Goal: Contribute content: Add original content to the website for others to see

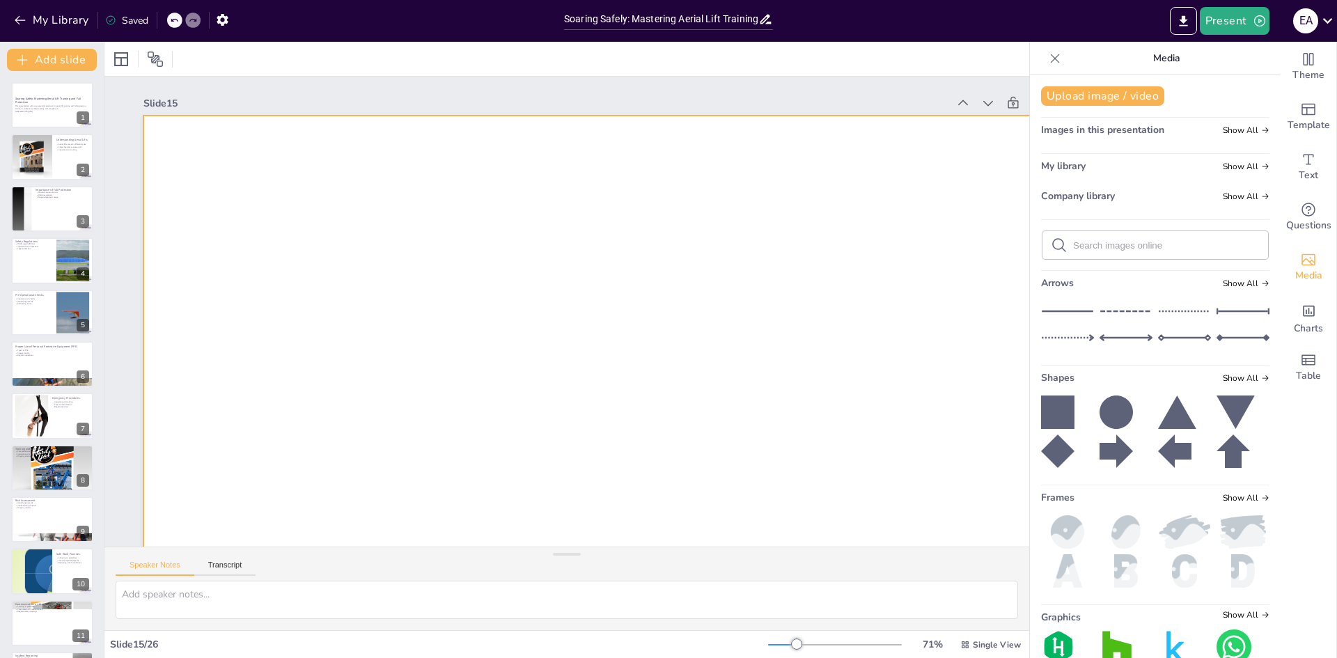
scroll to position [512, 0]
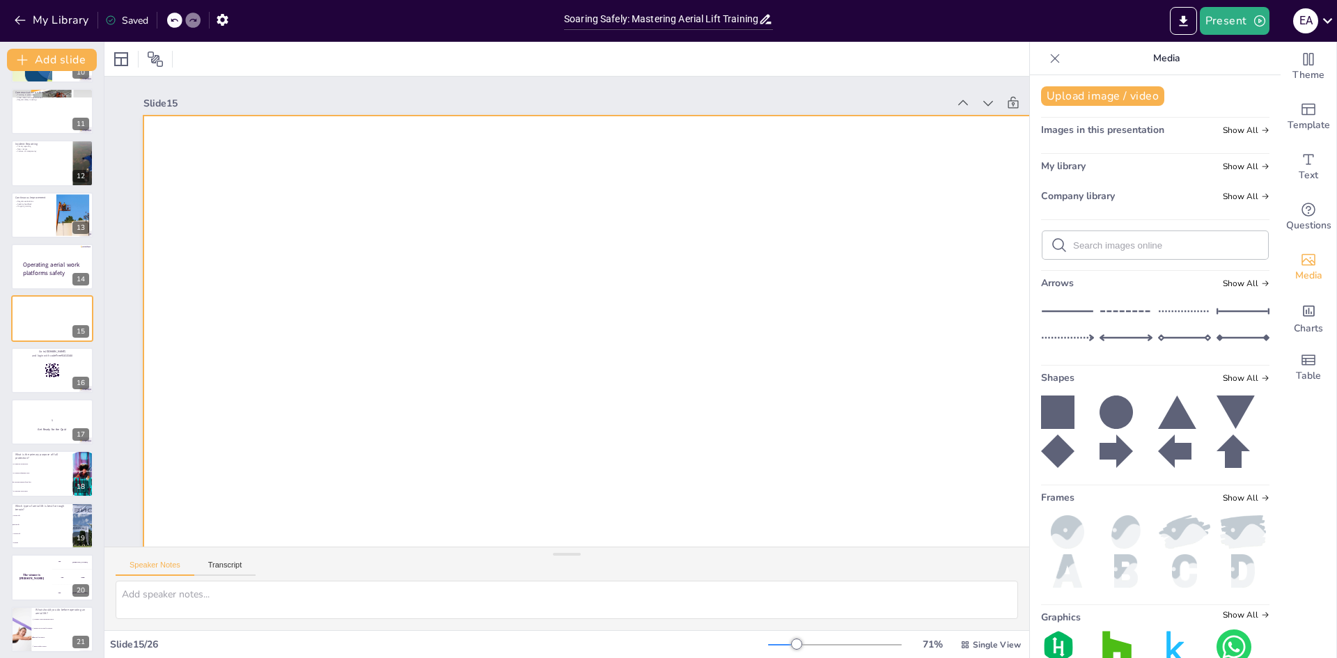
checkbox input "true"
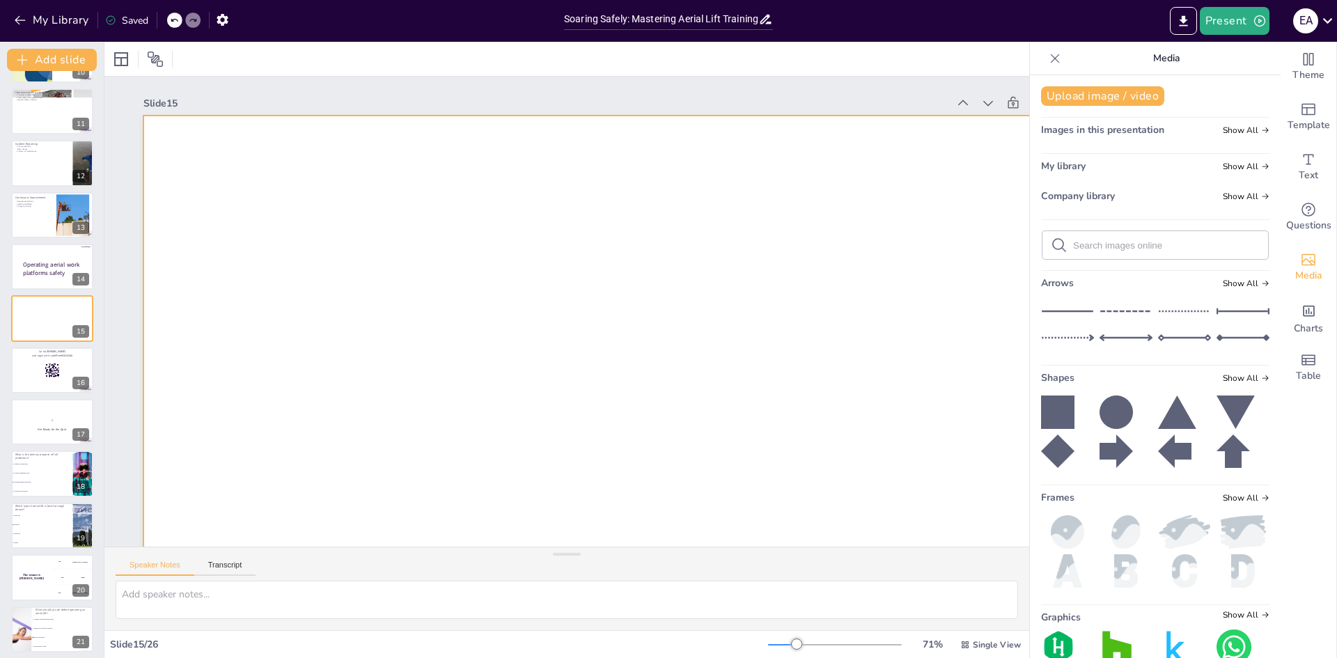
checkbox input "true"
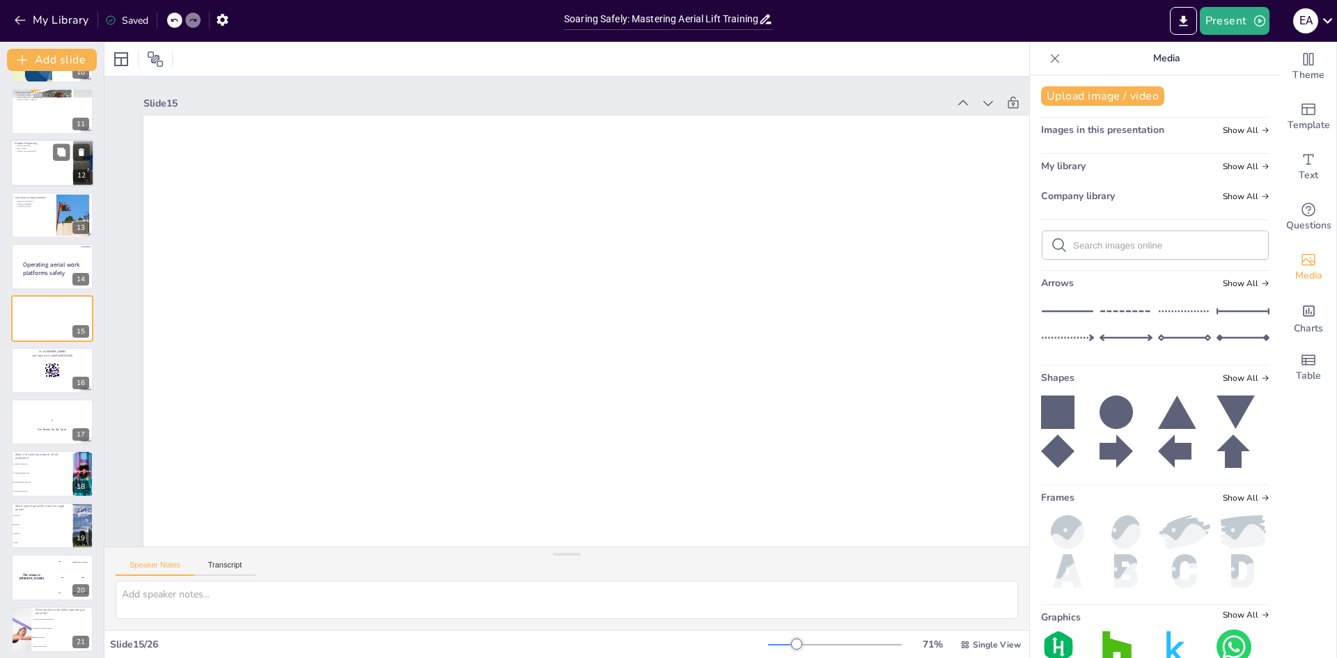
checkbox input "true"
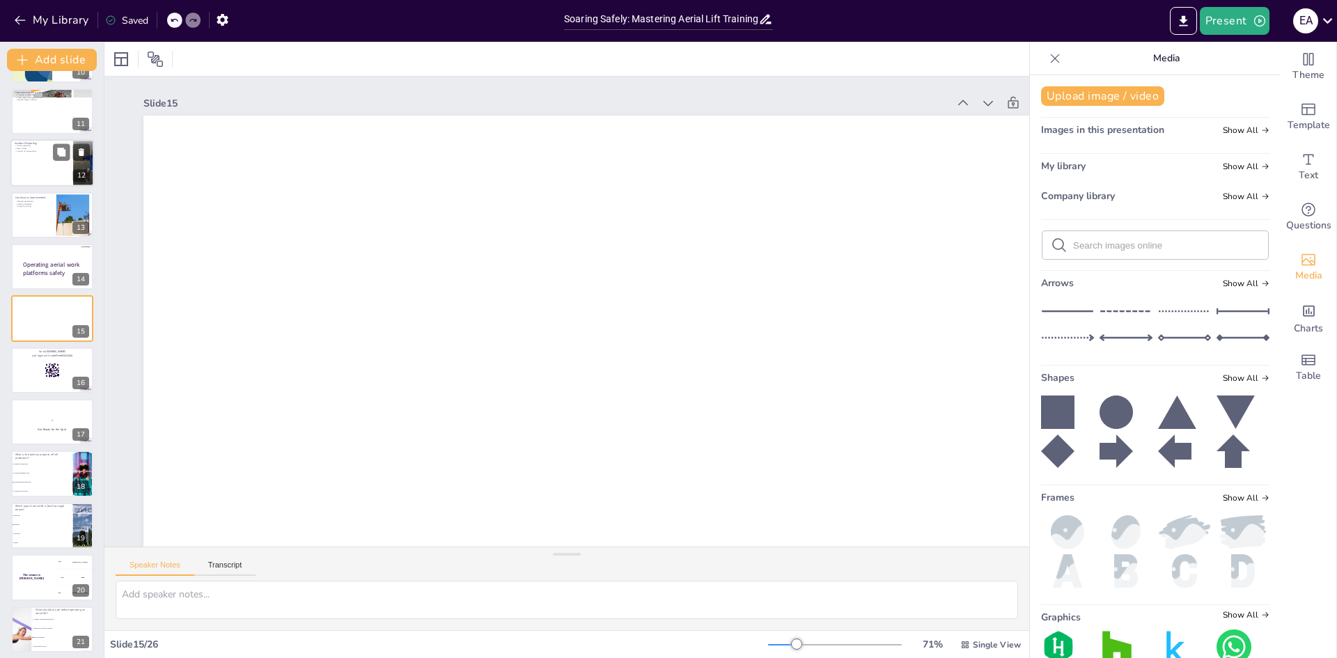
checkbox input "true"
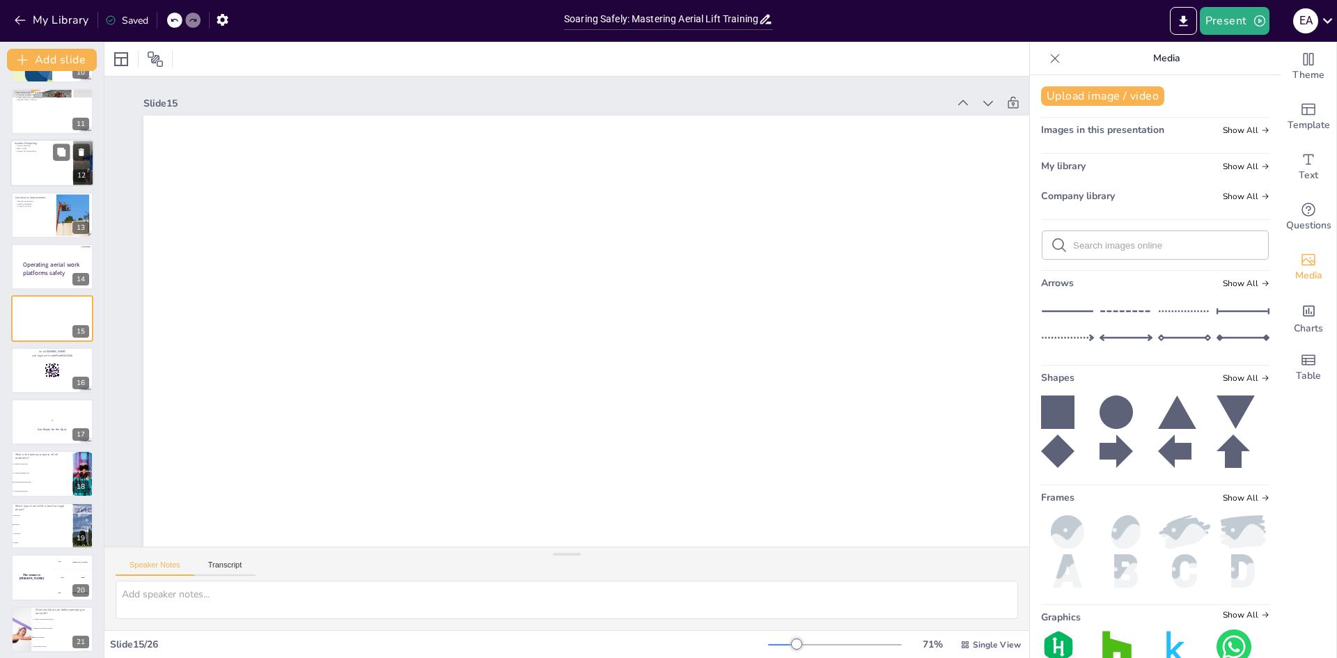
checkbox input "true"
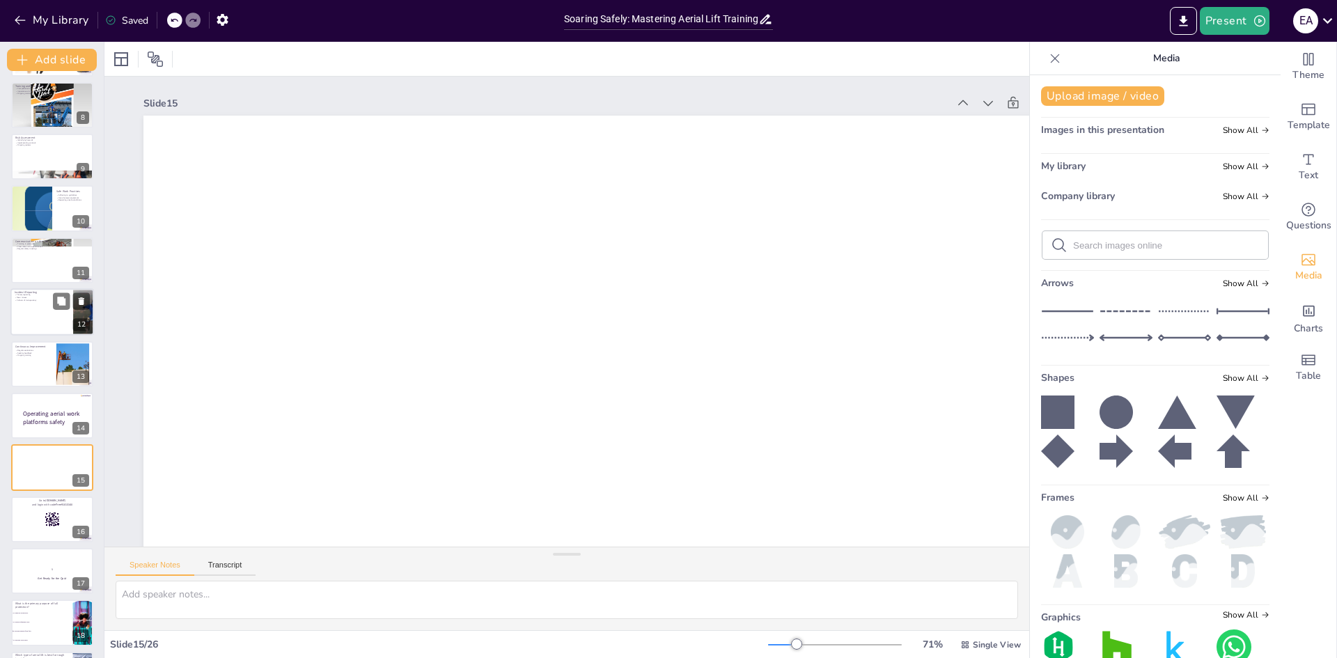
checkbox input "true"
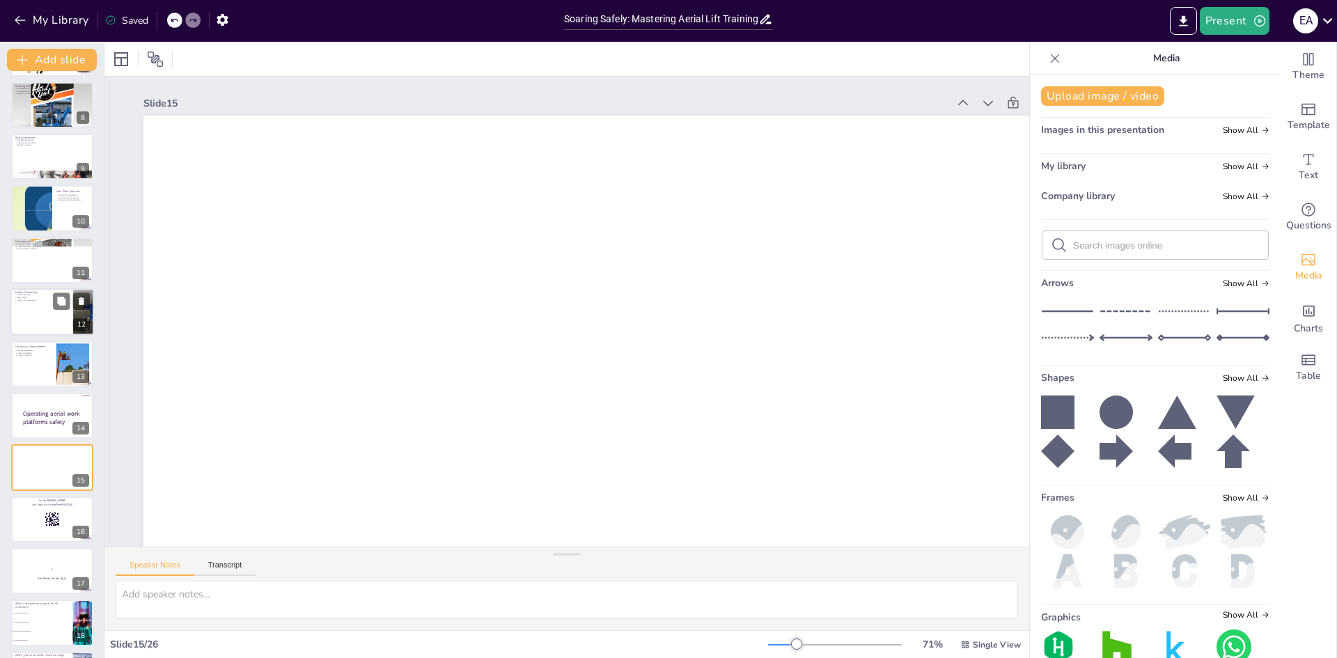
checkbox input "true"
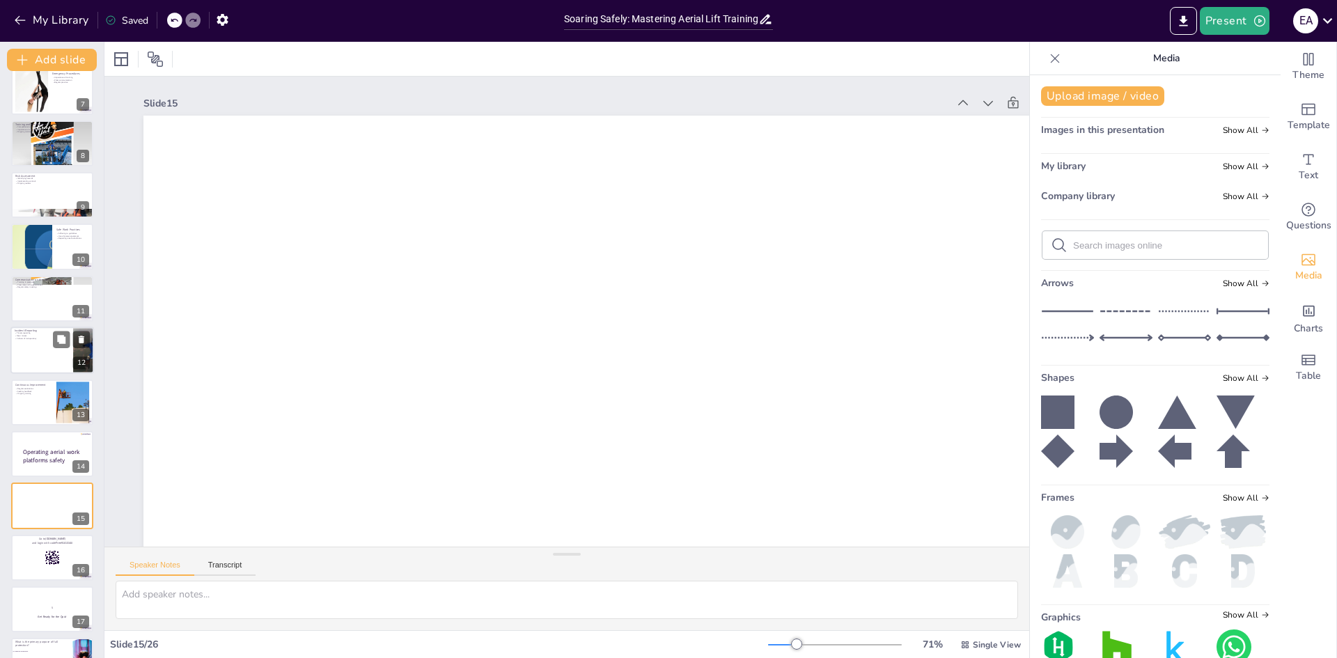
checkbox input "true"
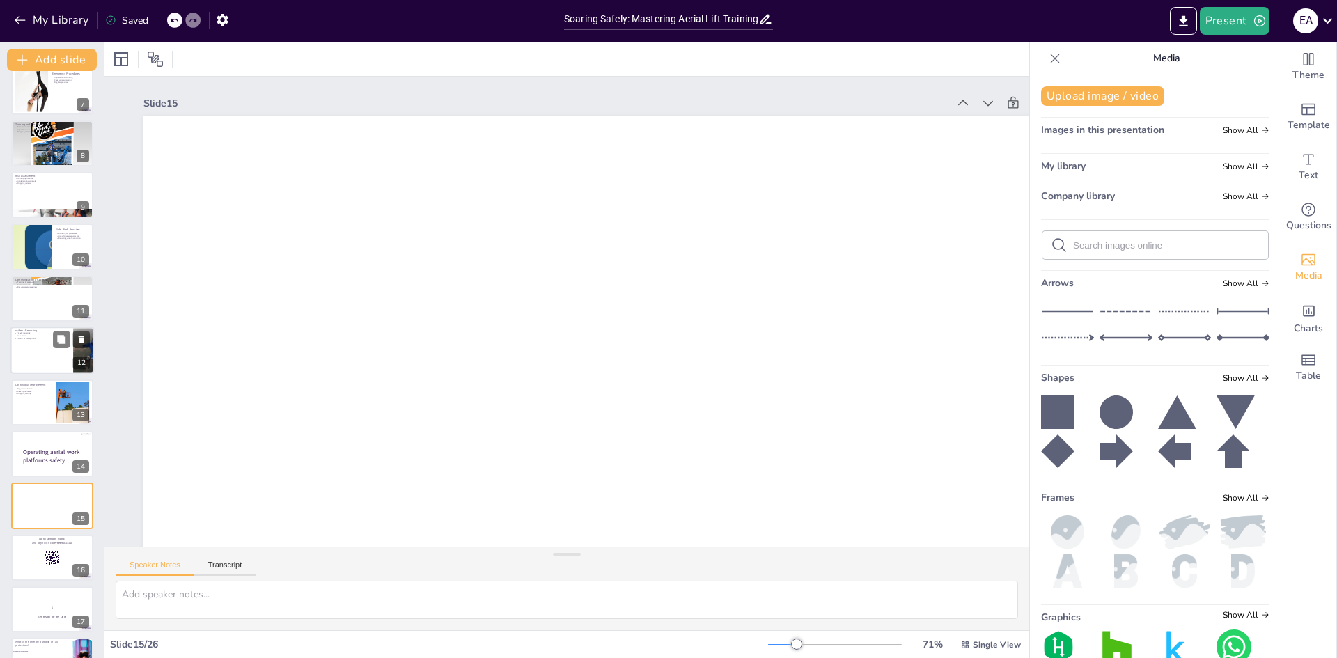
checkbox input "true"
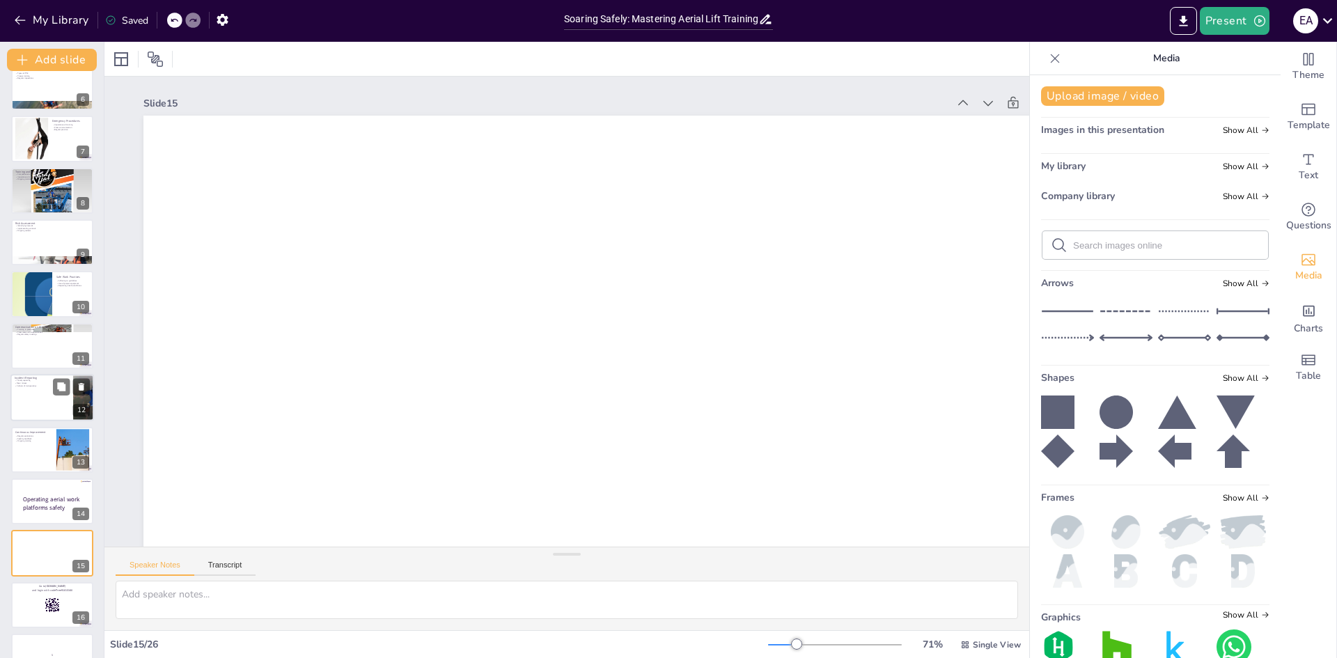
checkbox input "true"
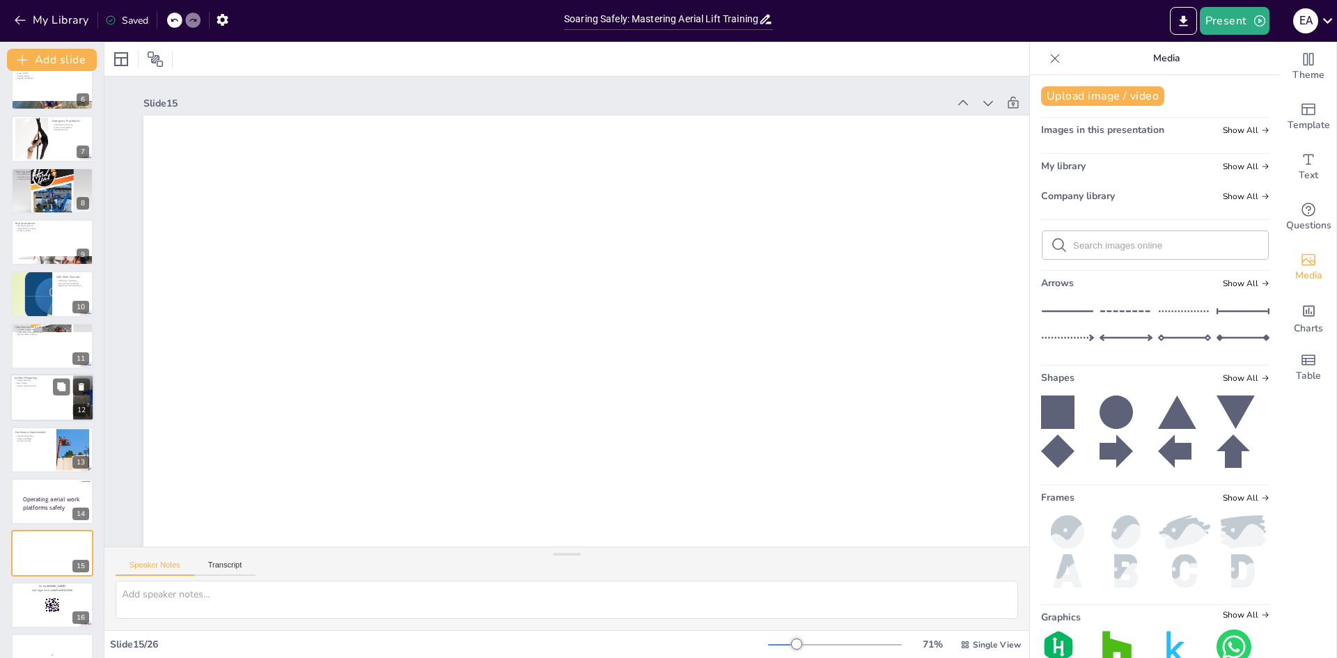
checkbox input "true"
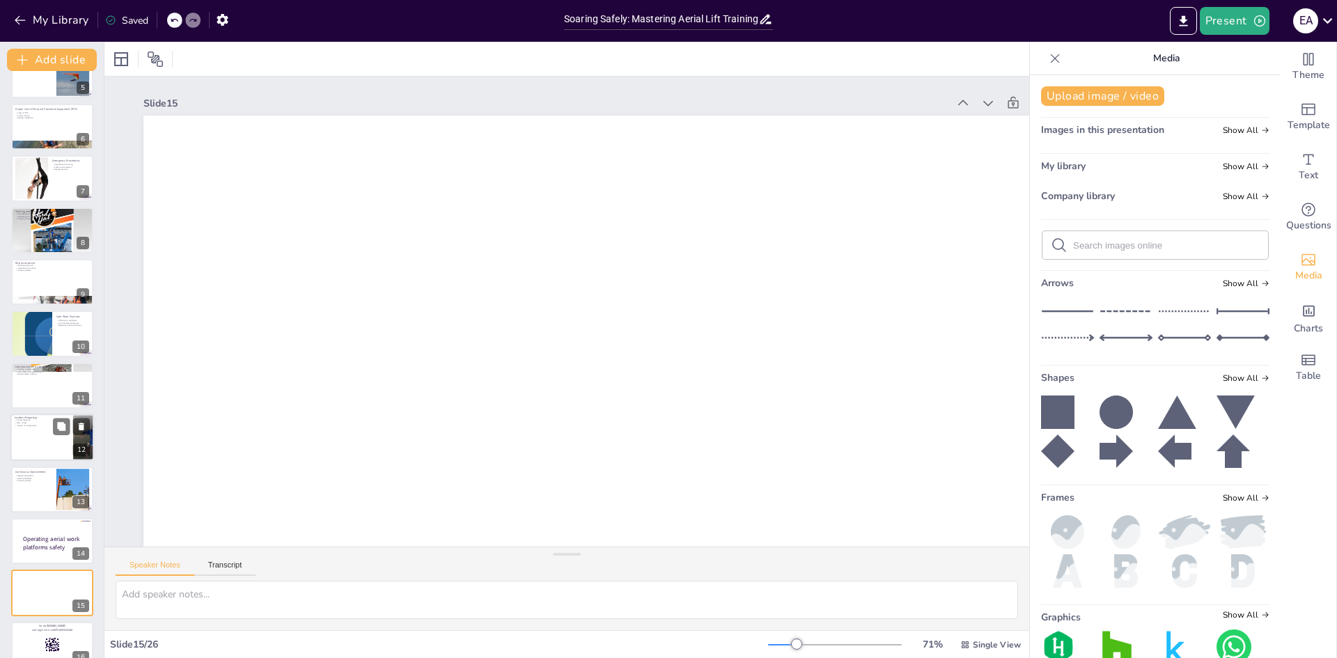
checkbox input "true"
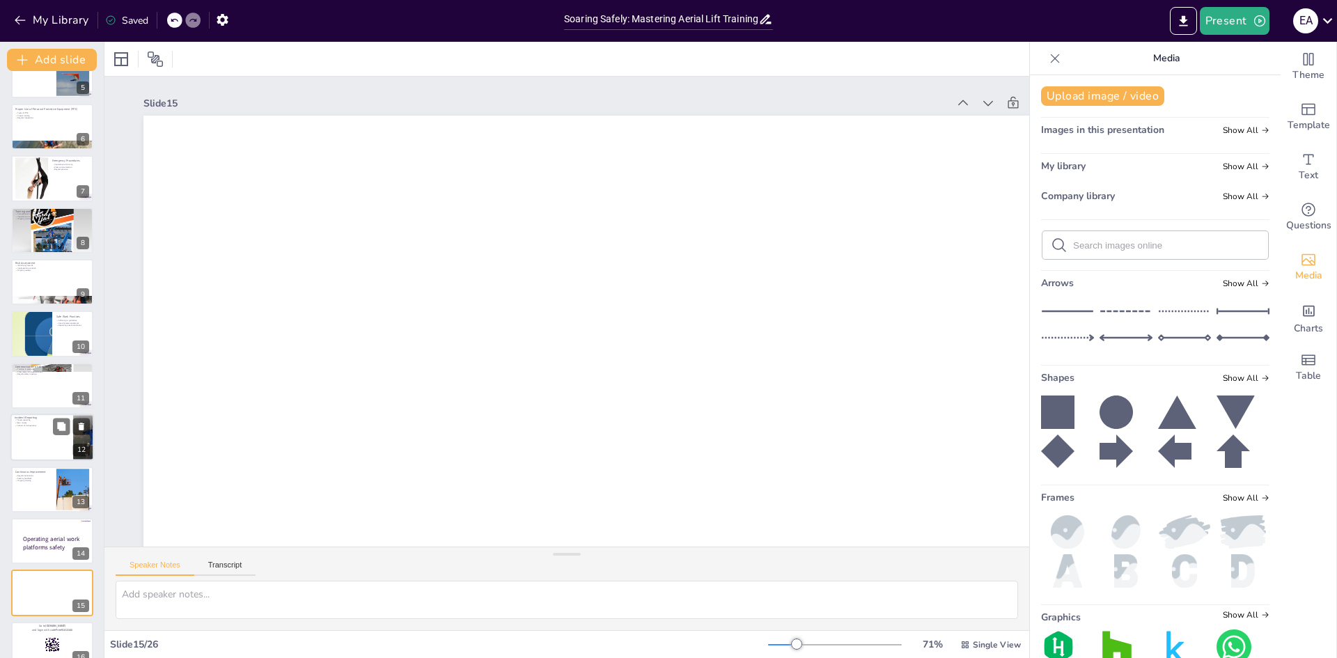
checkbox input "true"
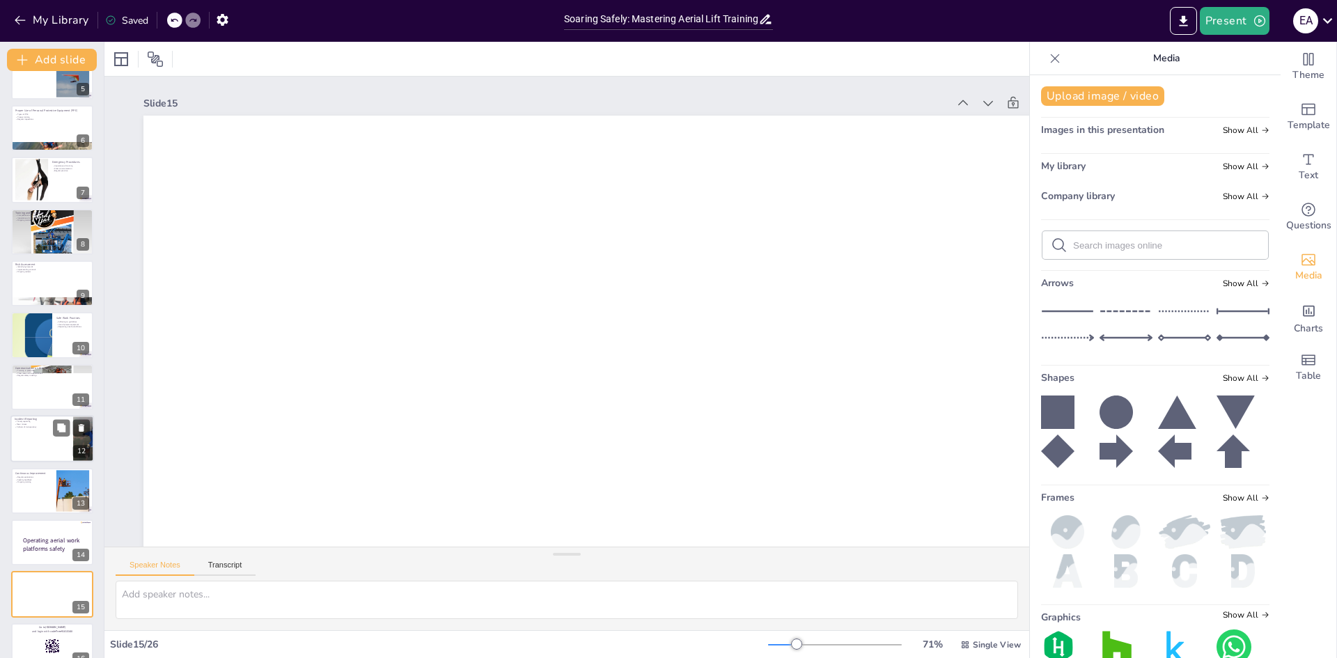
checkbox input "true"
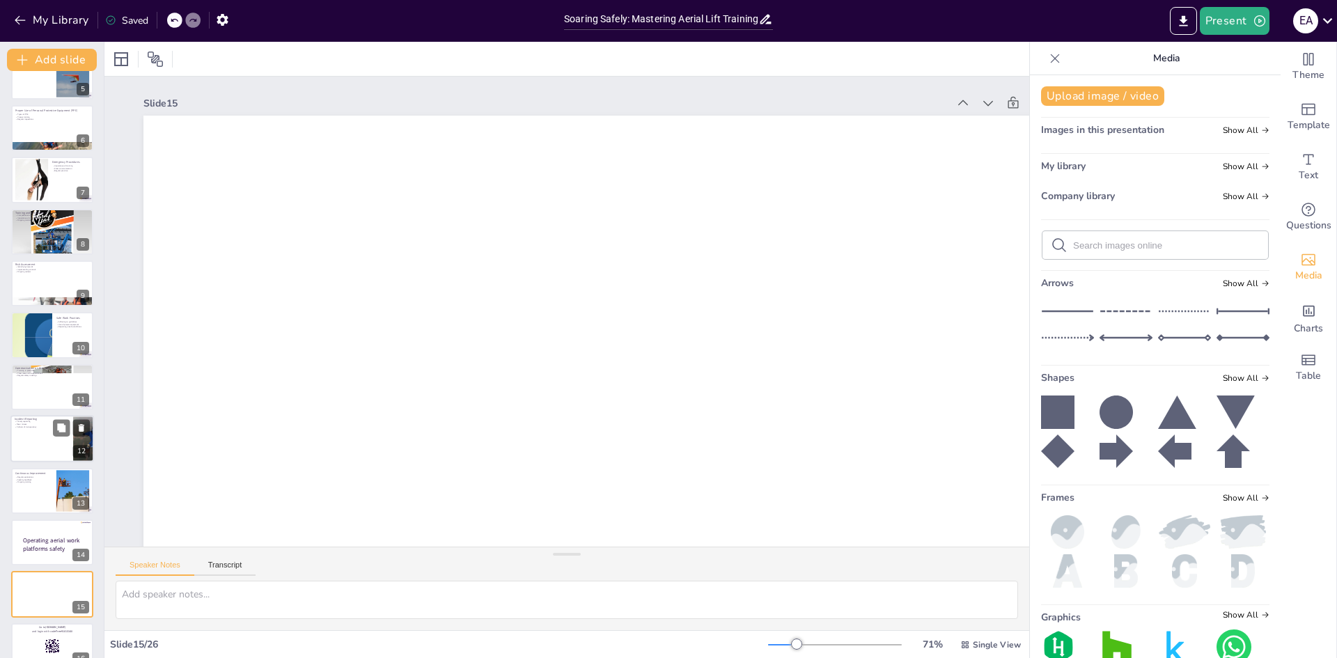
checkbox input "true"
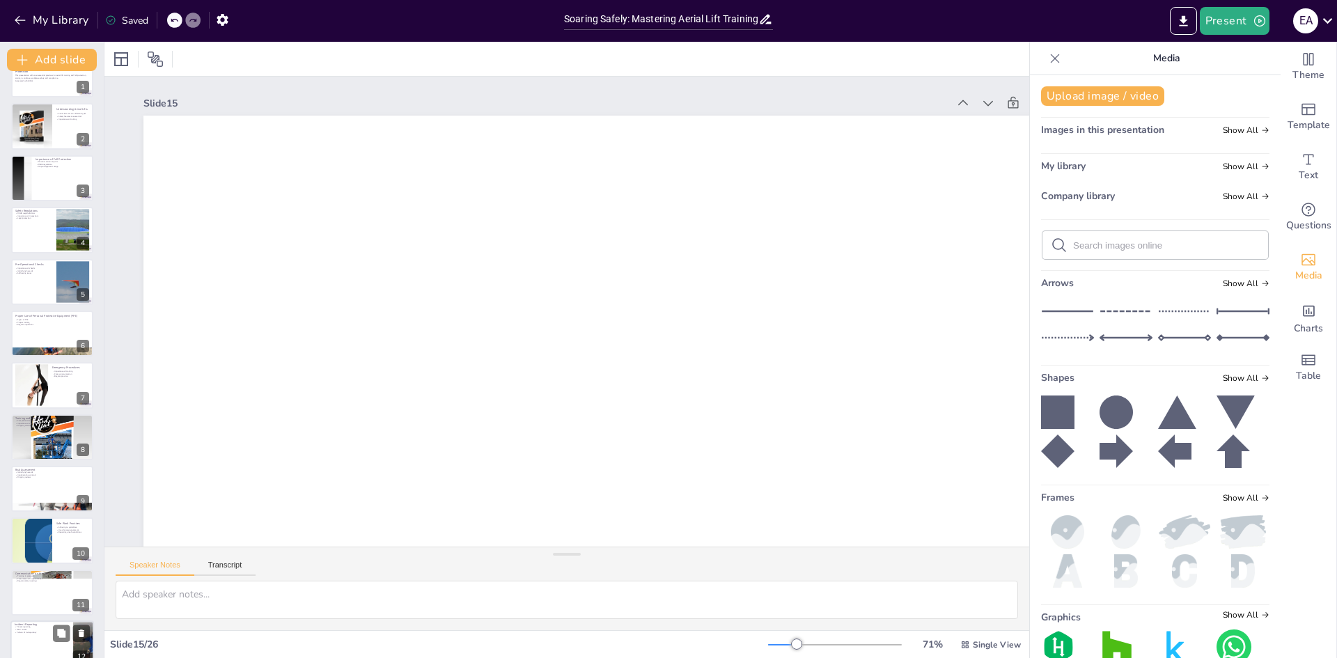
checkbox input "true"
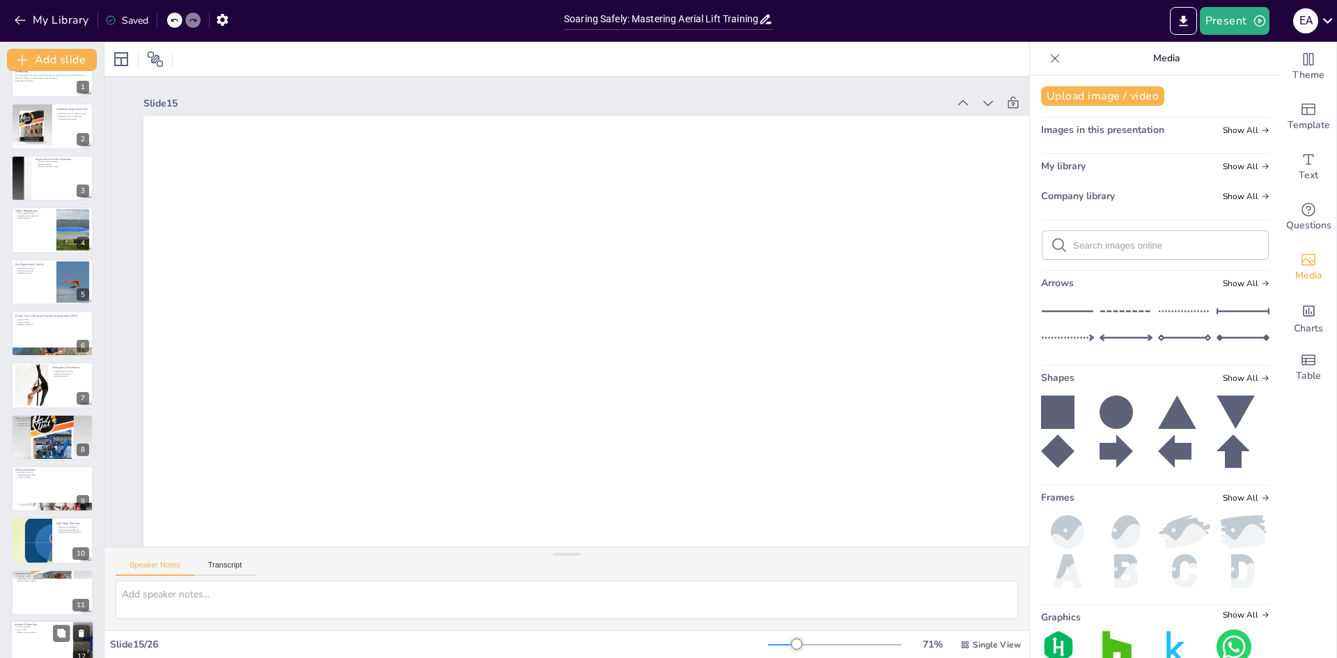
checkbox input "true"
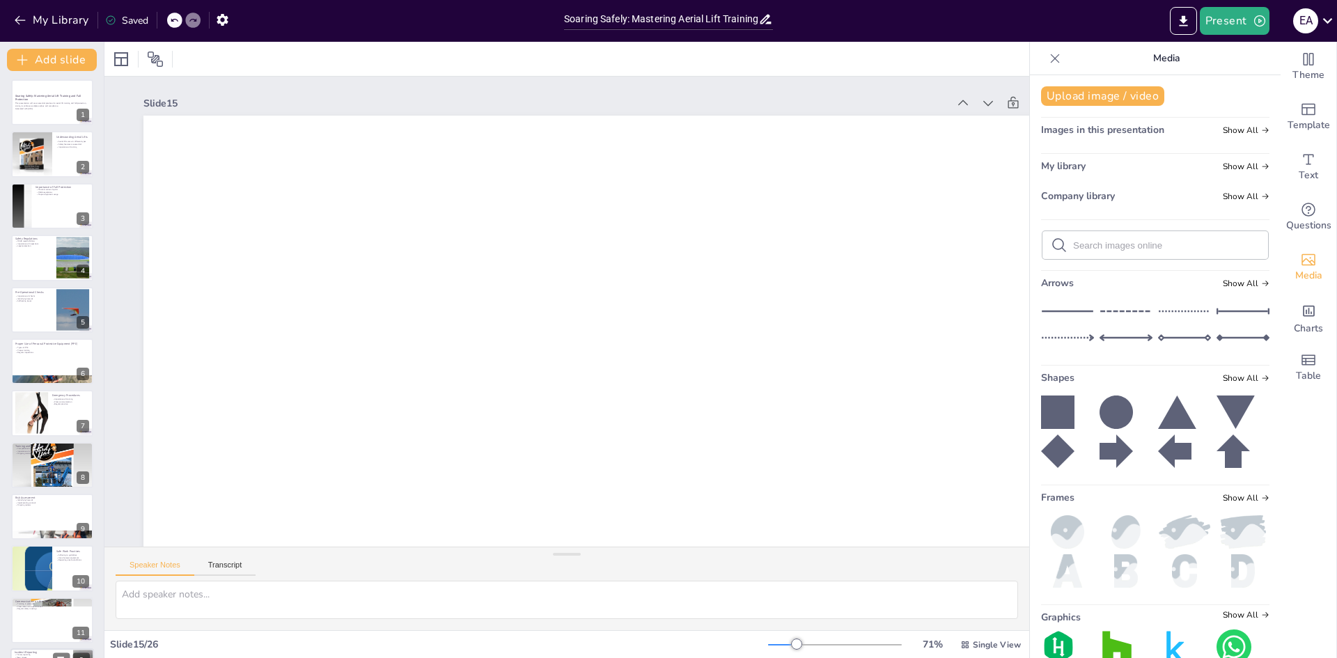
checkbox input "true"
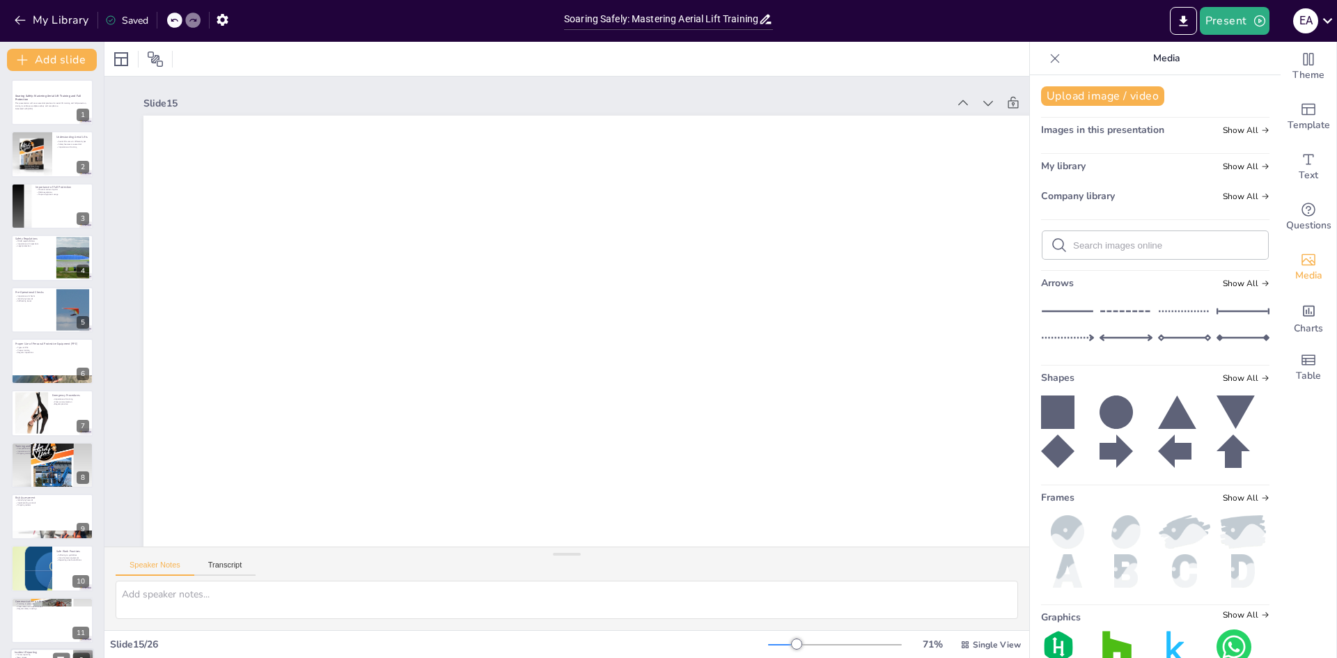
checkbox input "true"
click at [68, 173] on div at bounding box center [52, 157] width 84 height 47
checkbox input "true"
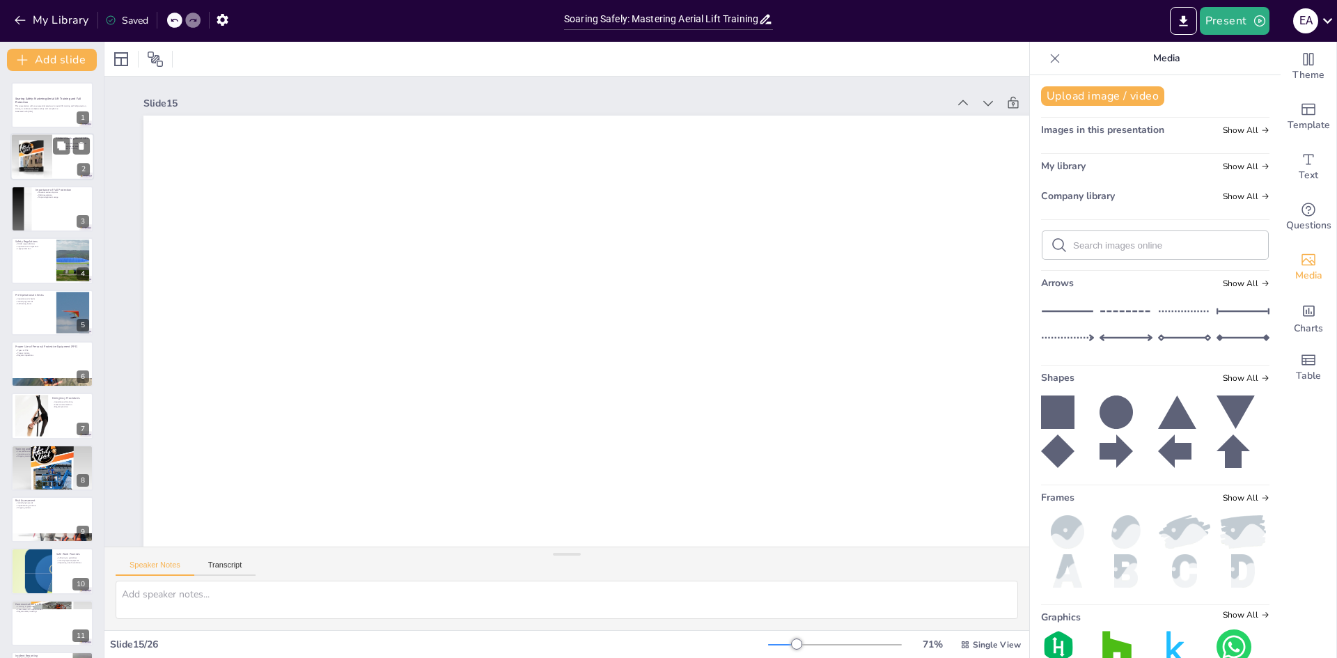
checkbox input "true"
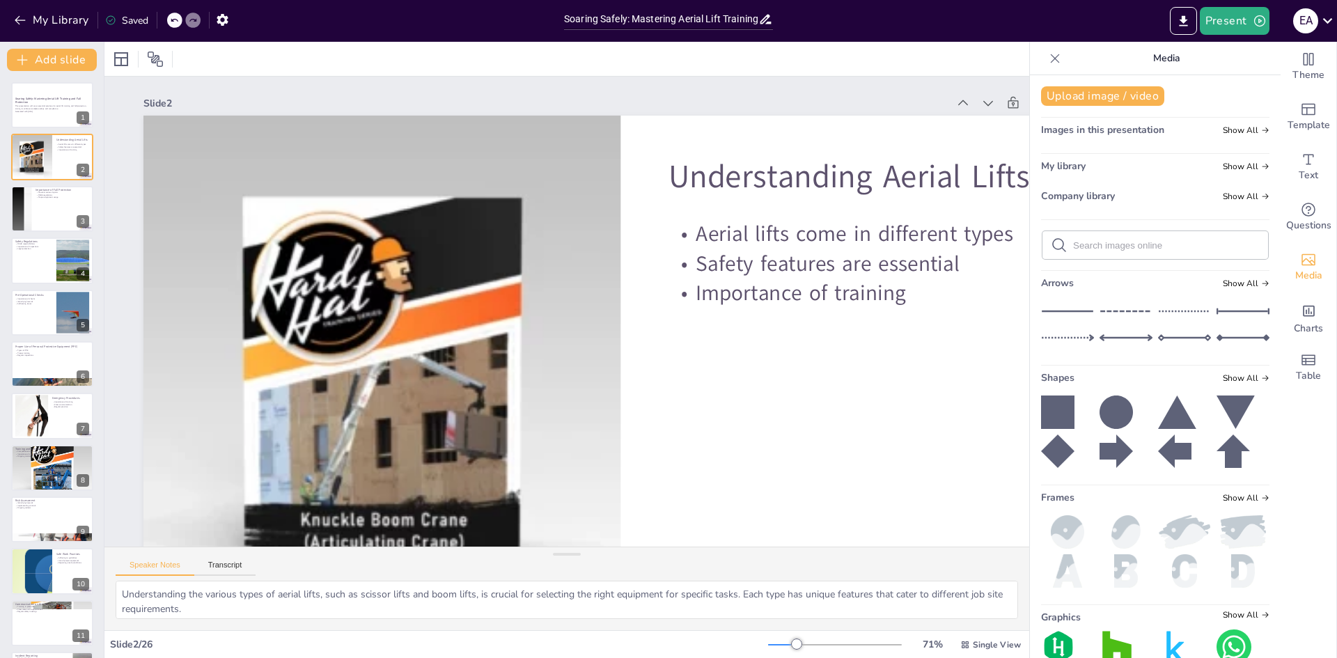
checkbox input "true"
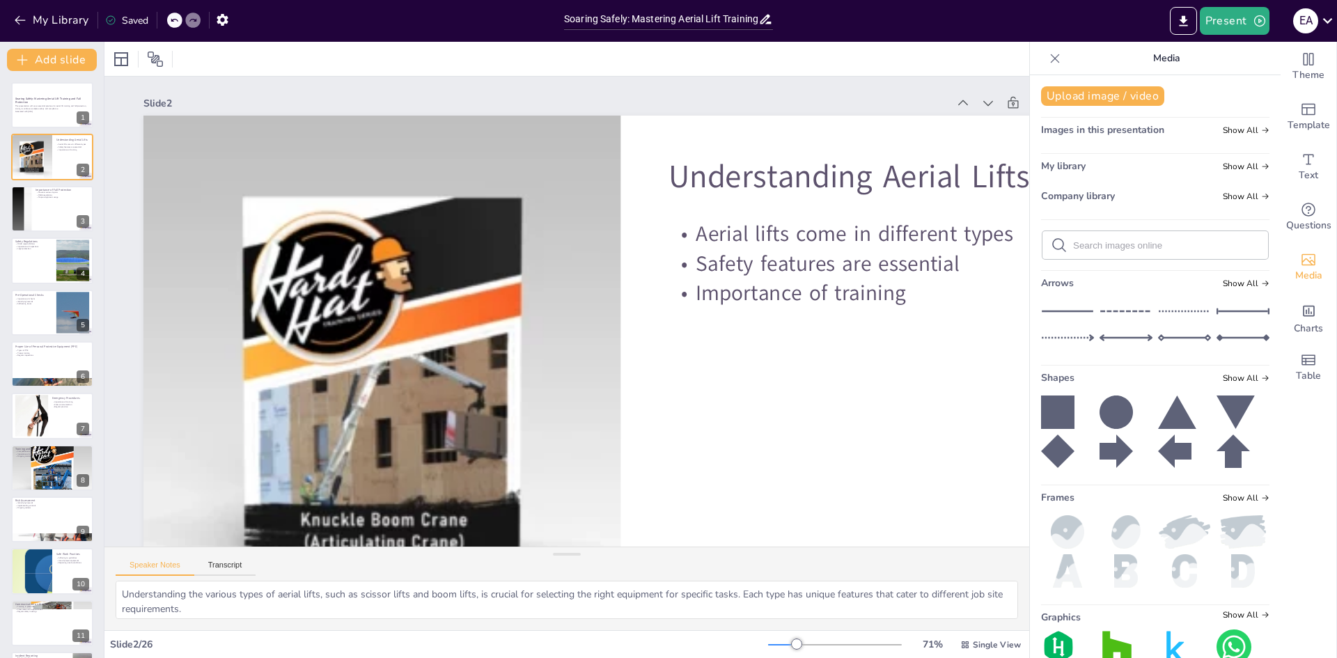
checkbox input "true"
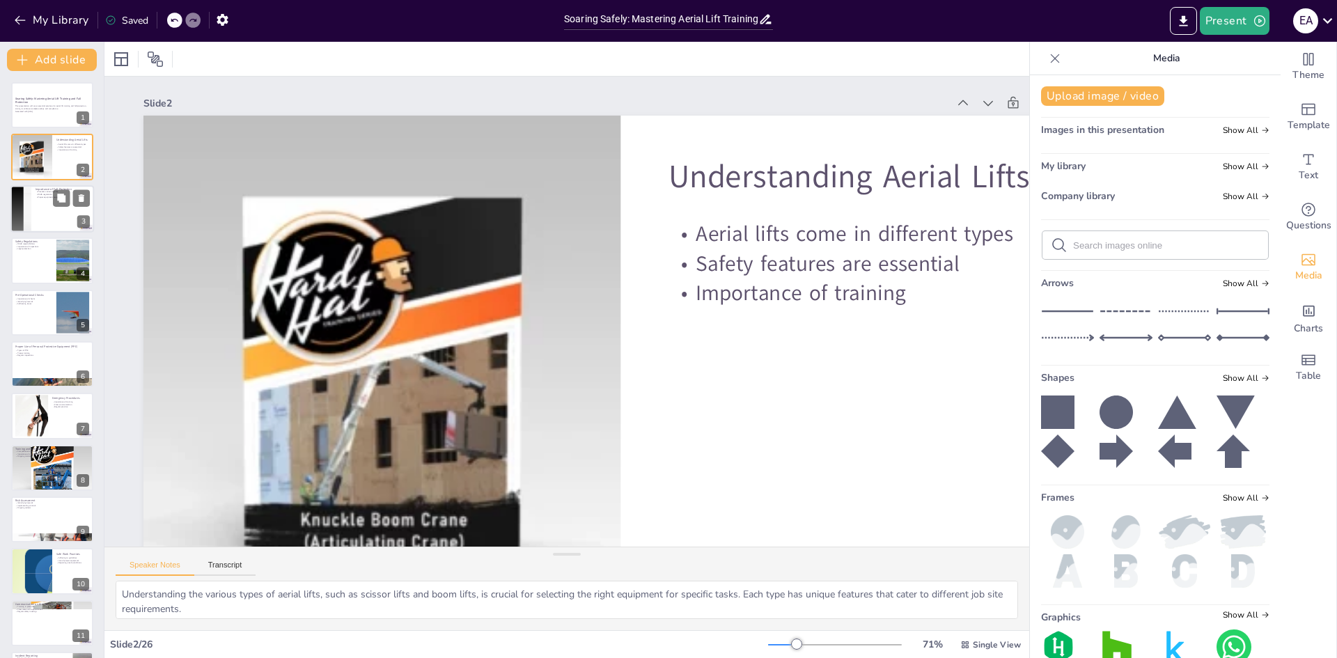
checkbox input "true"
click at [56, 188] on p "Importance of Fall Protection" at bounding box center [63, 189] width 54 height 4
checkbox input "true"
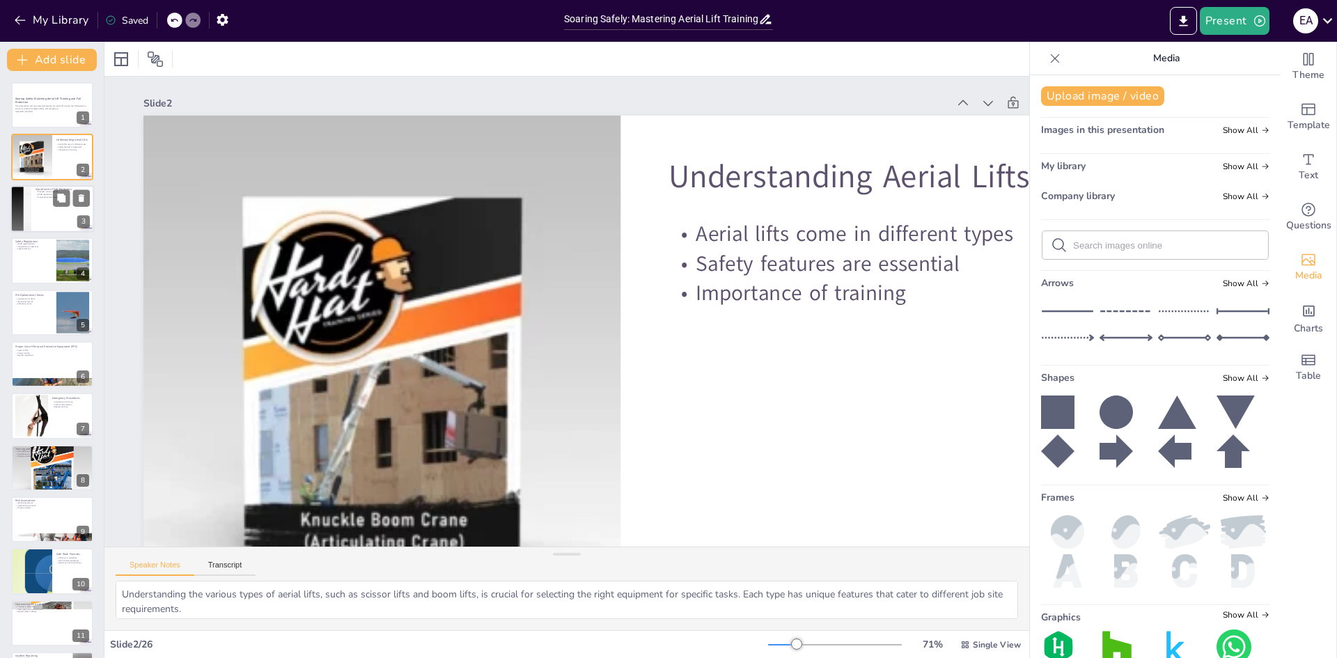
checkbox input "true"
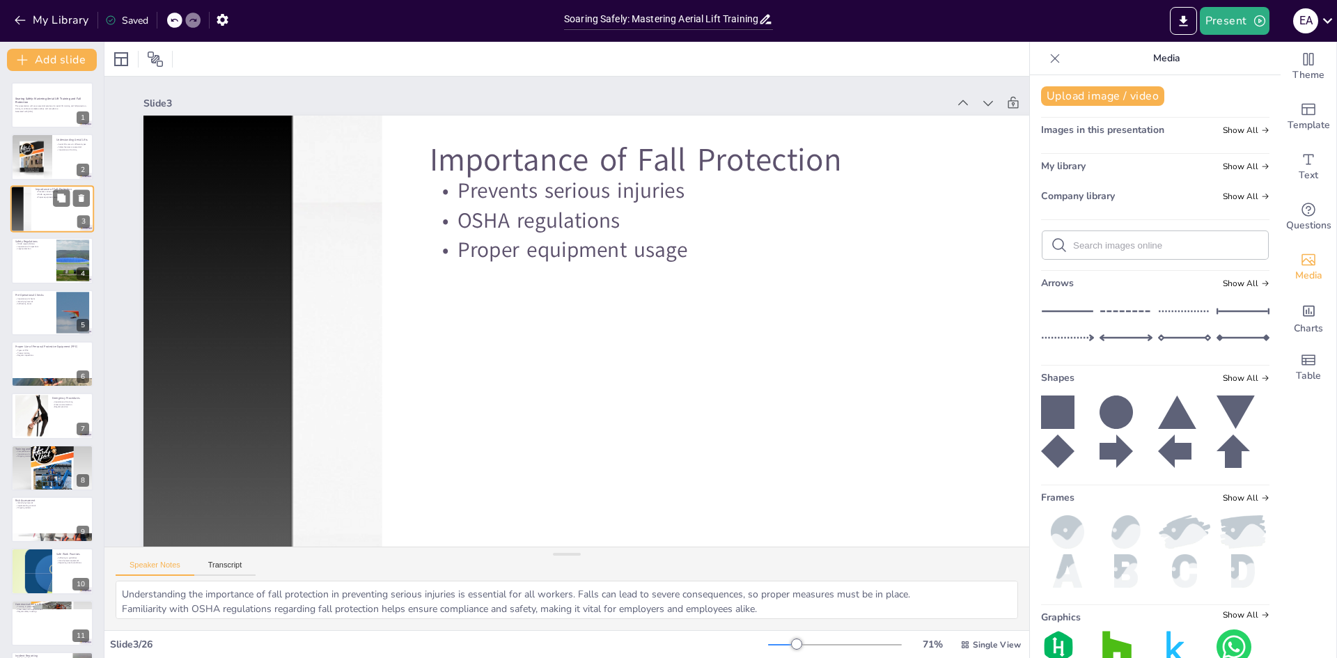
checkbox input "true"
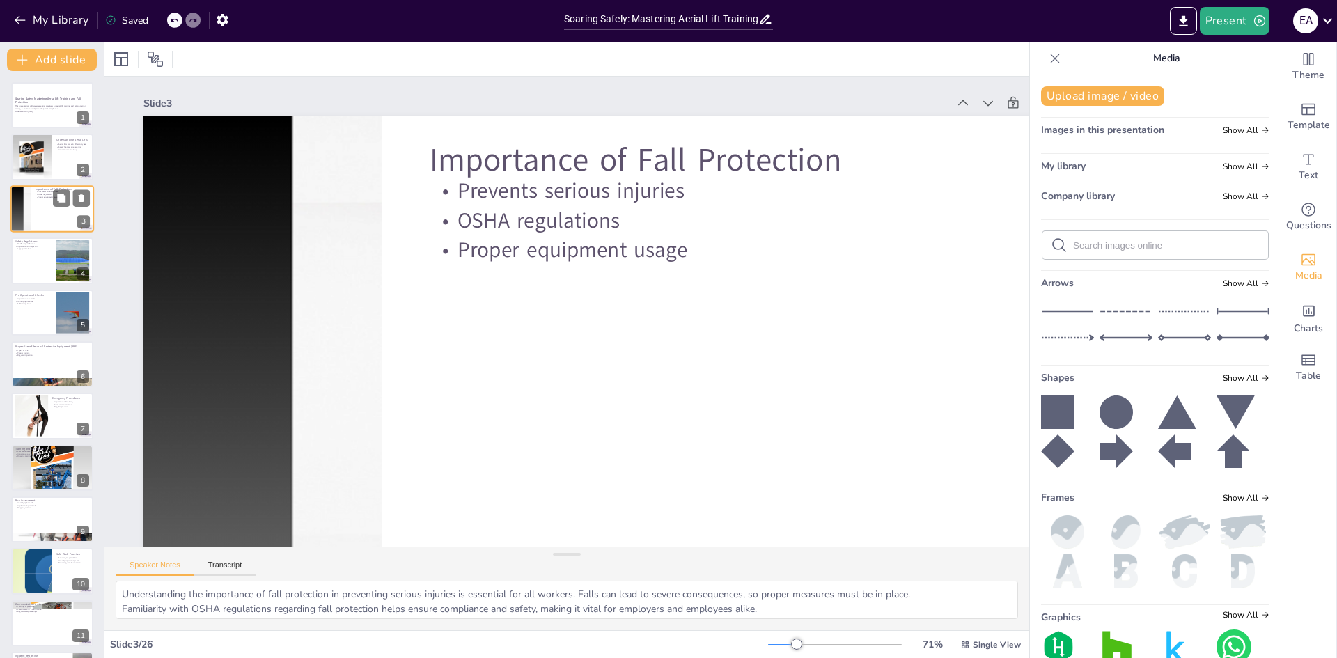
checkbox input "true"
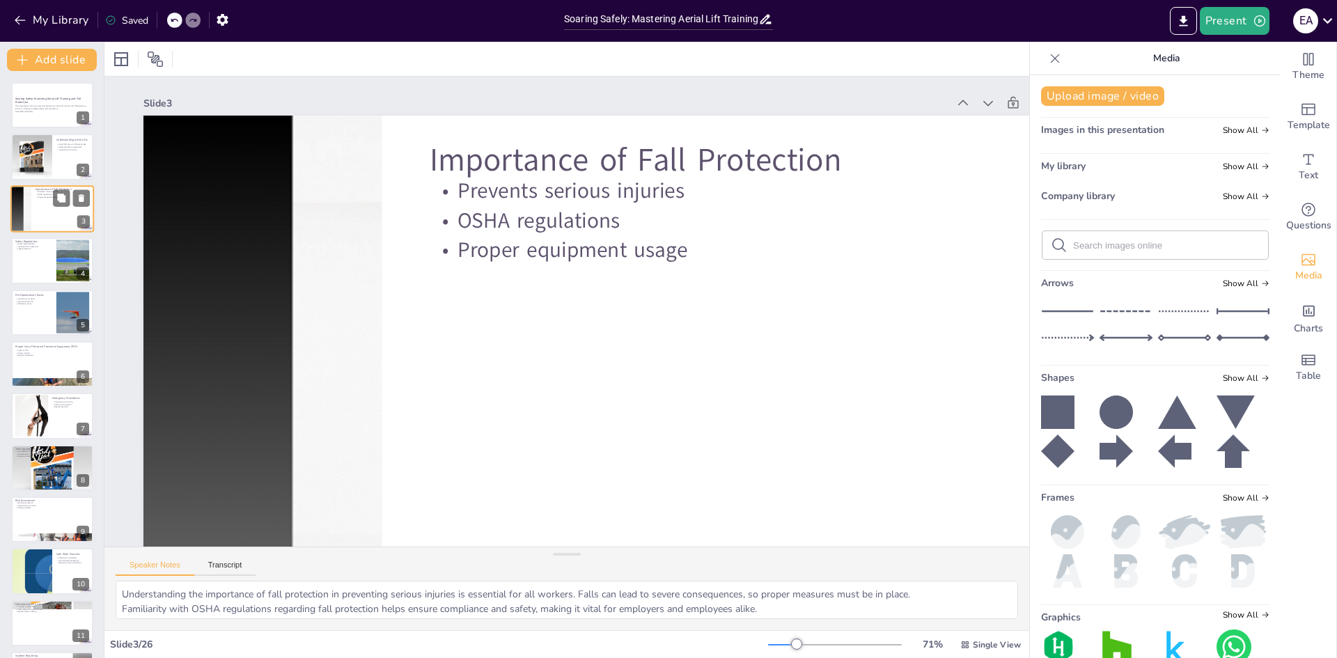
checkbox input "true"
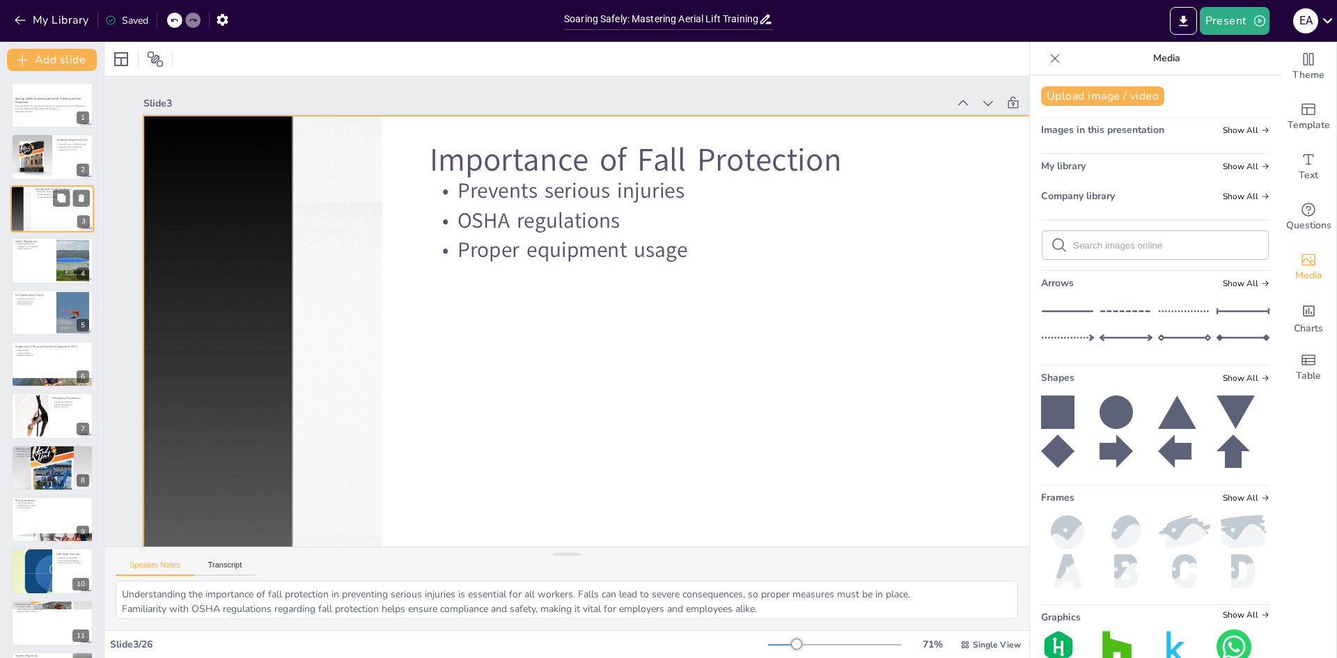
checkbox input "true"
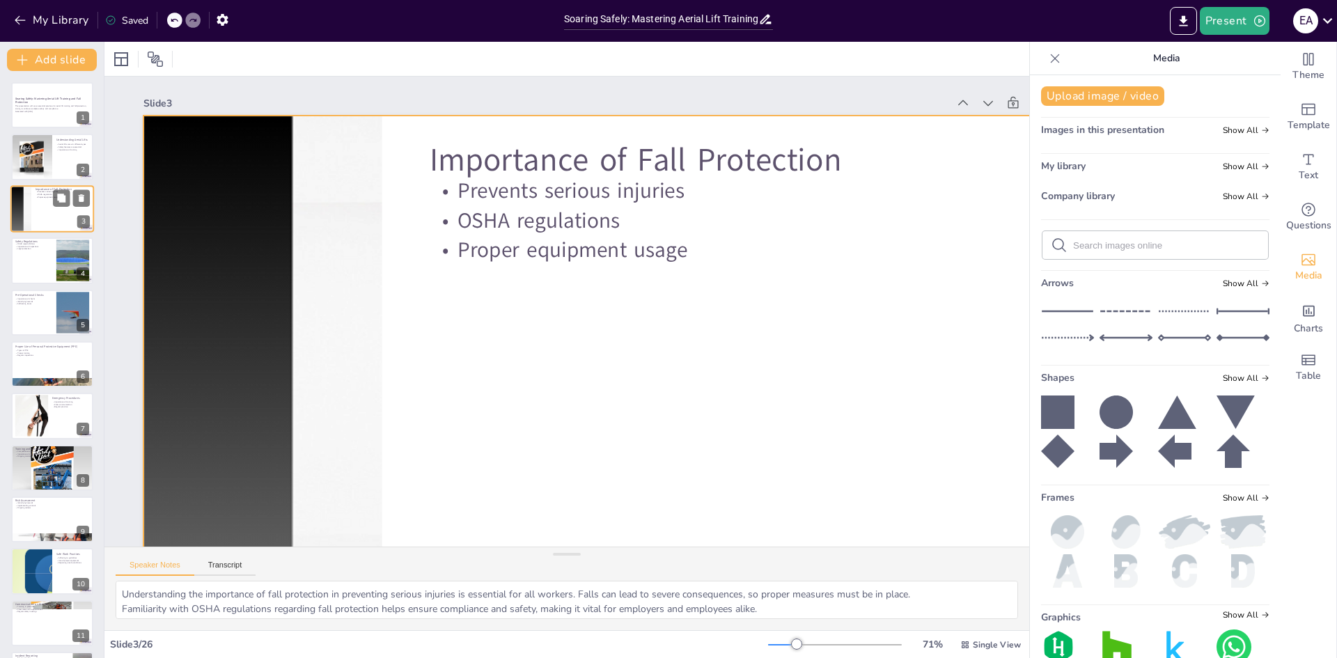
checkbox input "true"
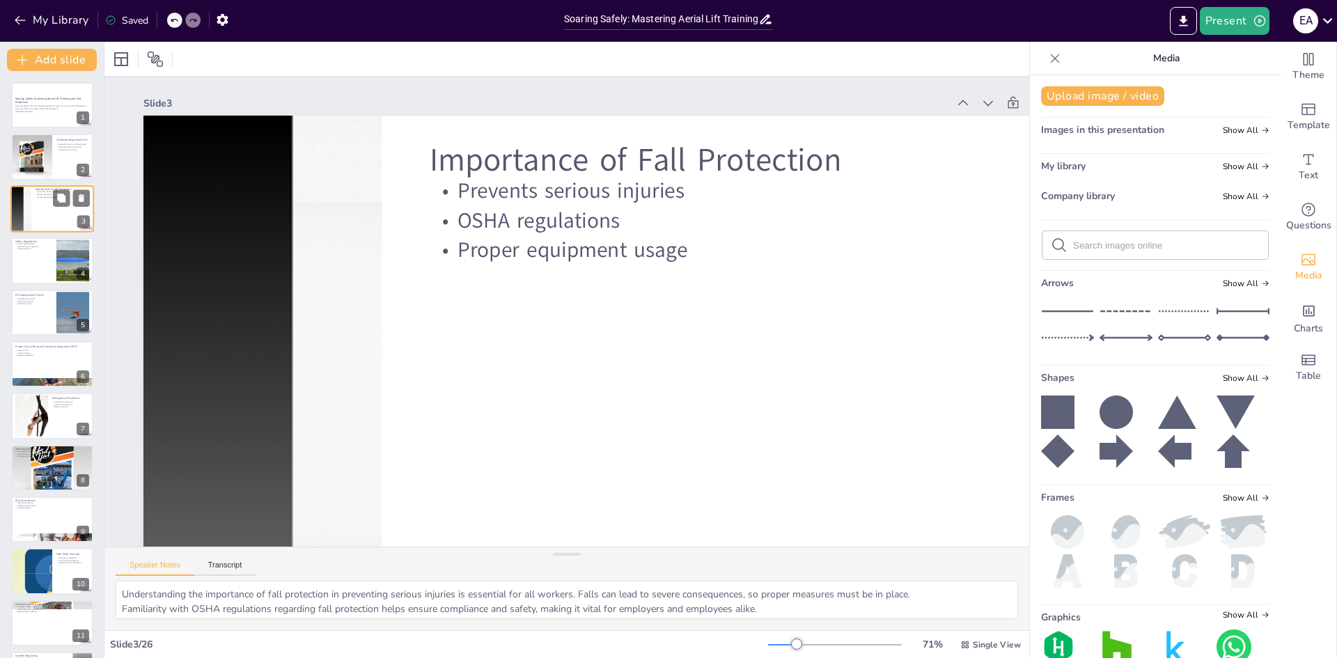
click at [63, 232] on div "Importance of Fall Protection Prevents serious injuries OSHA regulations Proper…" at bounding box center [52, 208] width 84 height 47
checkbox input "true"
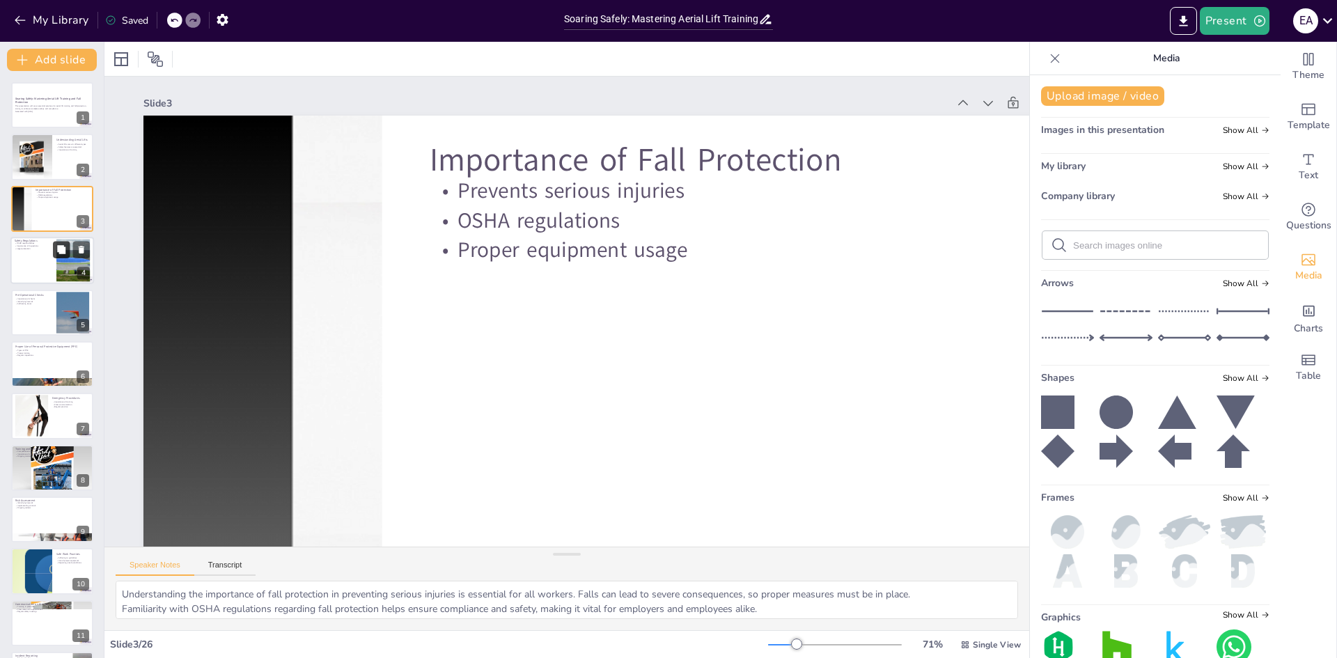
checkbox input "true"
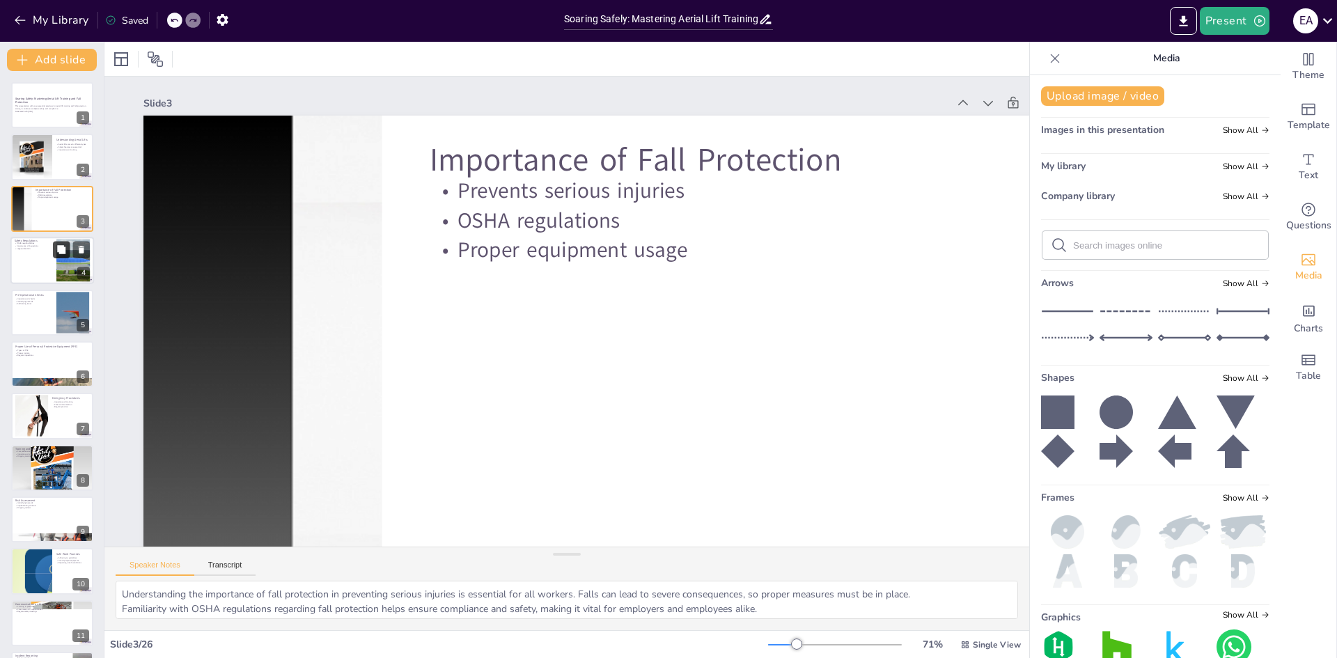
checkbox input "true"
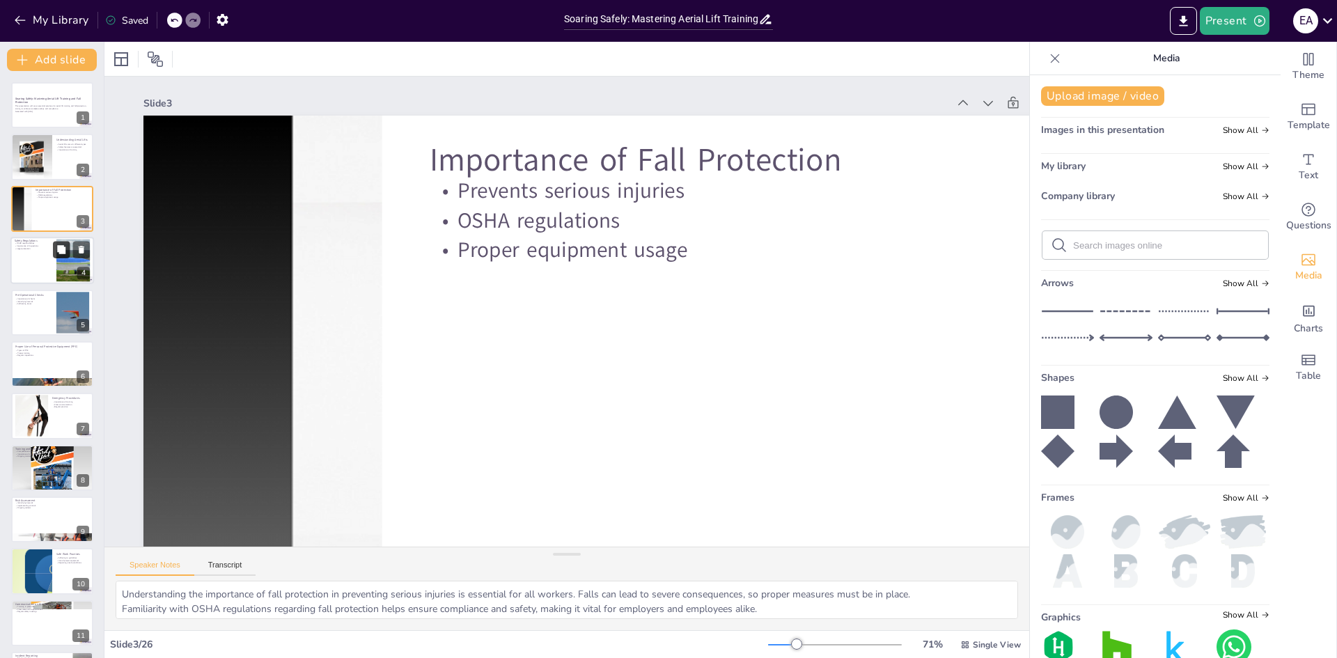
checkbox input "true"
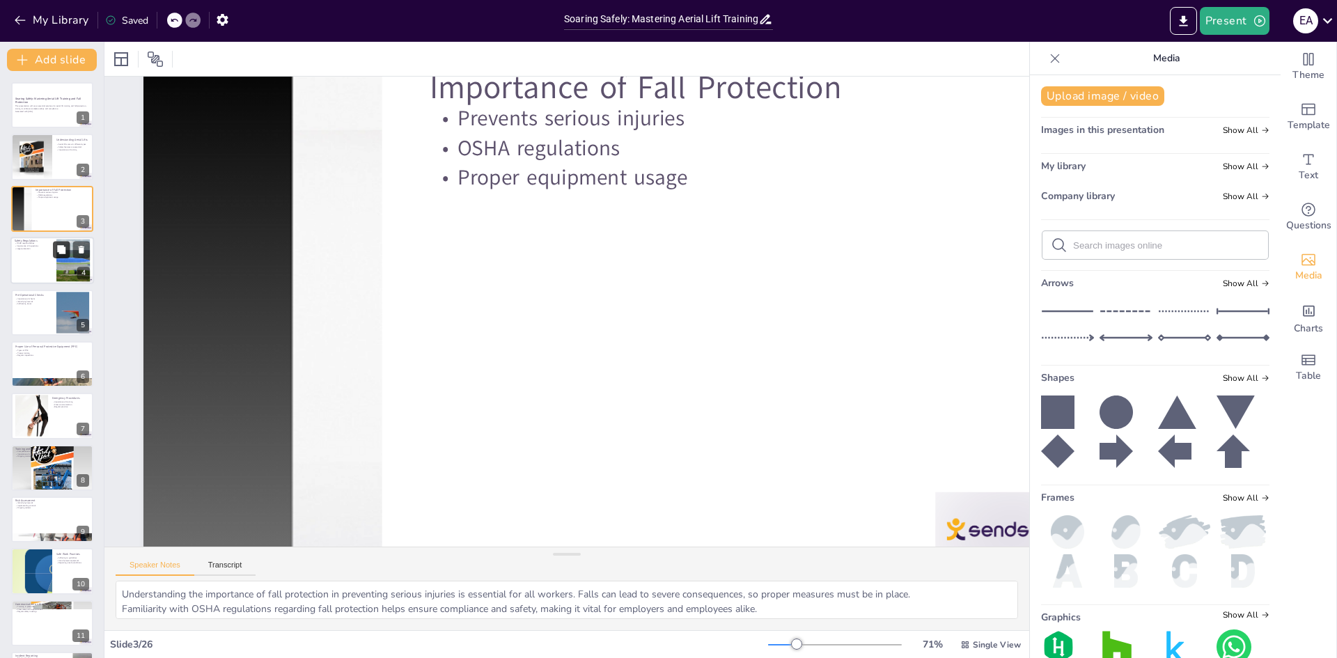
click at [65, 255] on button at bounding box center [61, 250] width 17 height 17
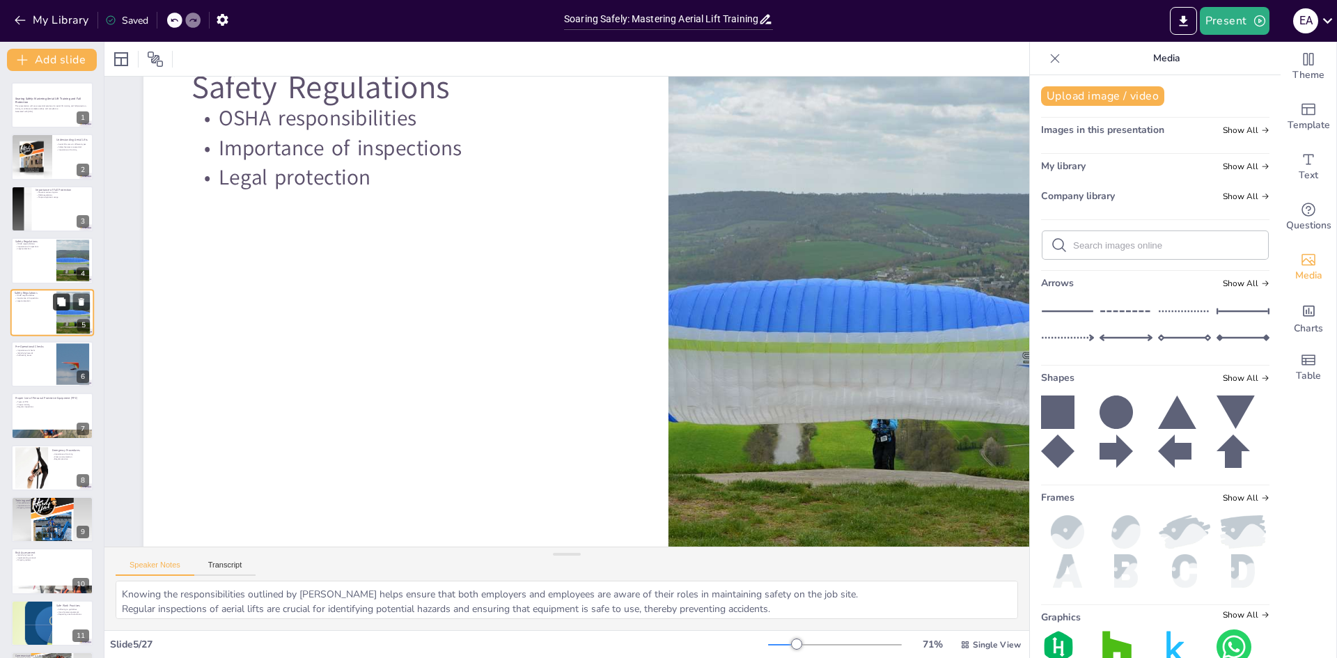
checkbox input "true"
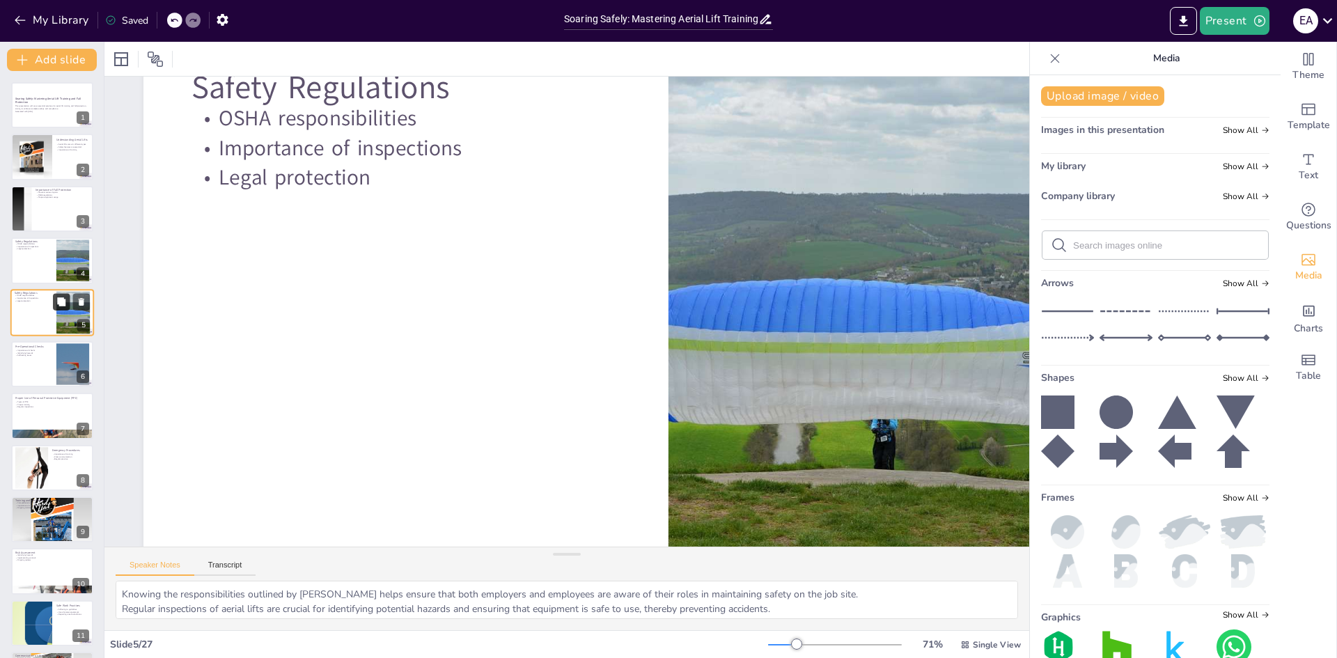
checkbox input "true"
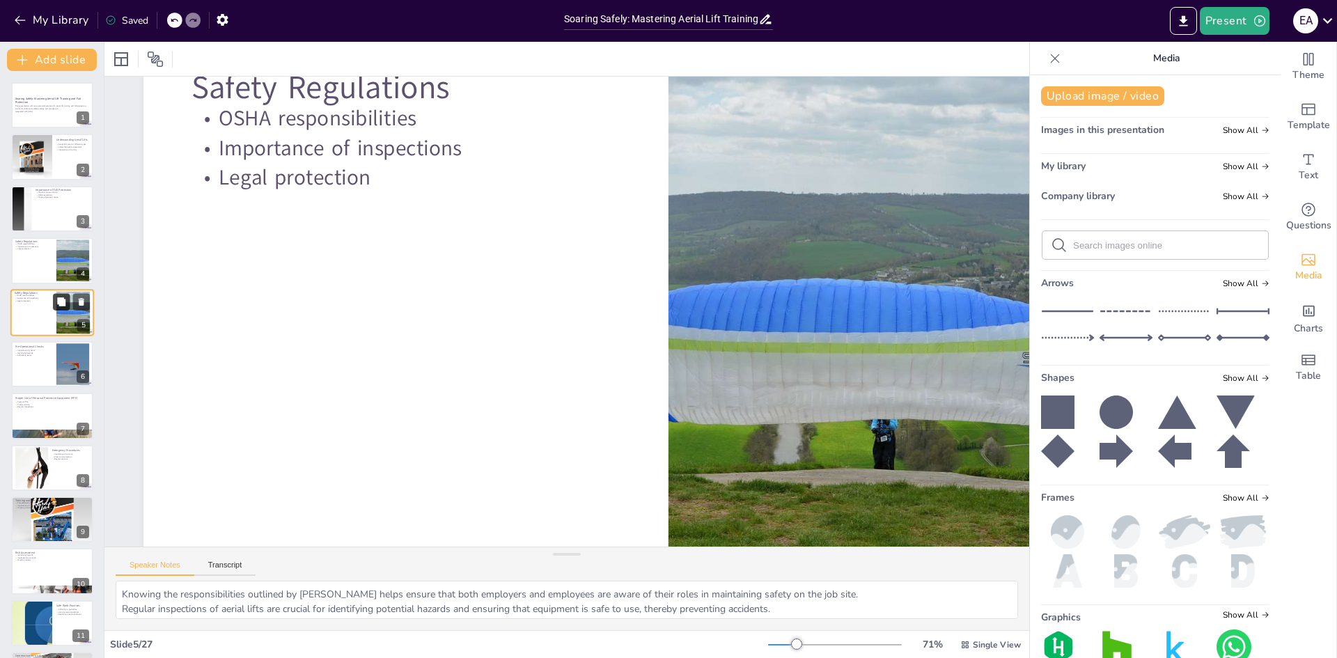
checkbox input "true"
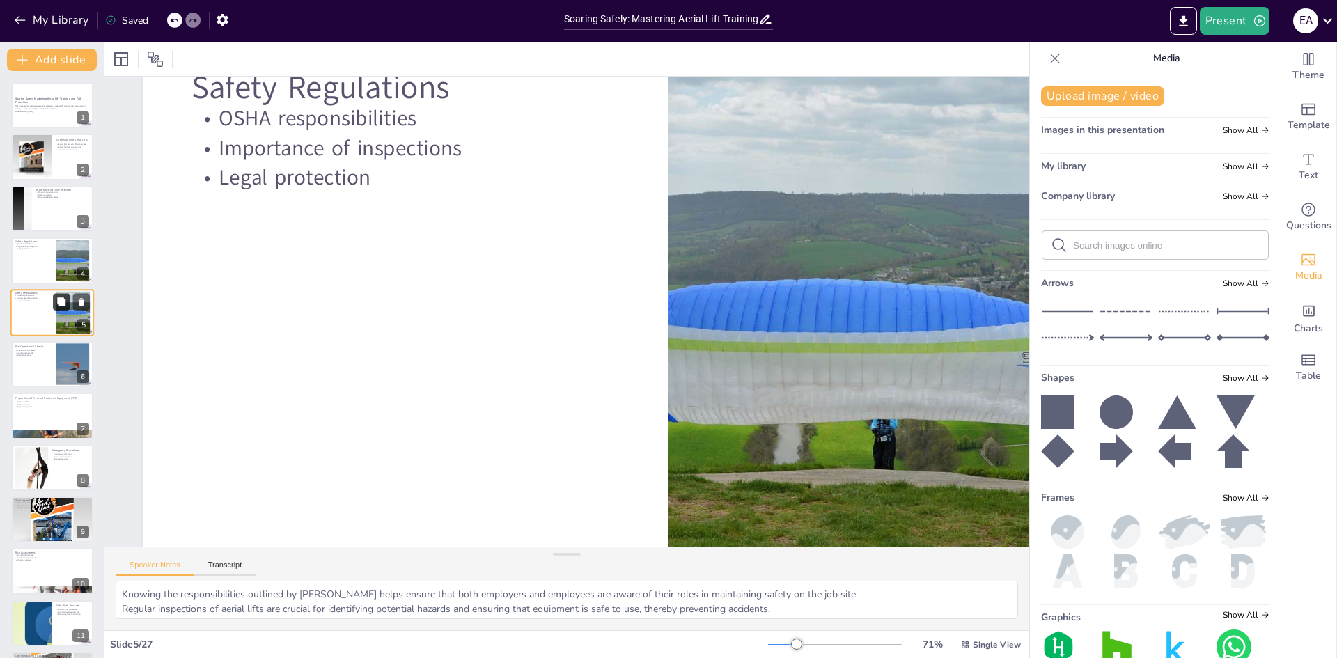
checkbox input "true"
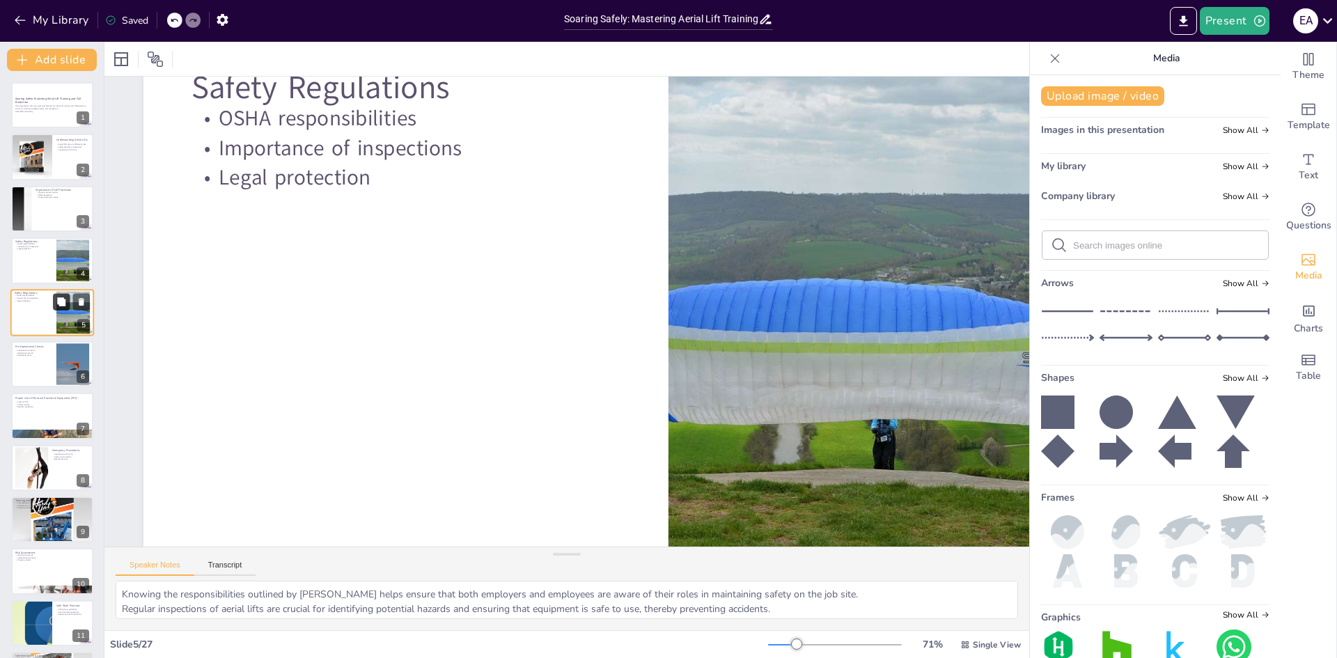
checkbox input "true"
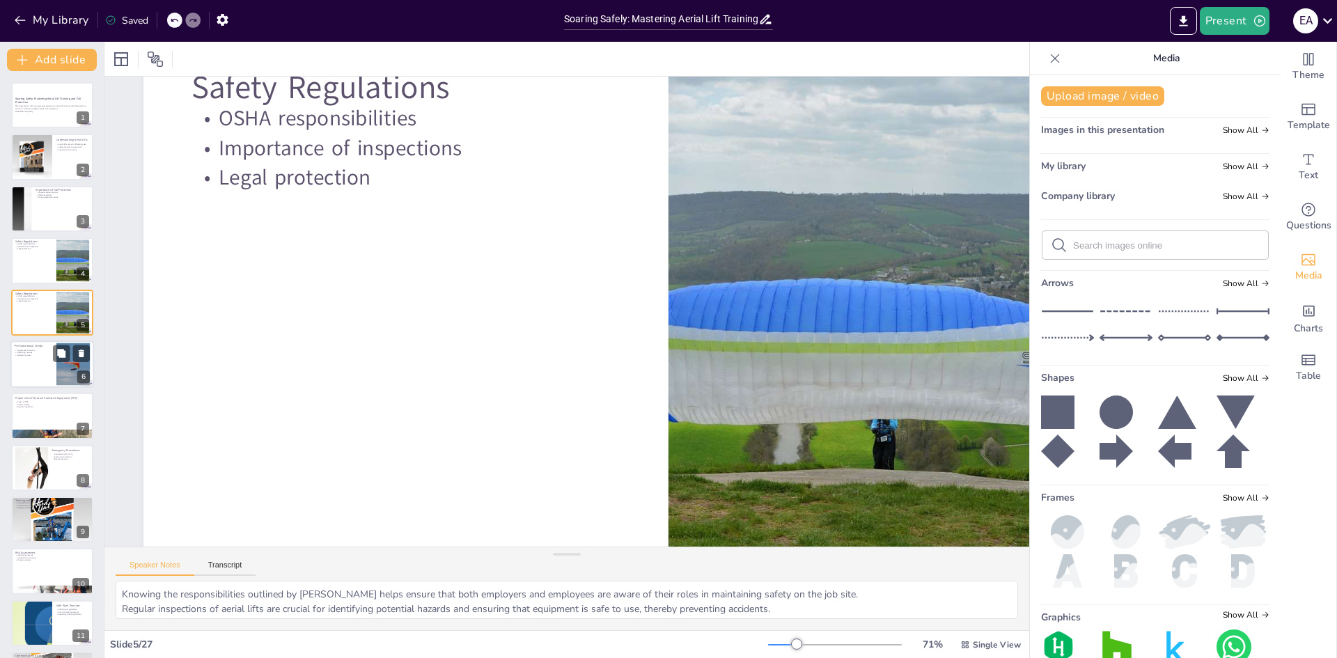
checkbox input "true"
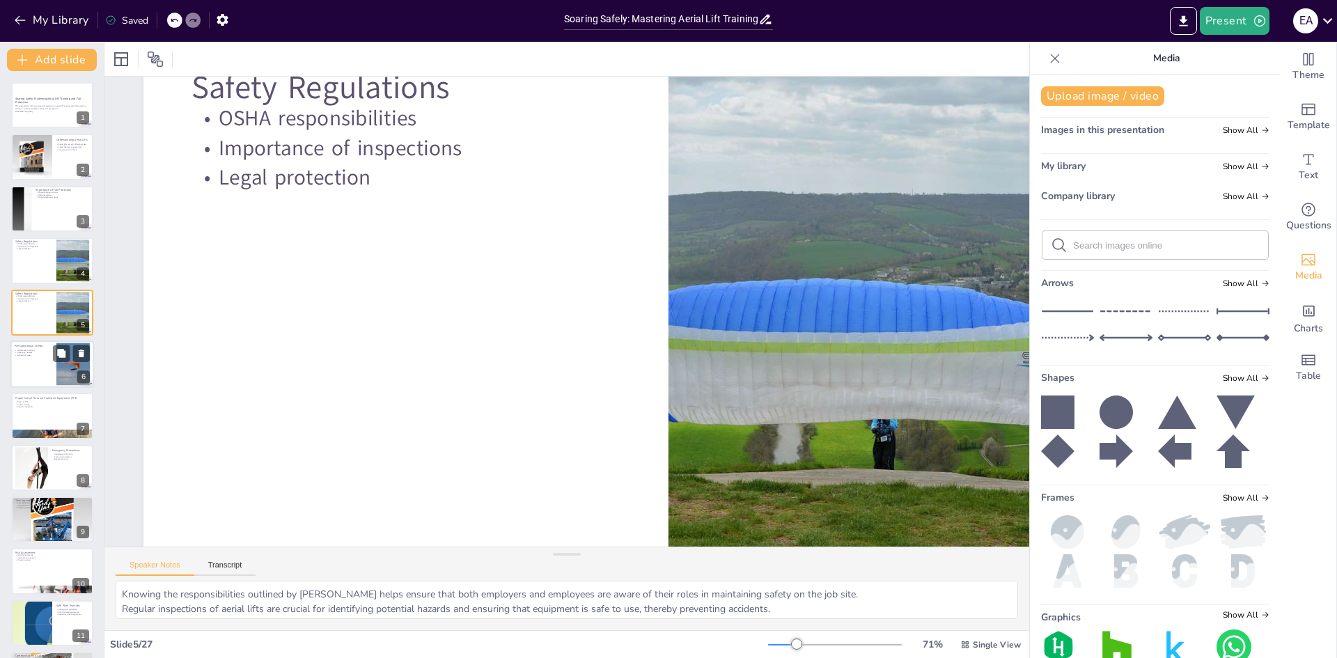
checkbox input "true"
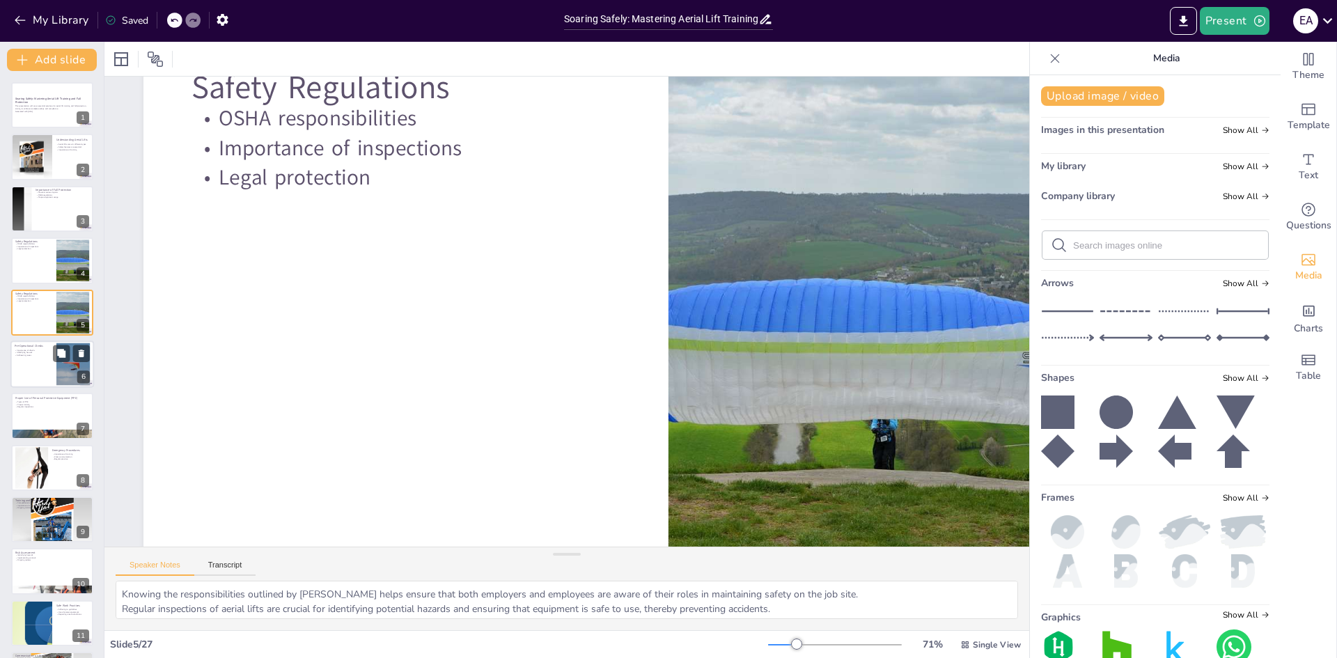
checkbox input "true"
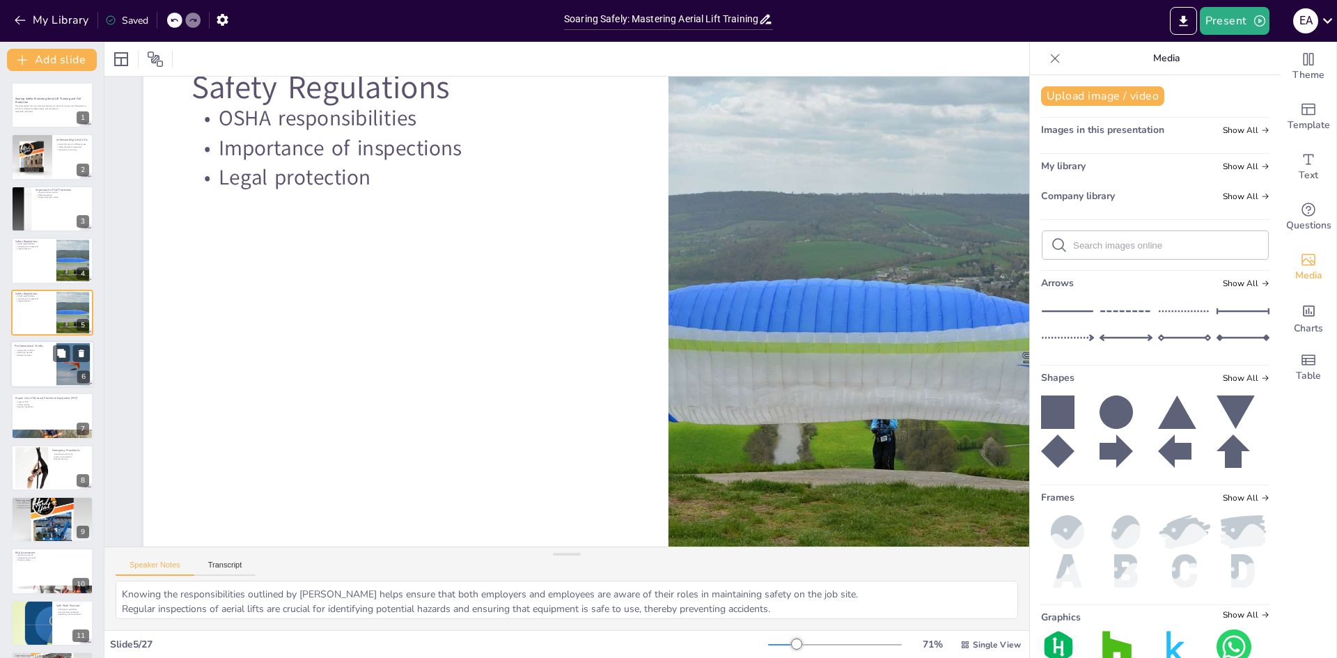
checkbox input "true"
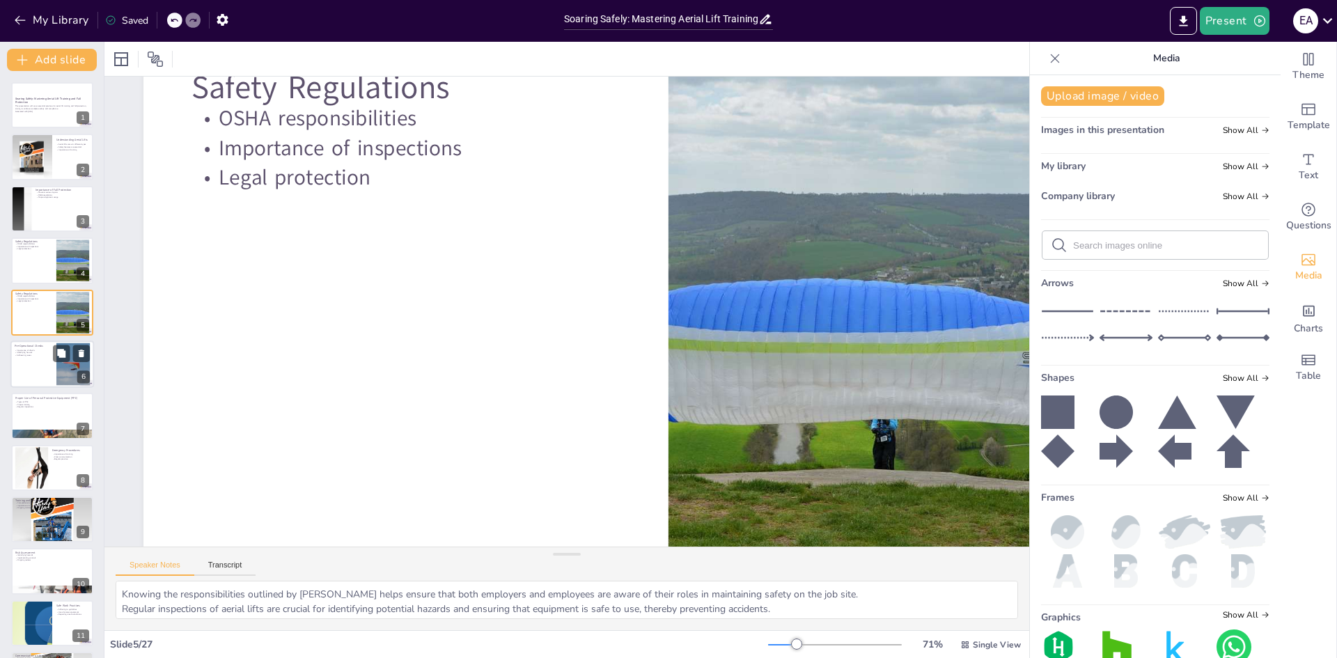
checkbox input "true"
click at [56, 344] on div at bounding box center [73, 364] width 56 height 42
checkbox input "true"
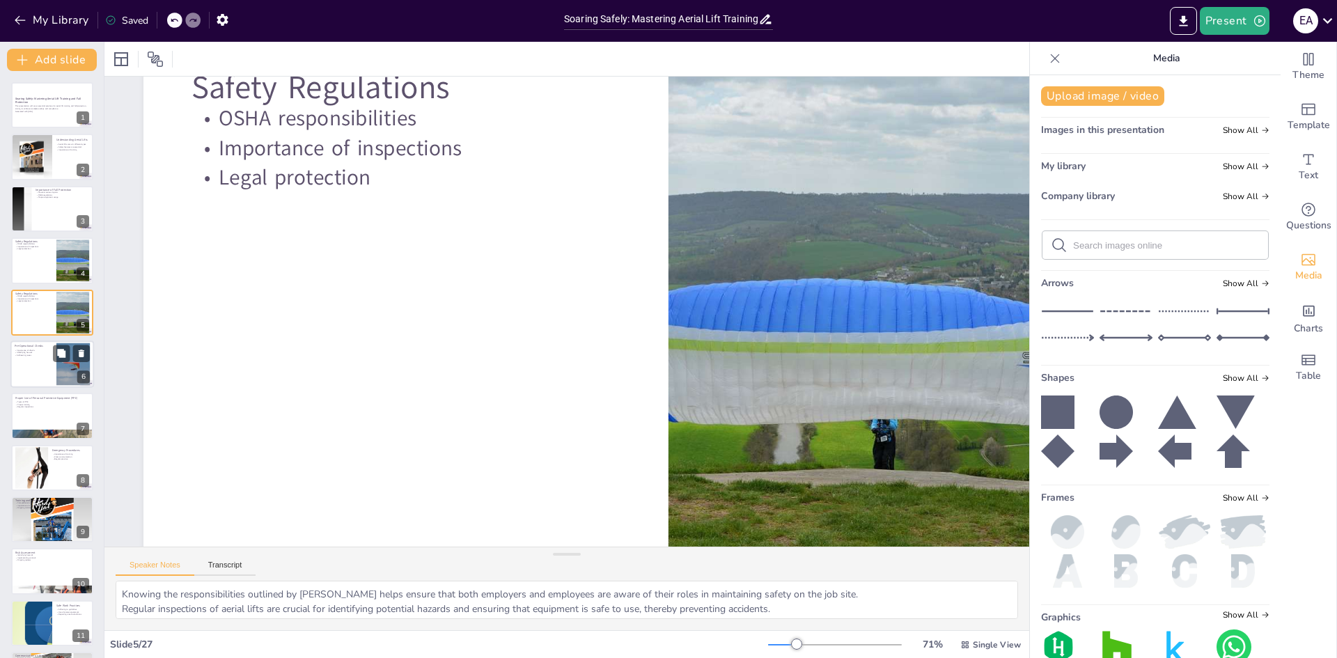
checkbox input "true"
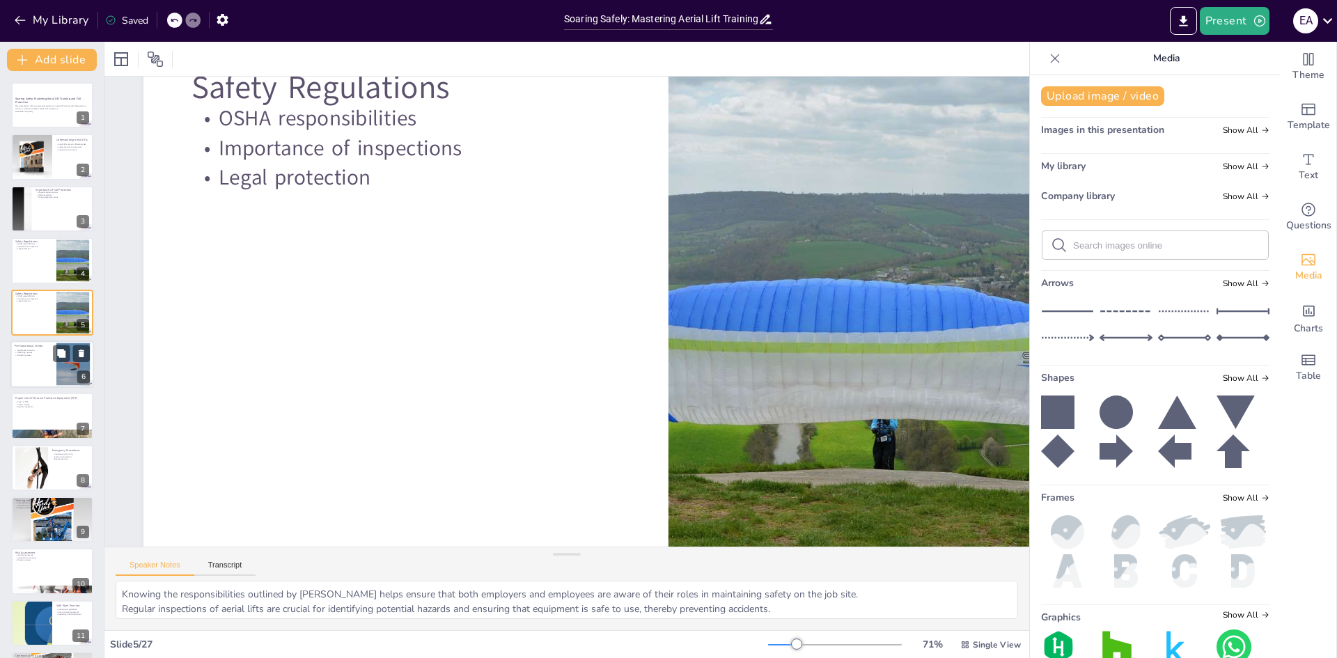
checkbox input "true"
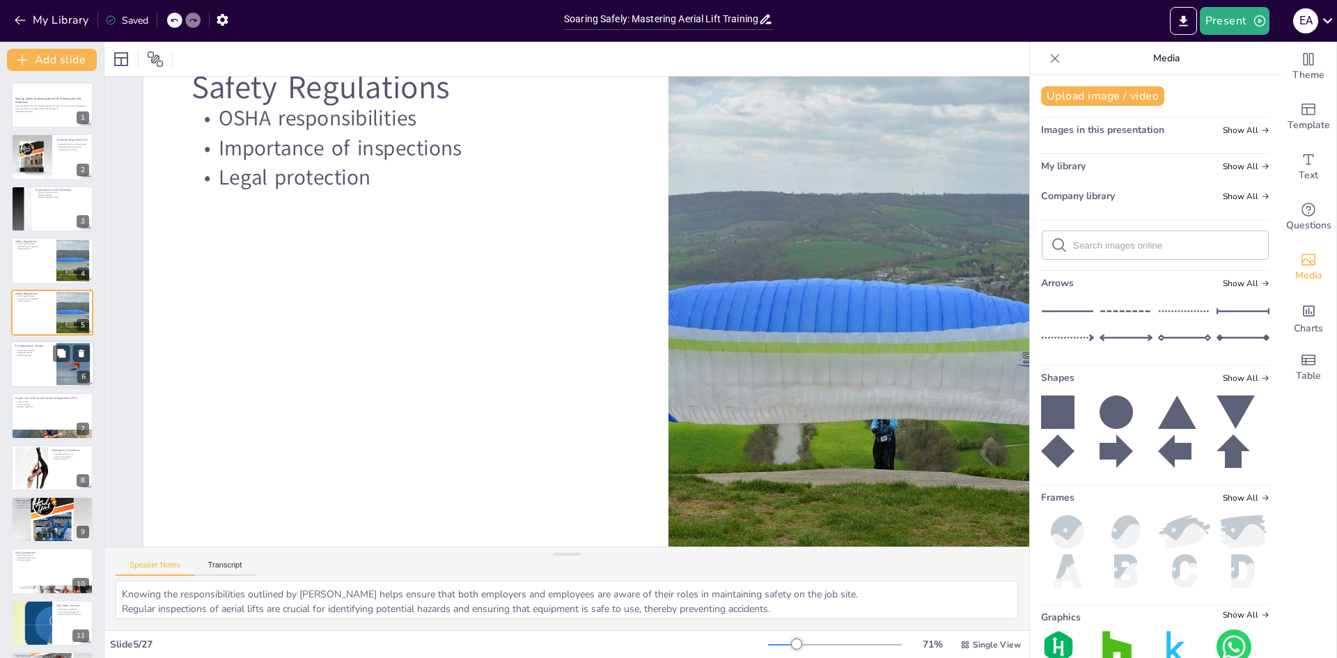
checkbox input "true"
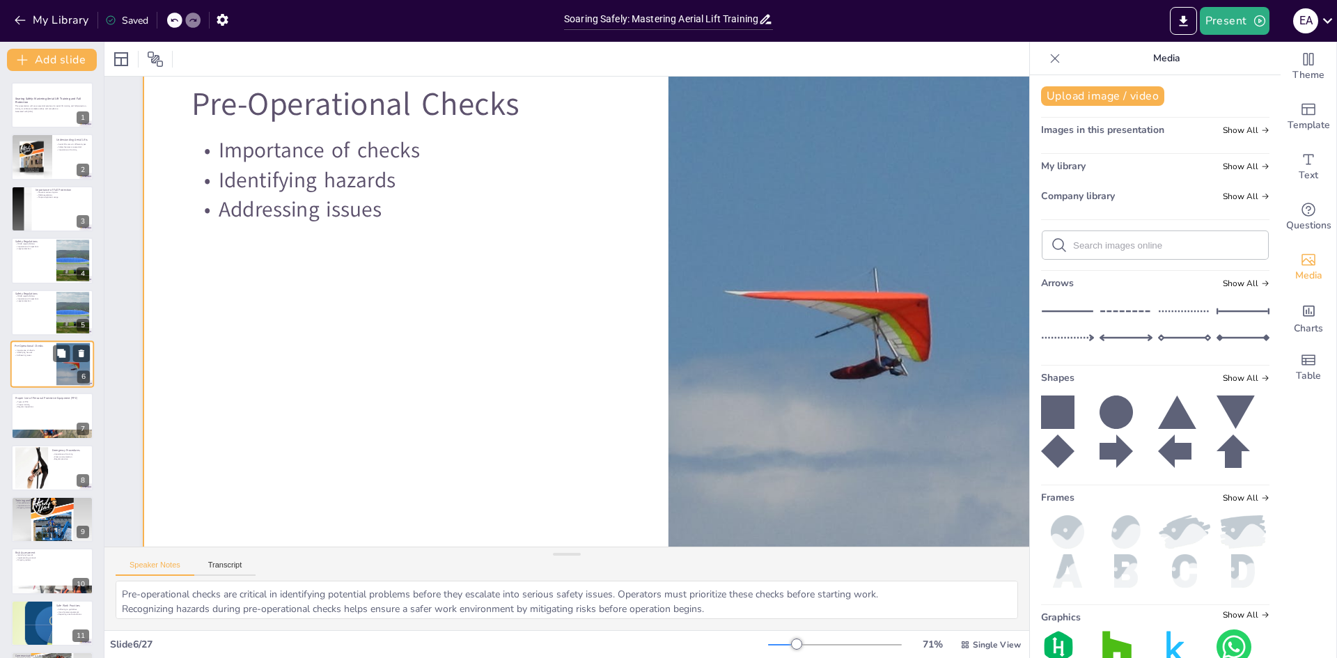
scroll to position [0, 0]
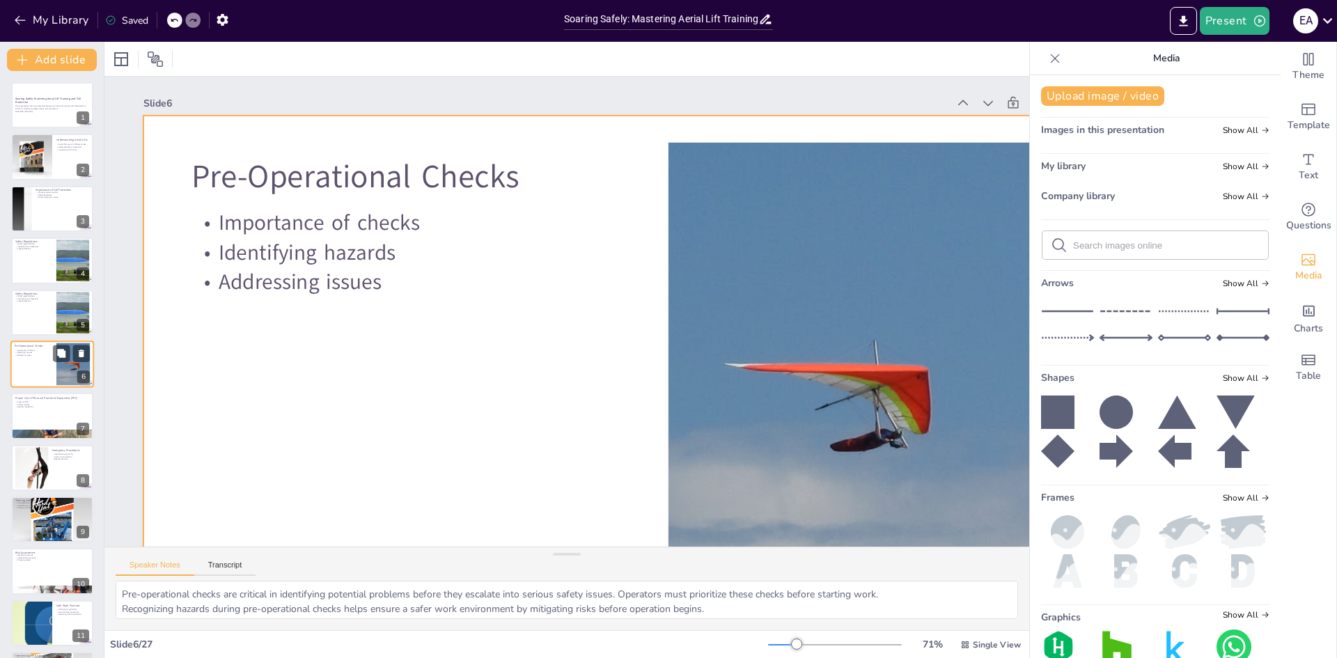
checkbox input "true"
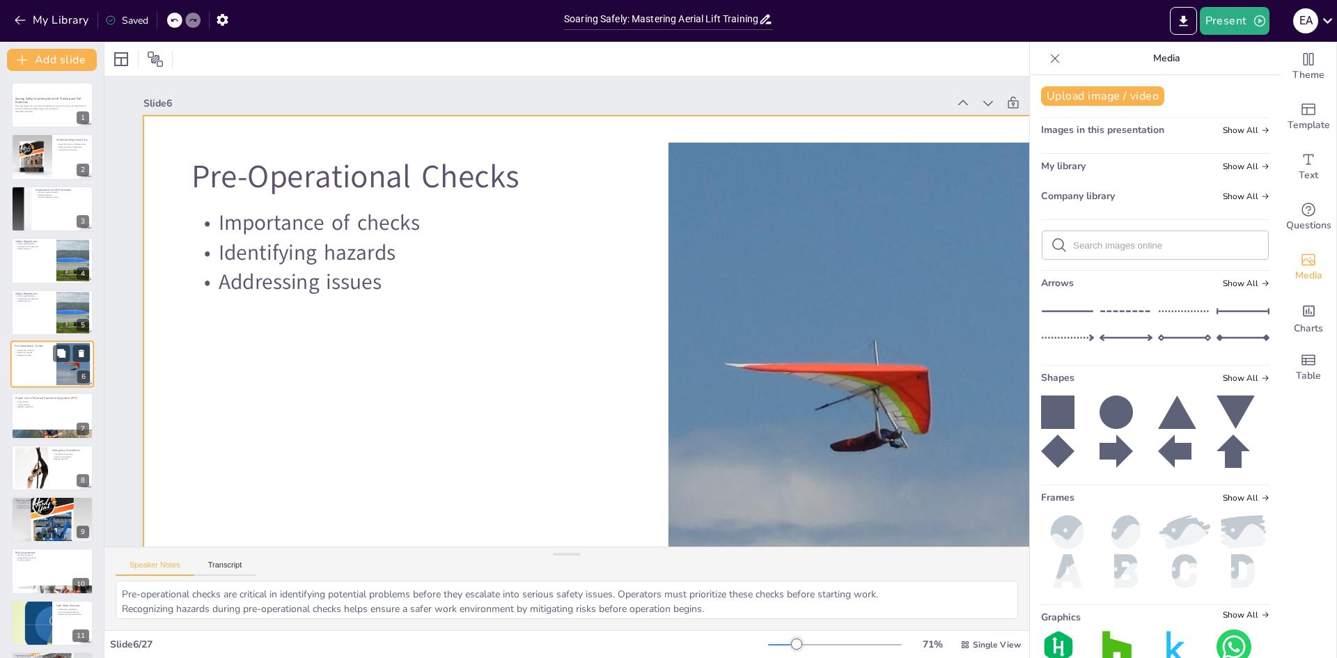
checkbox input "true"
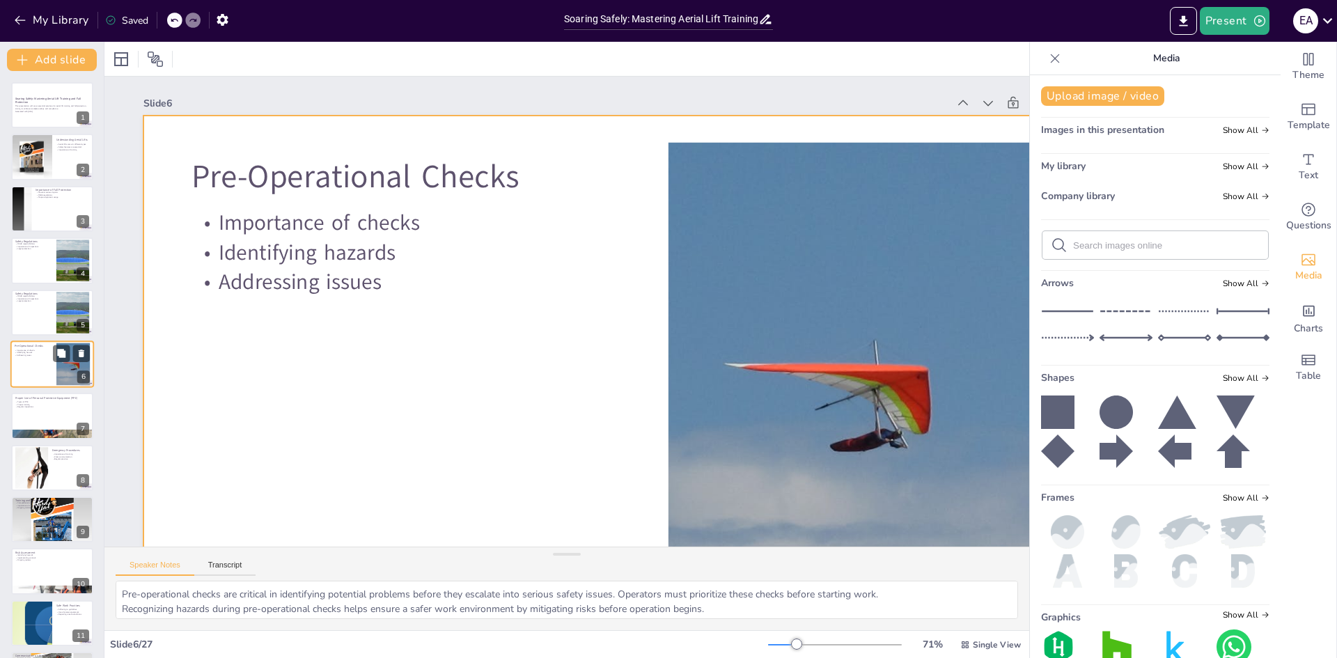
checkbox input "true"
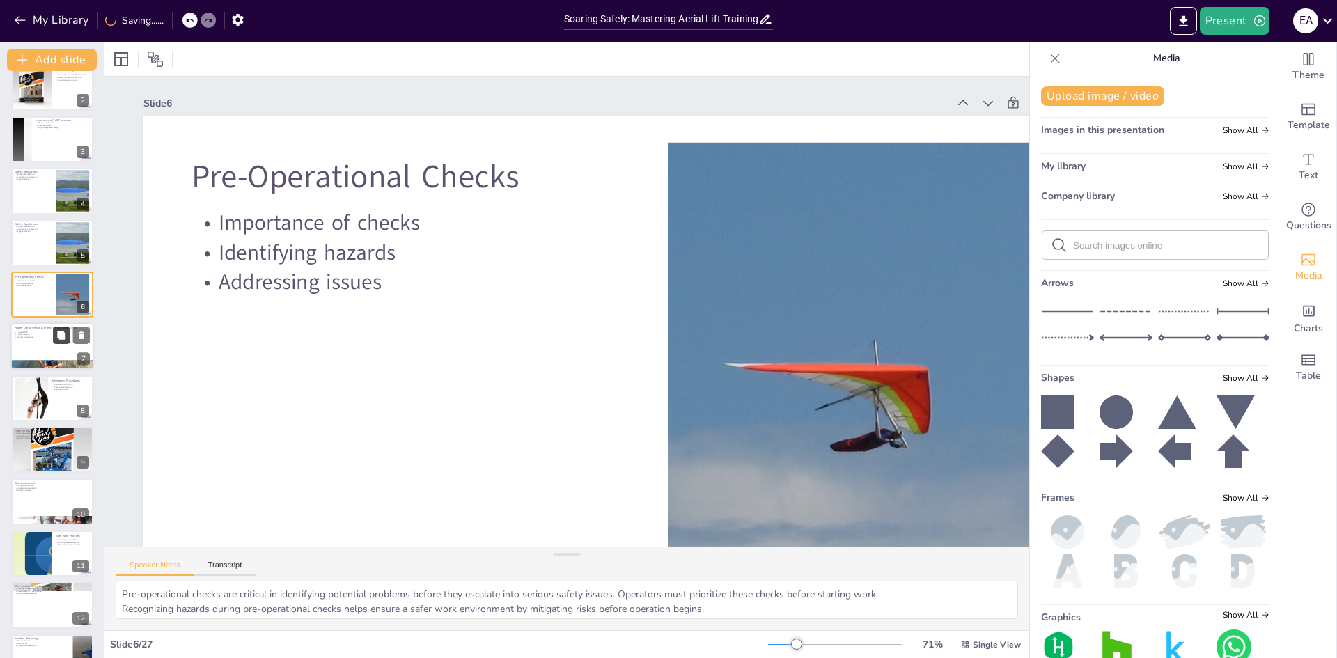
click at [66, 348] on div at bounding box center [52, 346] width 84 height 47
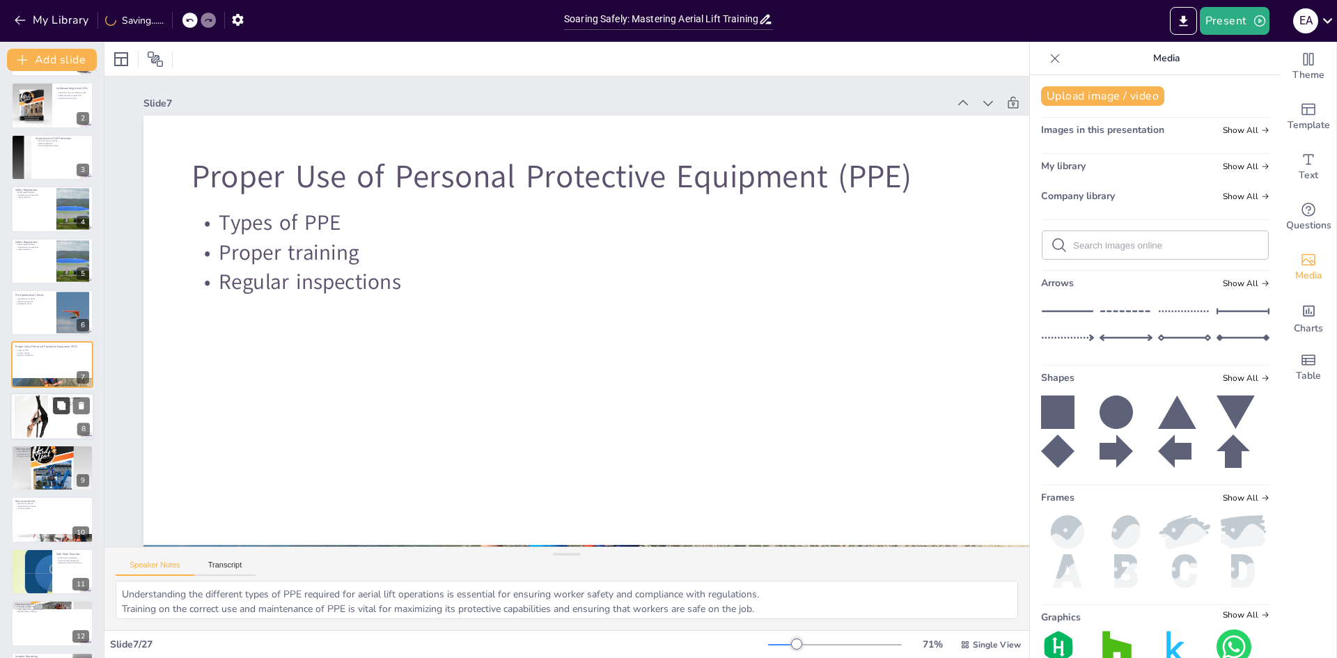
click at [55, 405] on button at bounding box center [61, 405] width 17 height 17
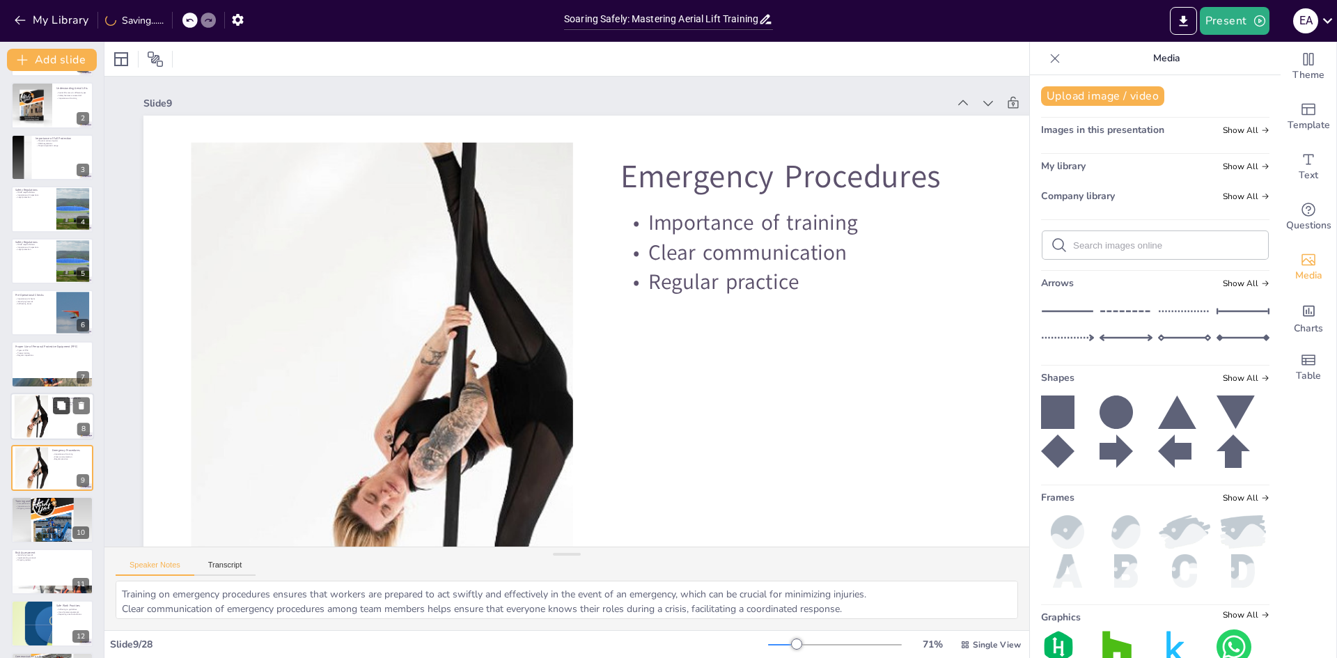
scroll to position [72, 0]
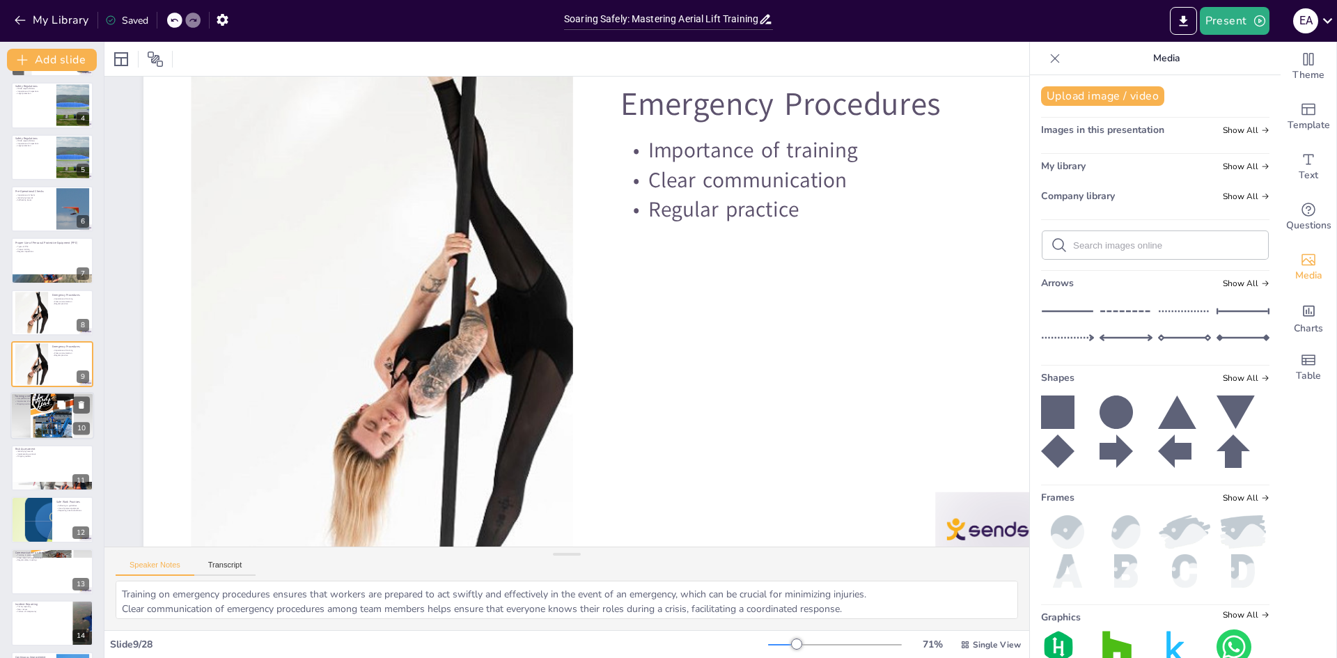
click at [54, 427] on div at bounding box center [52, 416] width 84 height 84
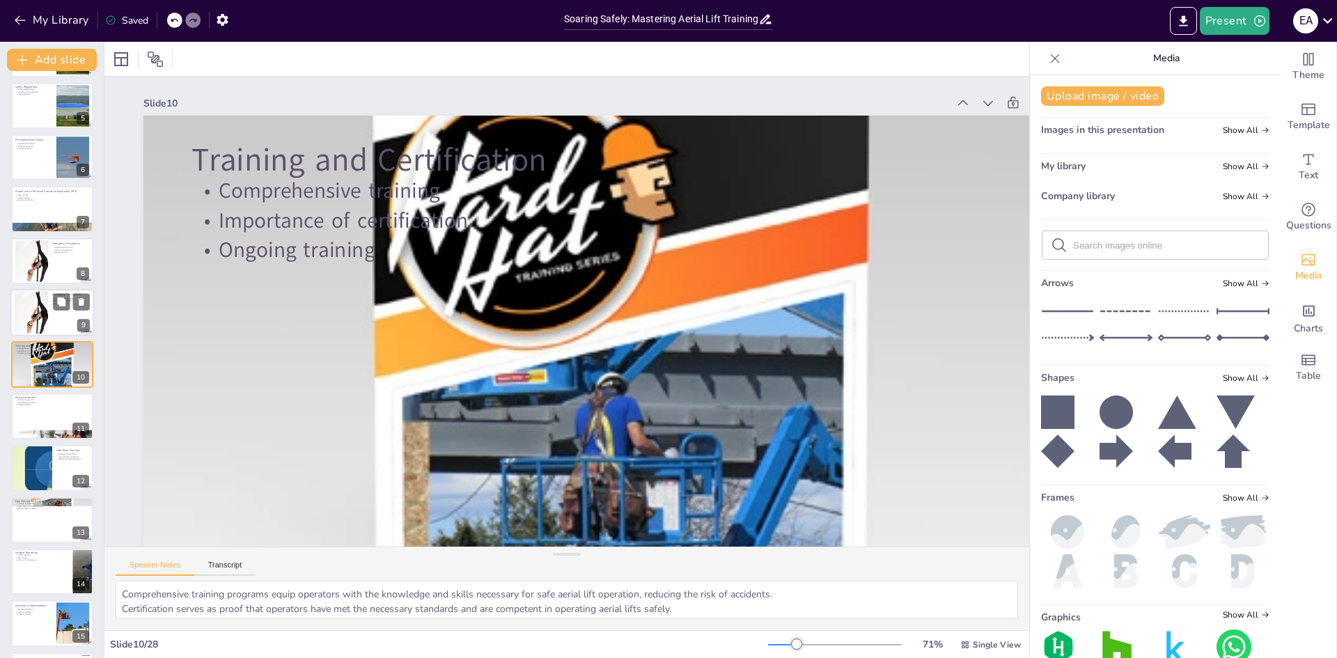
click at [40, 302] on div at bounding box center [31, 313] width 102 height 42
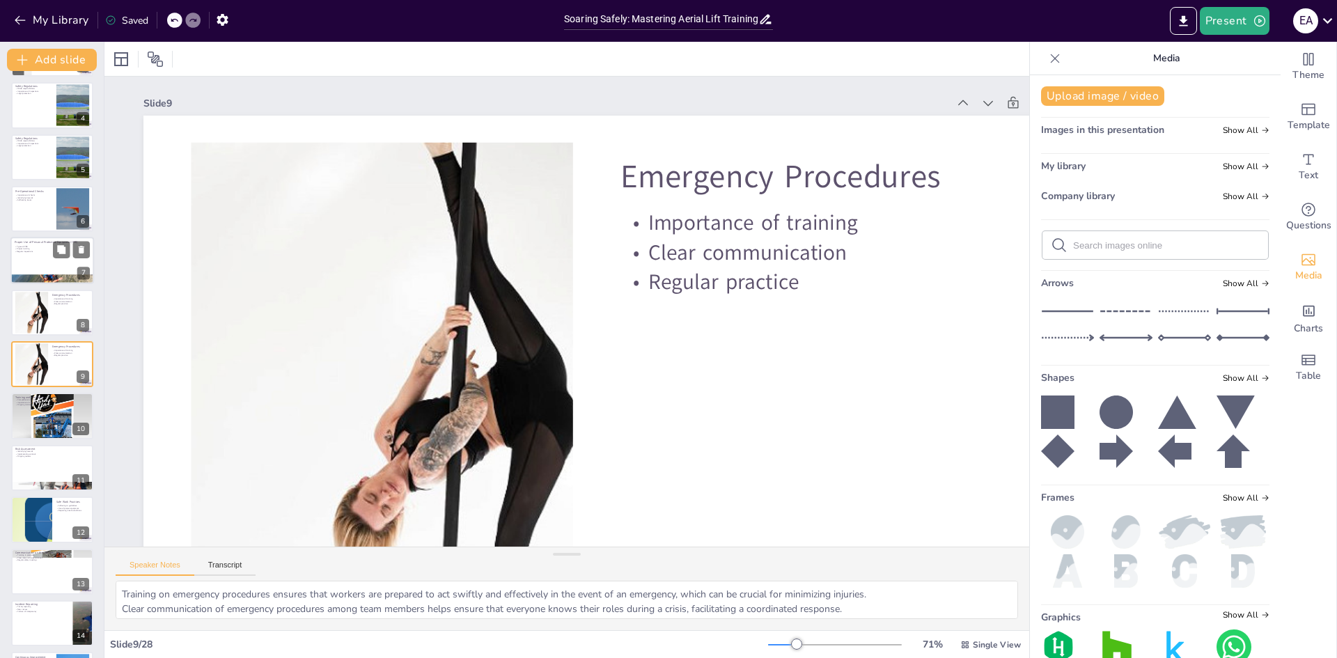
click at [40, 275] on div at bounding box center [52, 279] width 84 height 47
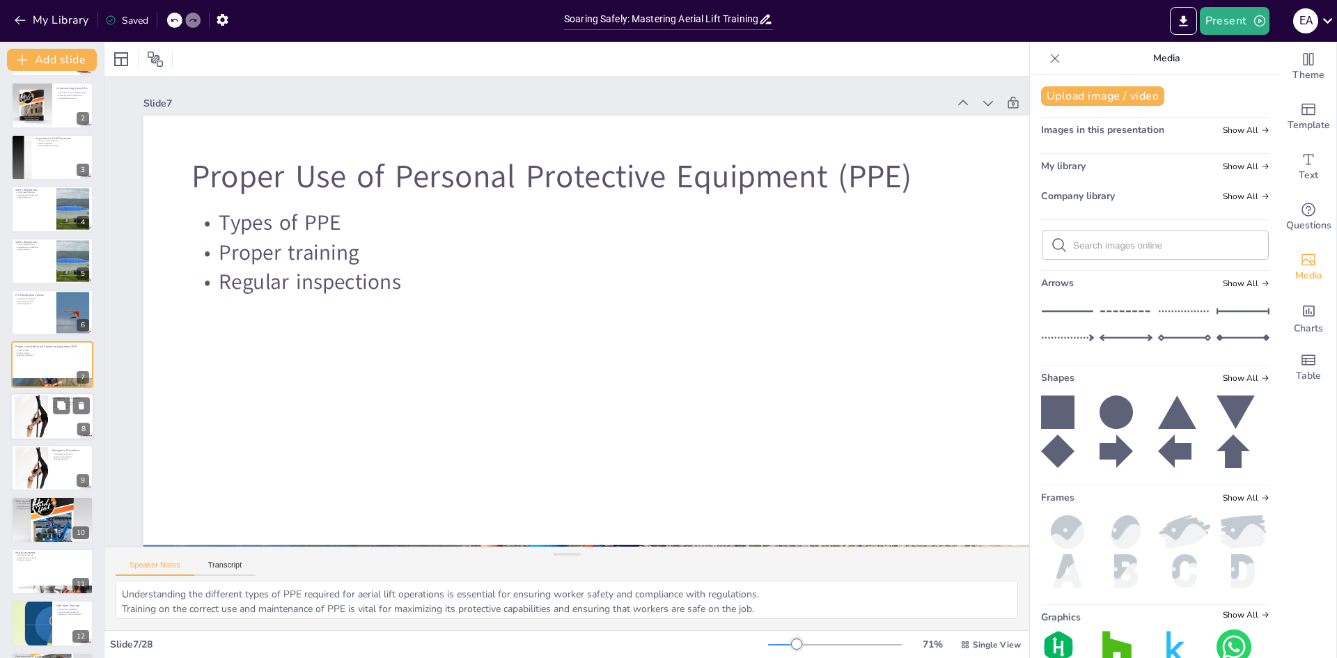
click at [39, 412] on div at bounding box center [31, 416] width 102 height 42
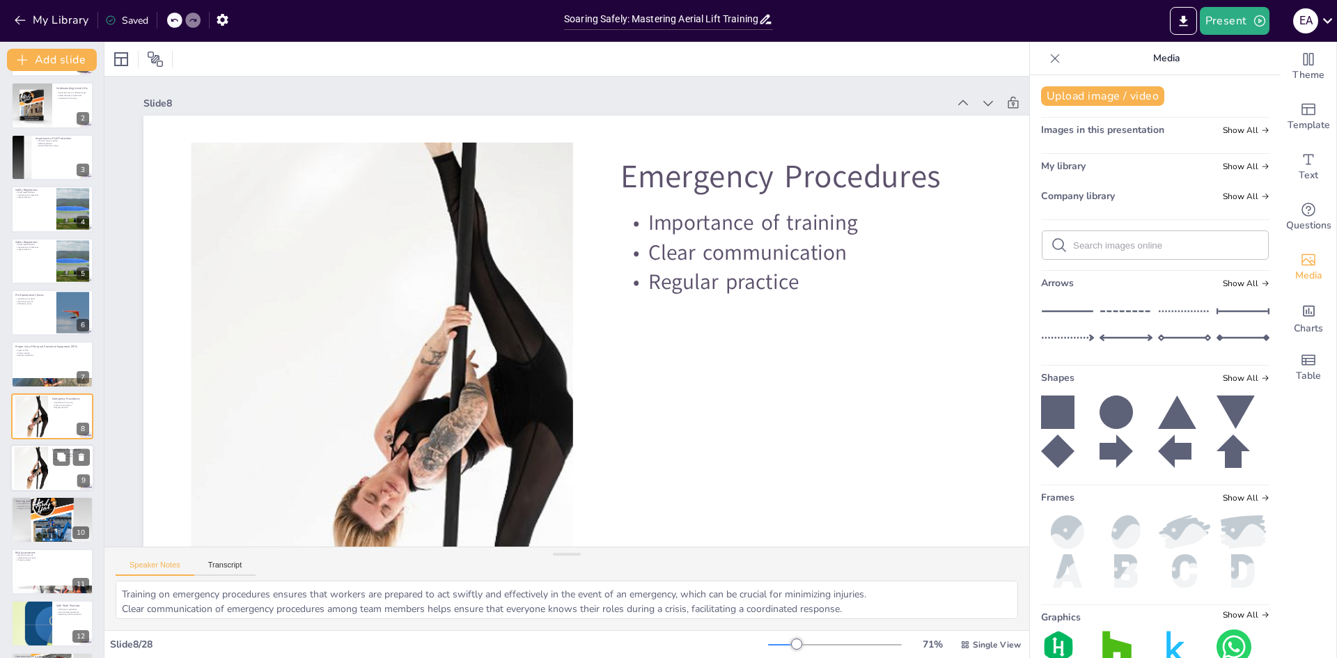
scroll to position [103, 0]
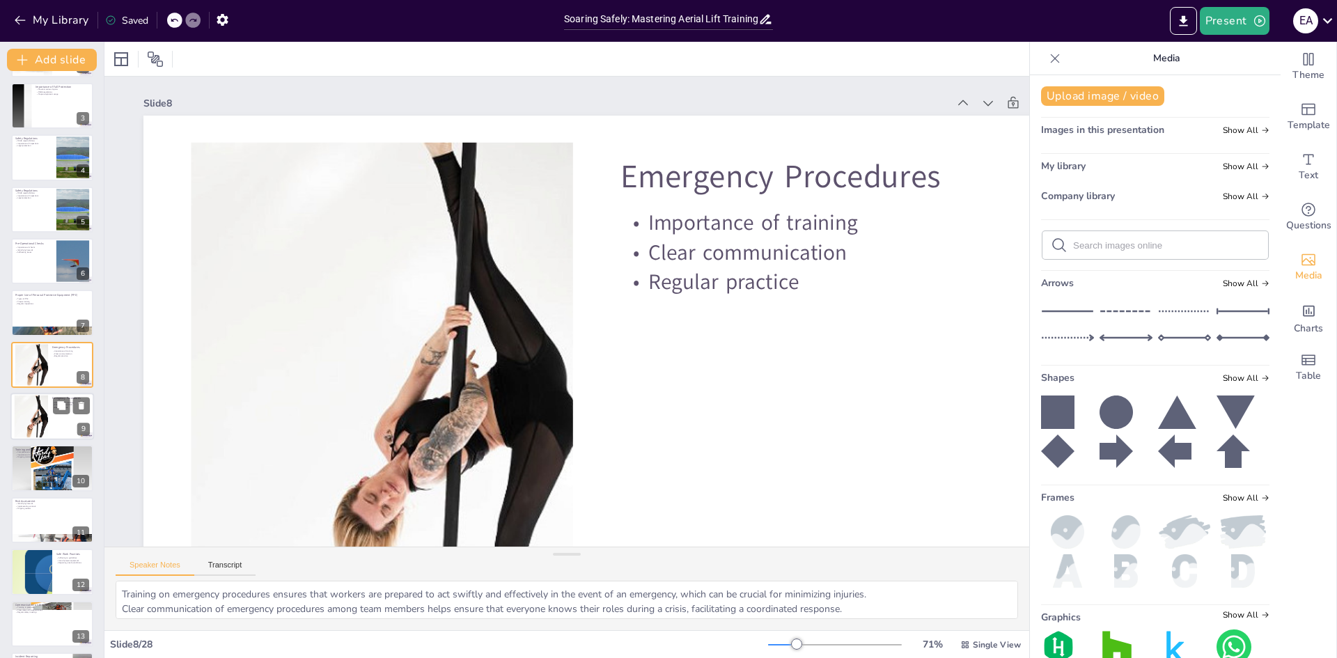
click at [33, 421] on div at bounding box center [31, 417] width 102 height 42
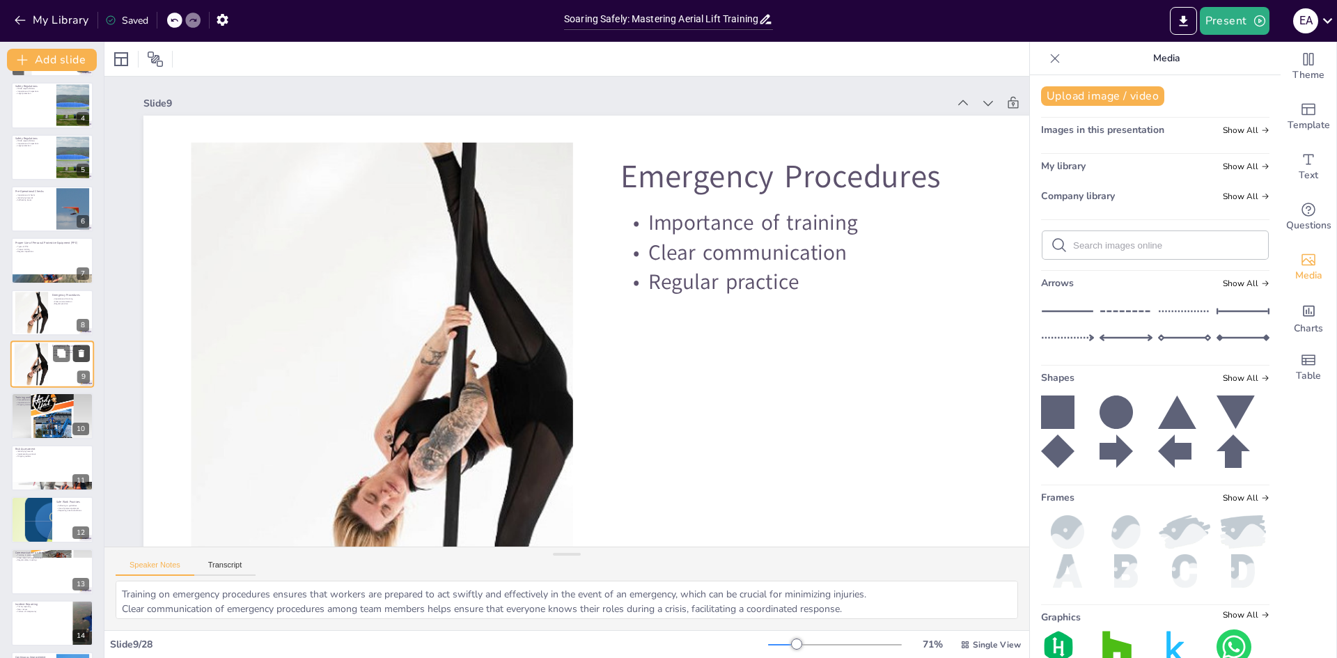
click at [81, 354] on icon at bounding box center [82, 354] width 6 height 8
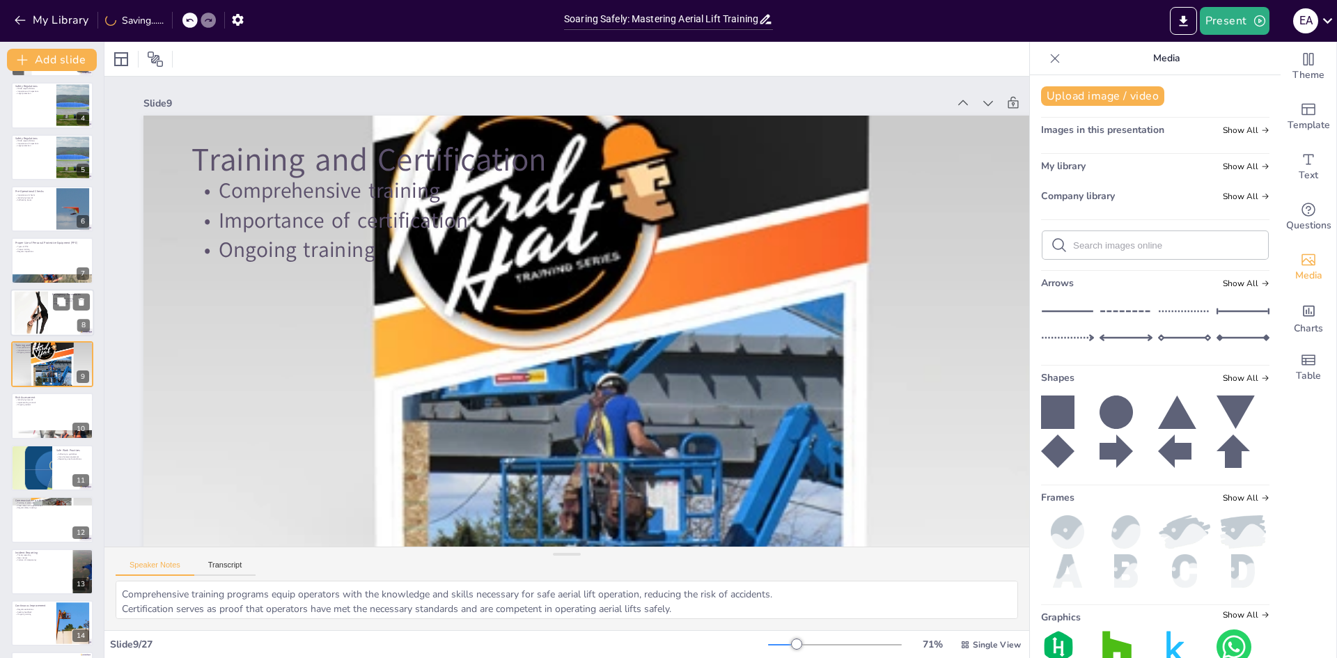
click at [42, 308] on div at bounding box center [31, 312] width 102 height 42
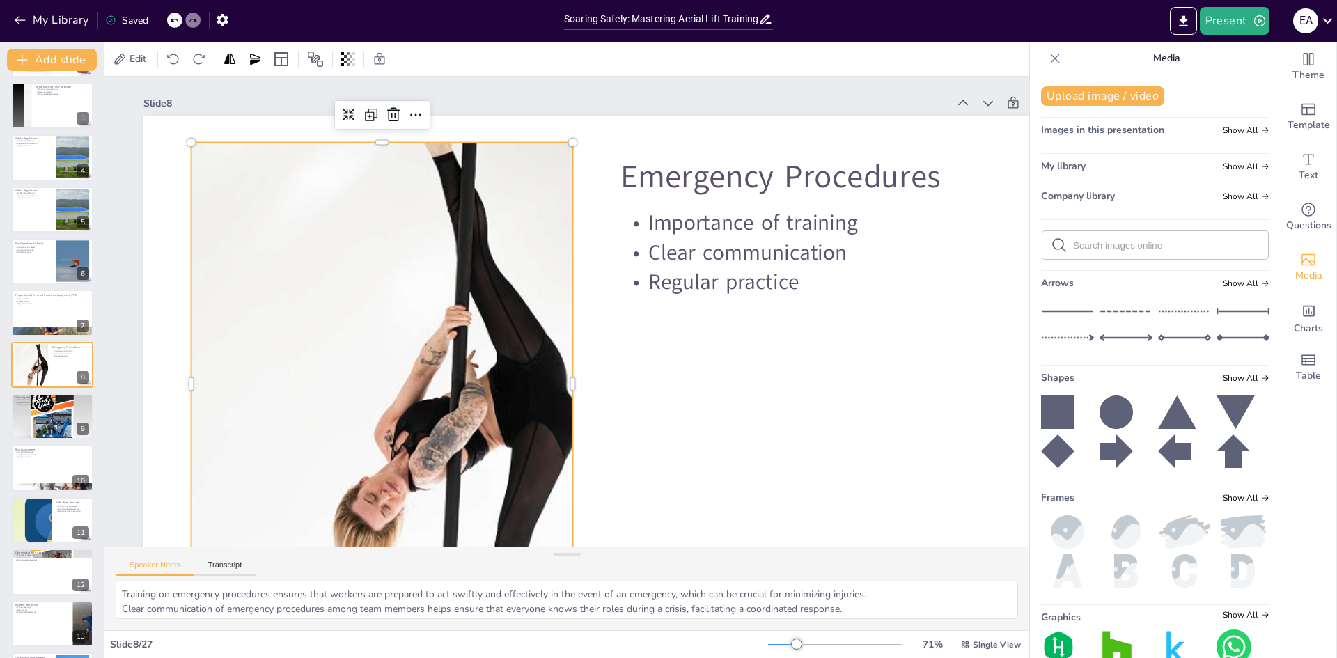
click at [509, 341] on div at bounding box center [382, 384] width 1168 height 483
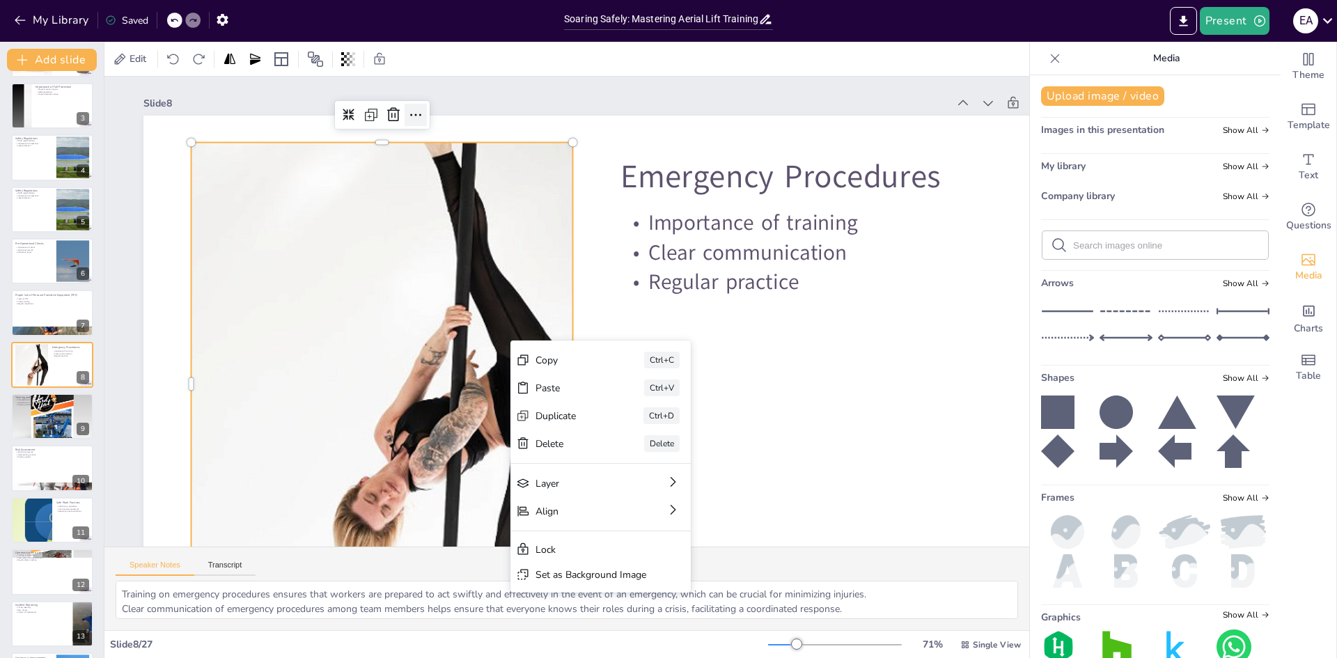
click at [415, 114] on icon at bounding box center [415, 115] width 17 height 17
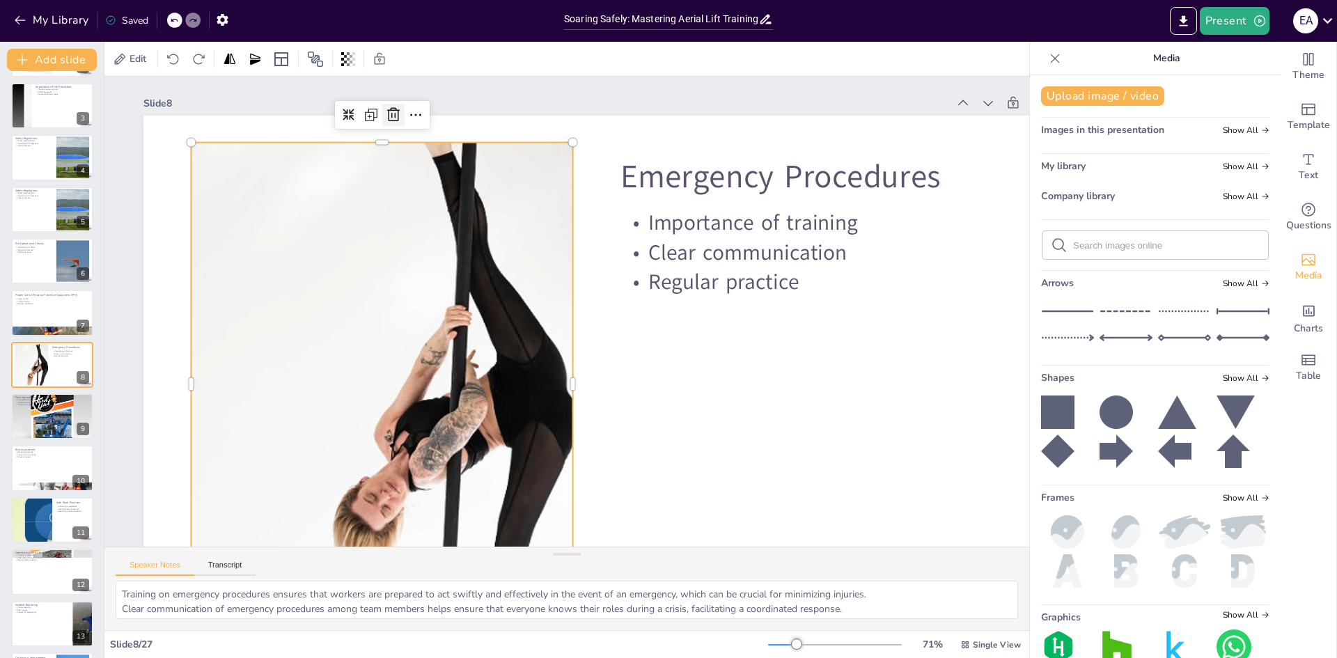
click at [391, 114] on icon at bounding box center [393, 115] width 17 height 17
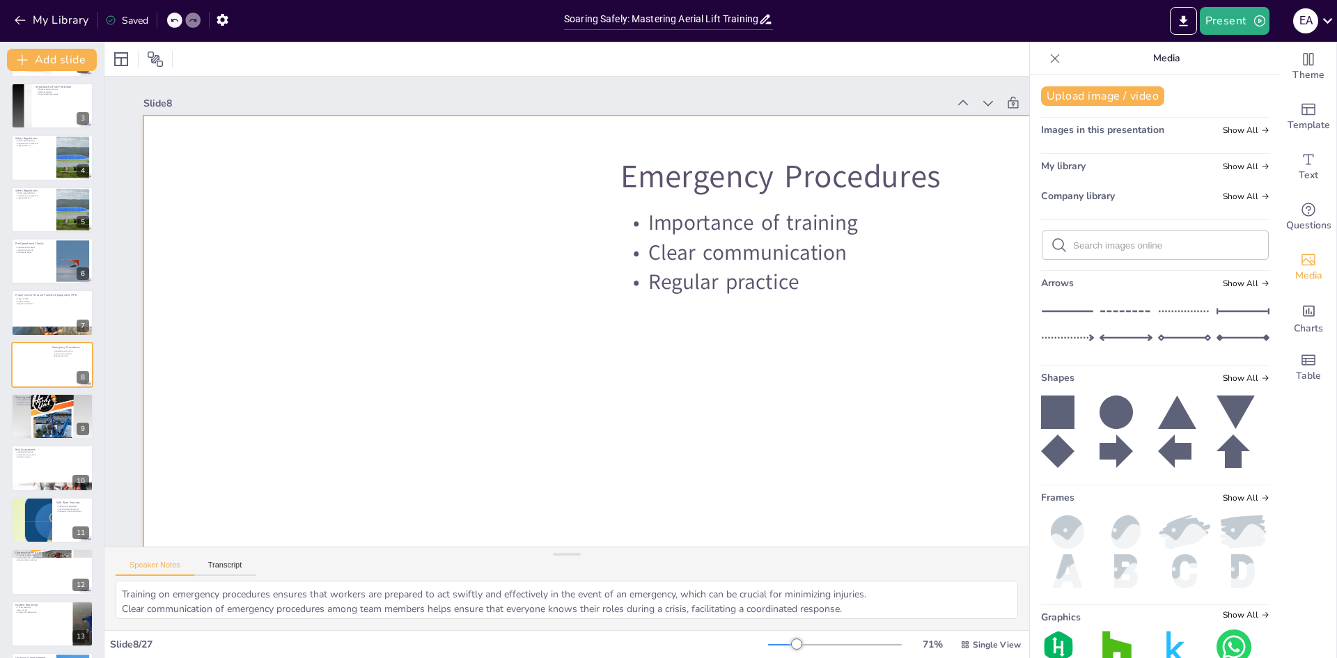
scroll to position [117, 0]
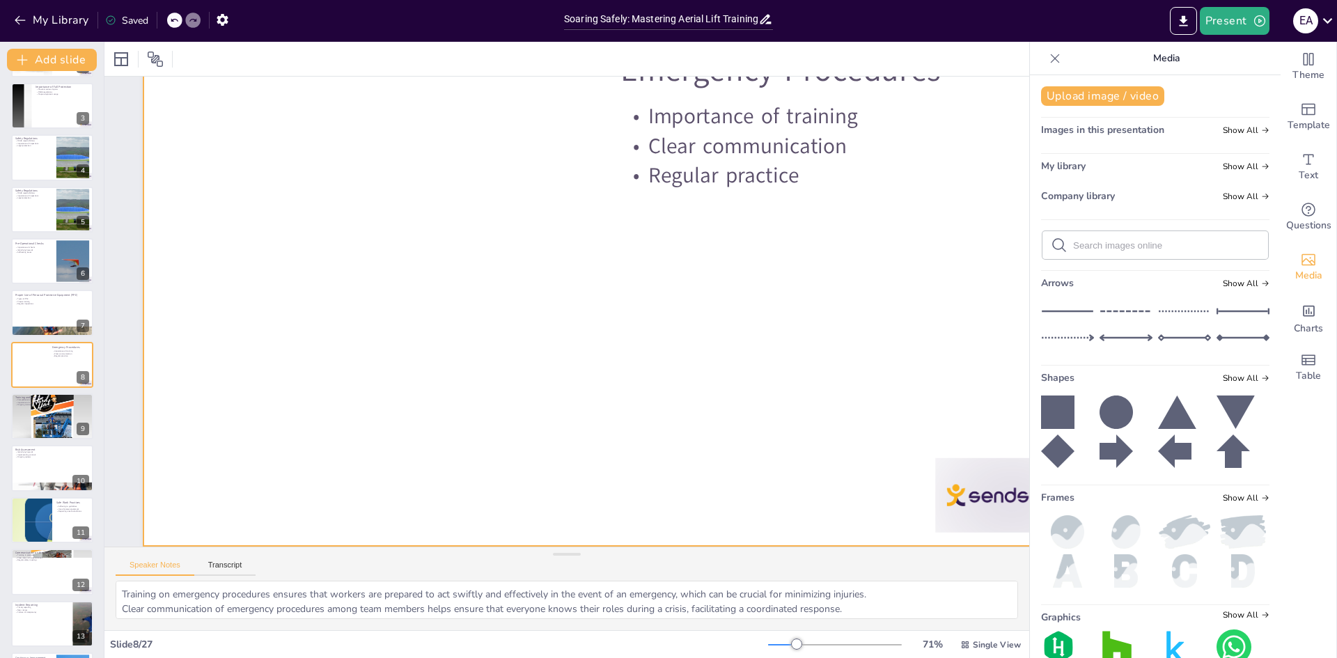
click at [390, 255] on div at bounding box center [620, 277] width 955 height 537
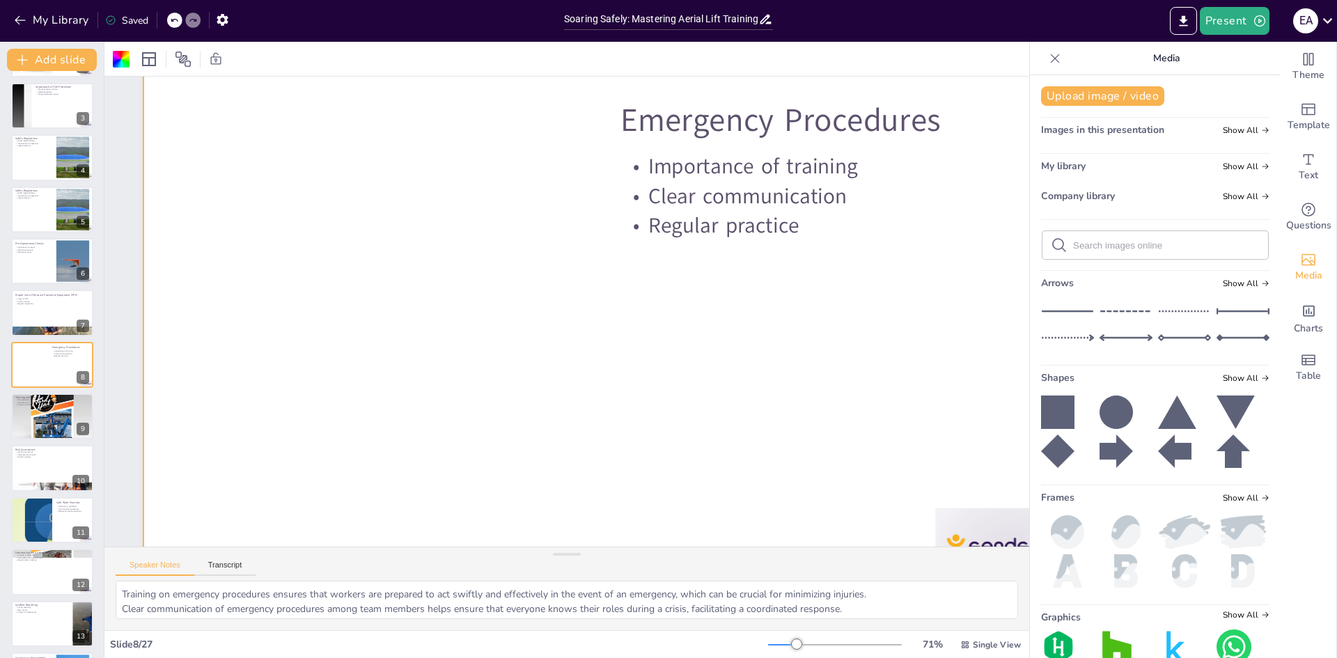
scroll to position [0, 0]
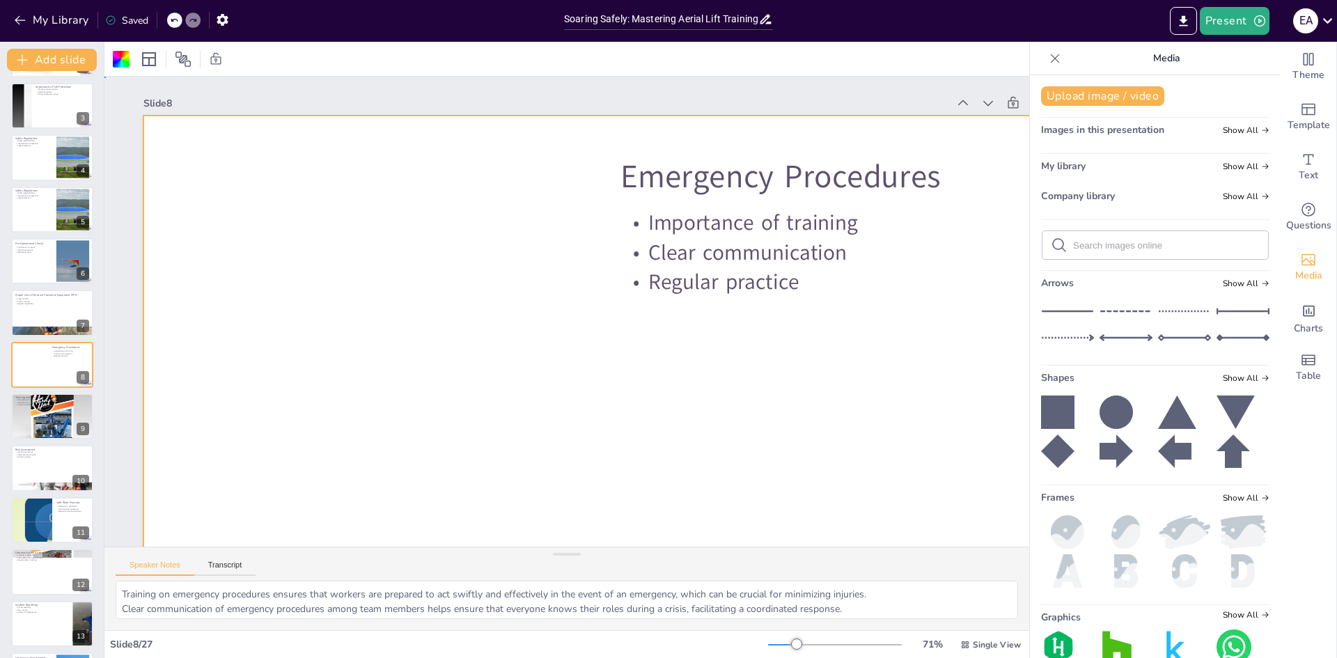
click at [500, 300] on div at bounding box center [620, 384] width 955 height 537
click at [499, 302] on div at bounding box center [620, 384] width 955 height 537
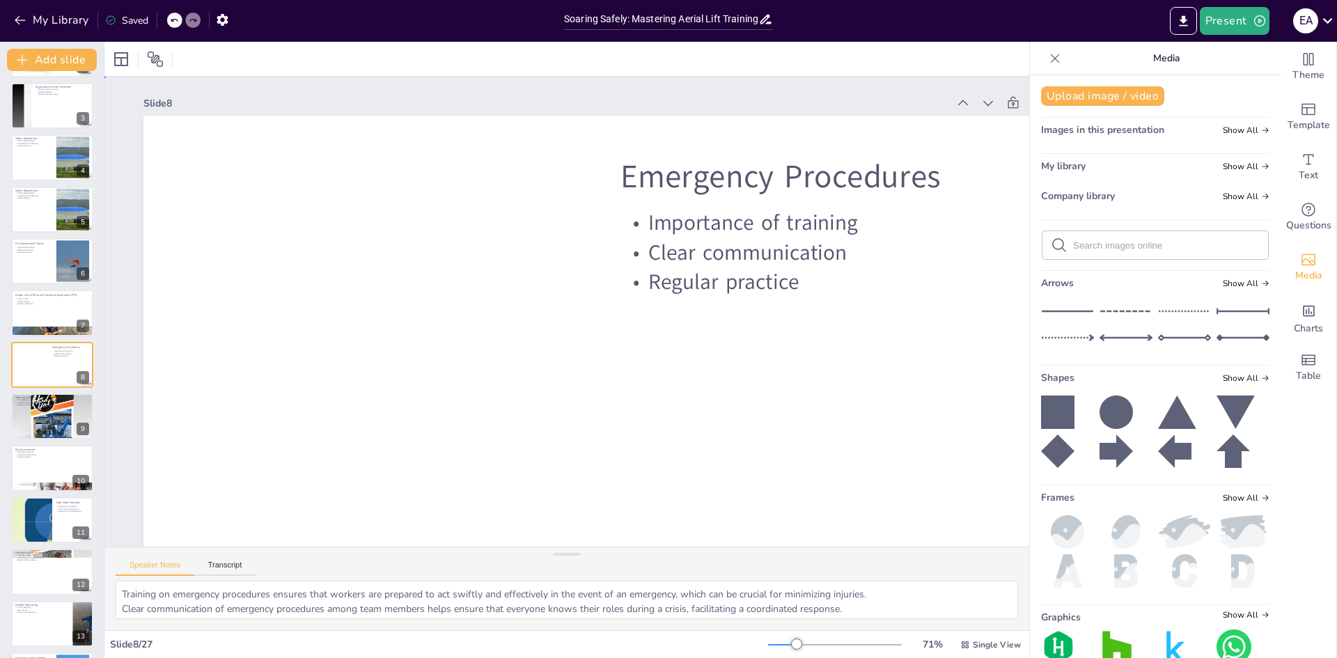
drag, startPoint x: 499, startPoint y: 302, endPoint x: 487, endPoint y: 309, distance: 13.4
click at [498, 304] on div at bounding box center [620, 384] width 955 height 537
click at [486, 306] on div at bounding box center [620, 384] width 955 height 537
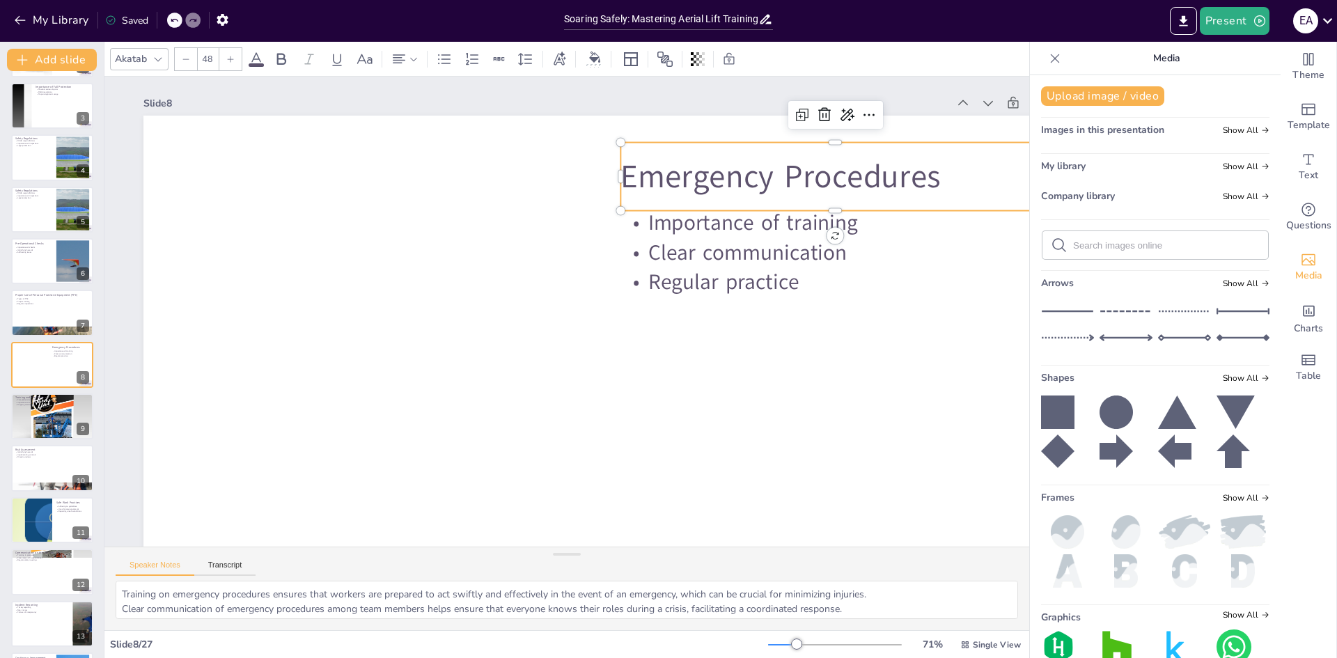
click at [744, 199] on div "Emergency Procedures" at bounding box center [836, 177] width 430 height 68
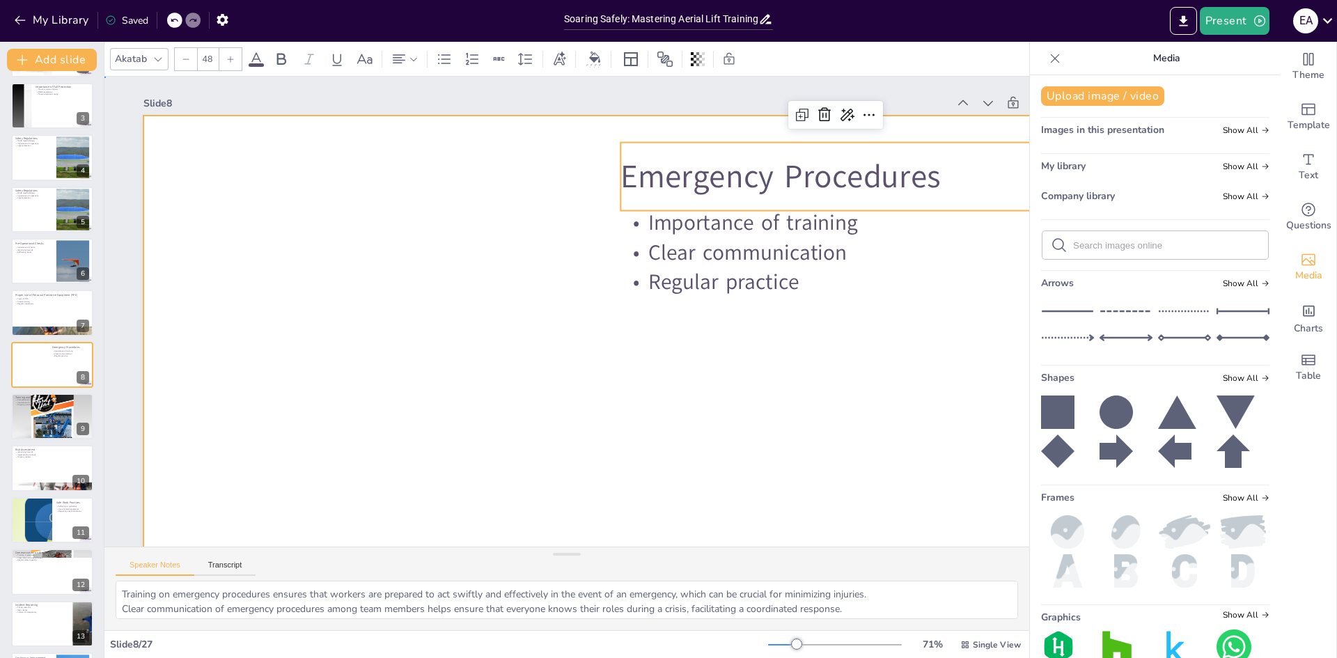
click at [326, 277] on div at bounding box center [620, 384] width 955 height 537
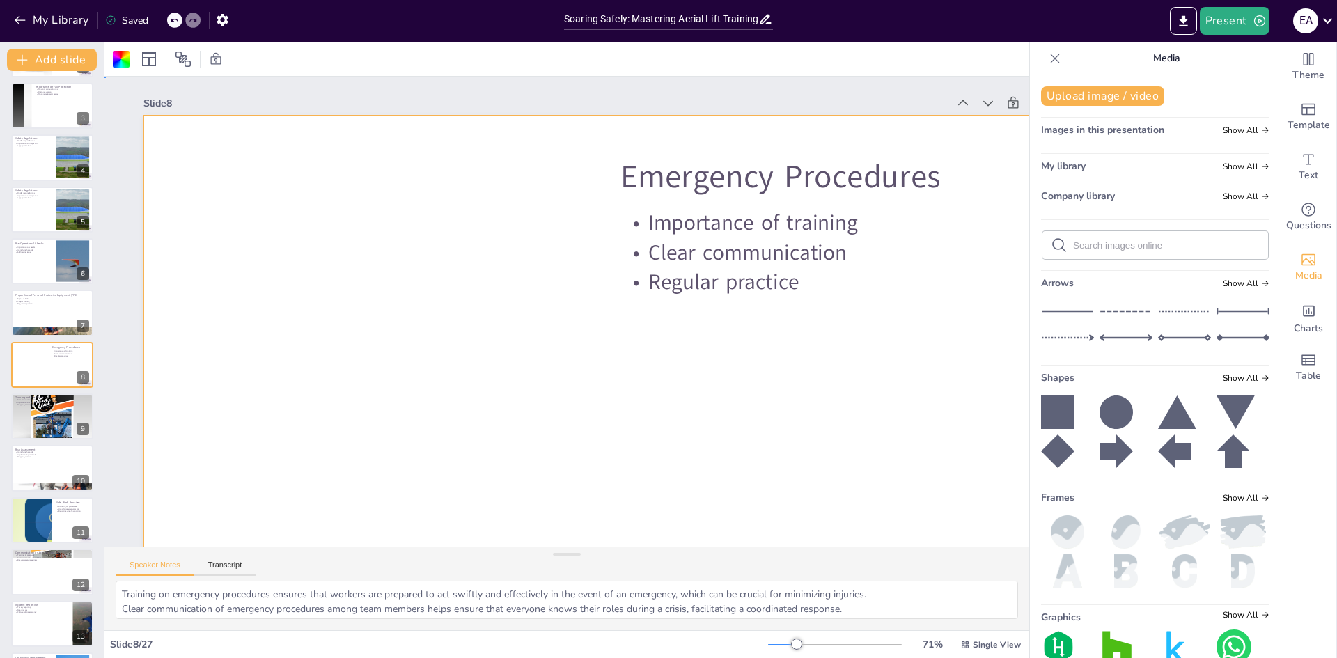
click at [326, 277] on div at bounding box center [620, 384] width 955 height 537
click at [1107, 241] on input "text" at bounding box center [1166, 245] width 187 height 10
click at [1226, 198] on span "Show All" at bounding box center [1246, 197] width 47 height 10
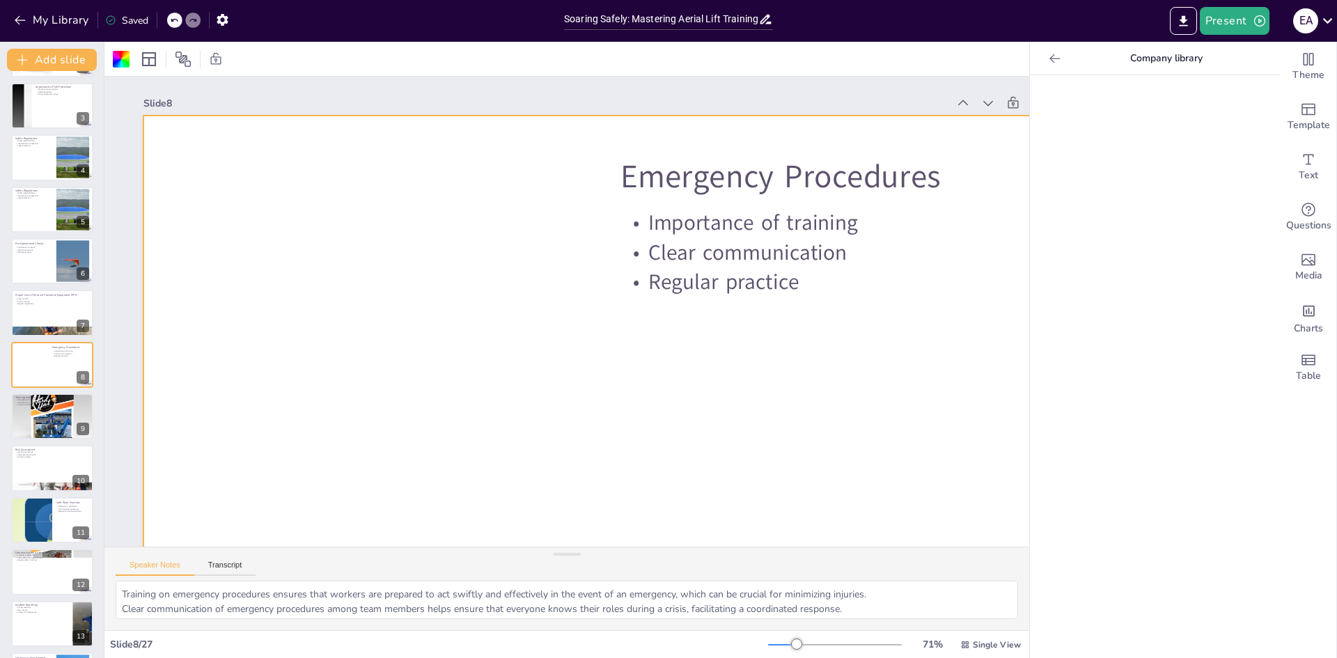
click at [1050, 62] on icon at bounding box center [1055, 58] width 10 height 9
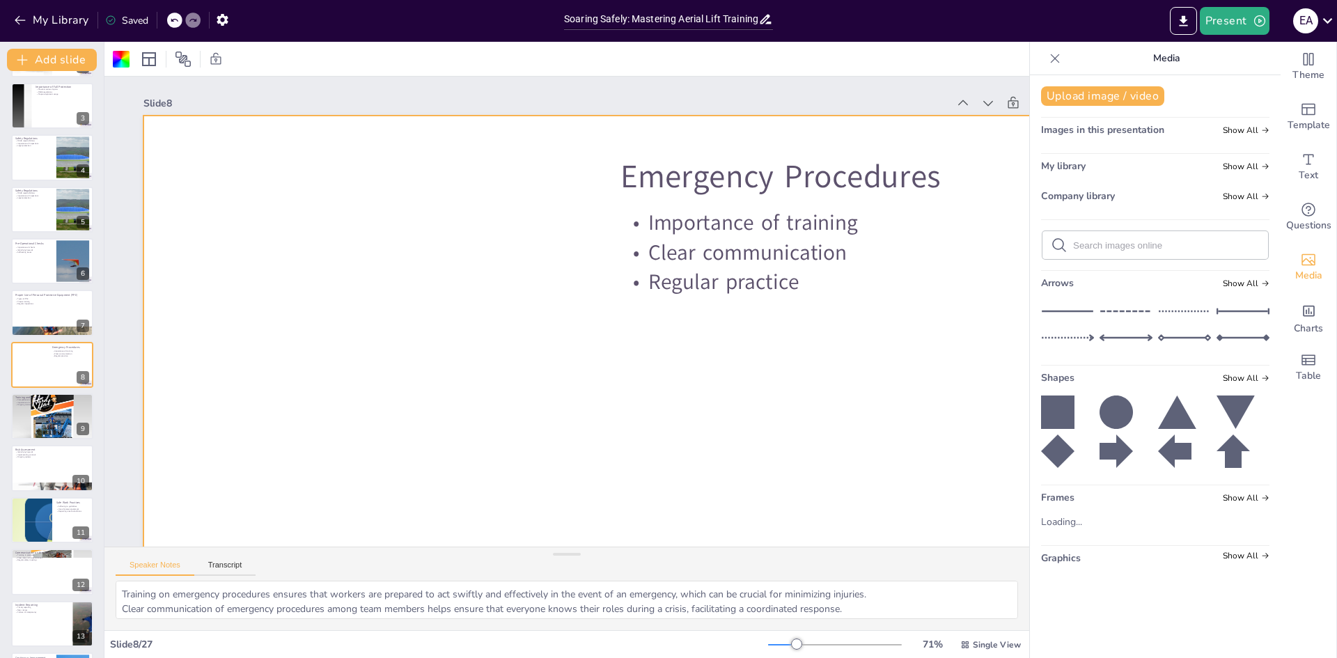
click at [1128, 247] on input "text" at bounding box center [1166, 245] width 187 height 10
click at [1104, 243] on input "text" at bounding box center [1166, 245] width 187 height 10
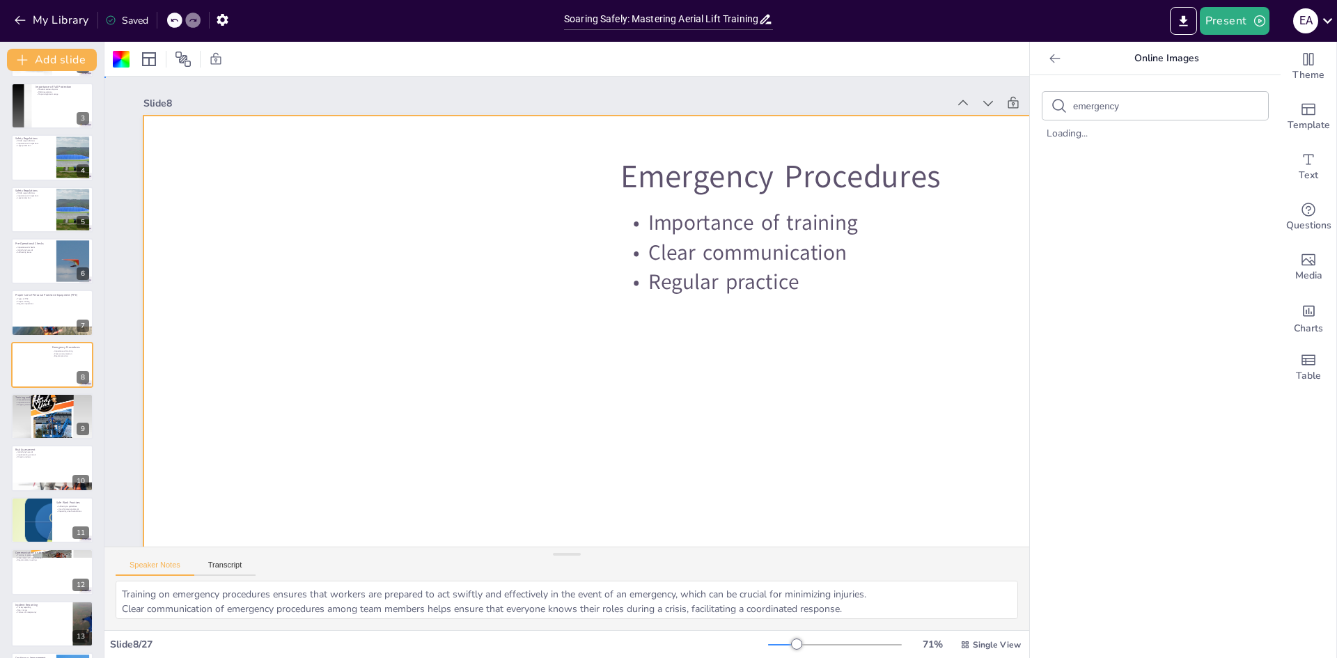
click at [317, 300] on div at bounding box center [620, 384] width 955 height 537
click at [1305, 169] on span "Text" at bounding box center [1309, 175] width 20 height 15
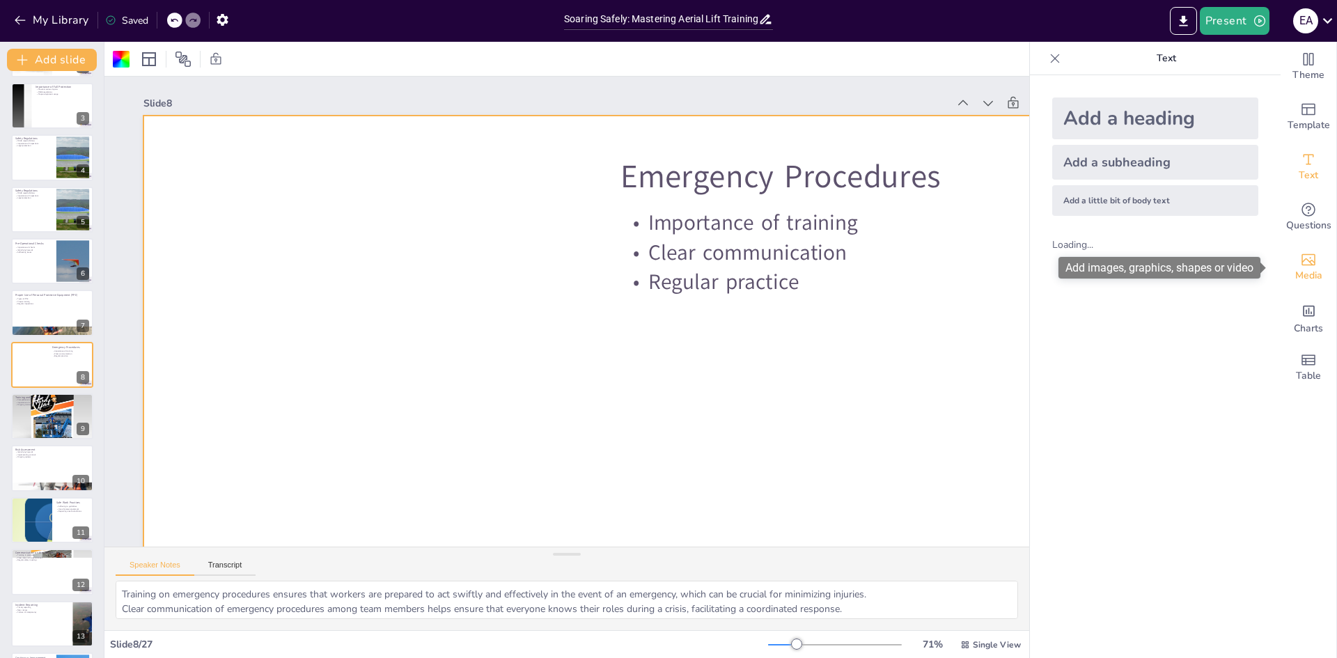
click at [1310, 261] on div "Media" at bounding box center [1309, 267] width 56 height 50
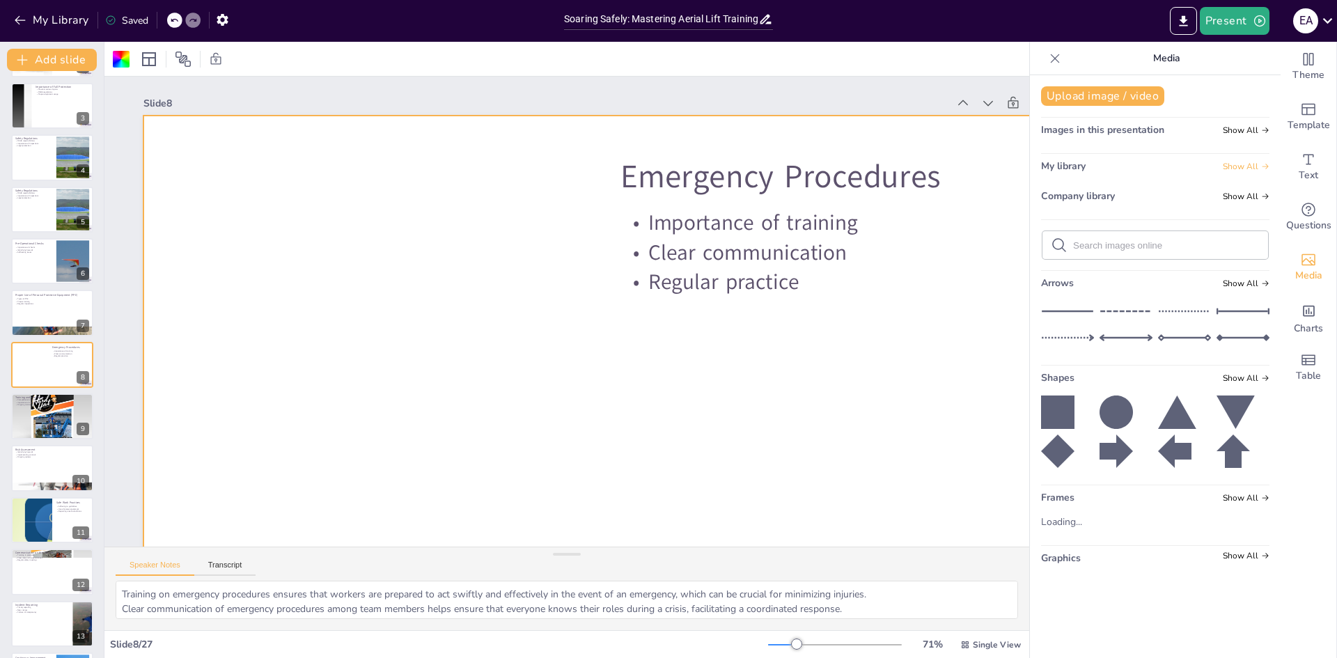
click at [1263, 166] on icon at bounding box center [1266, 167] width 6 height 6
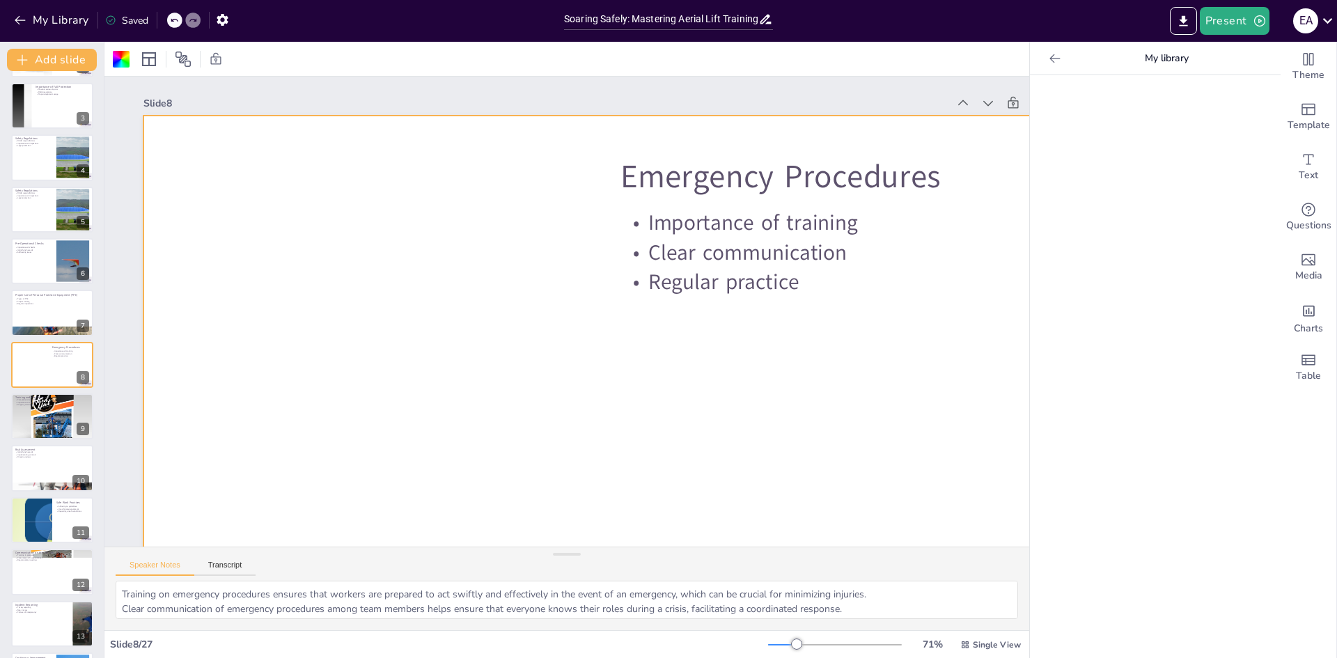
click at [1050, 55] on icon at bounding box center [1055, 59] width 14 height 14
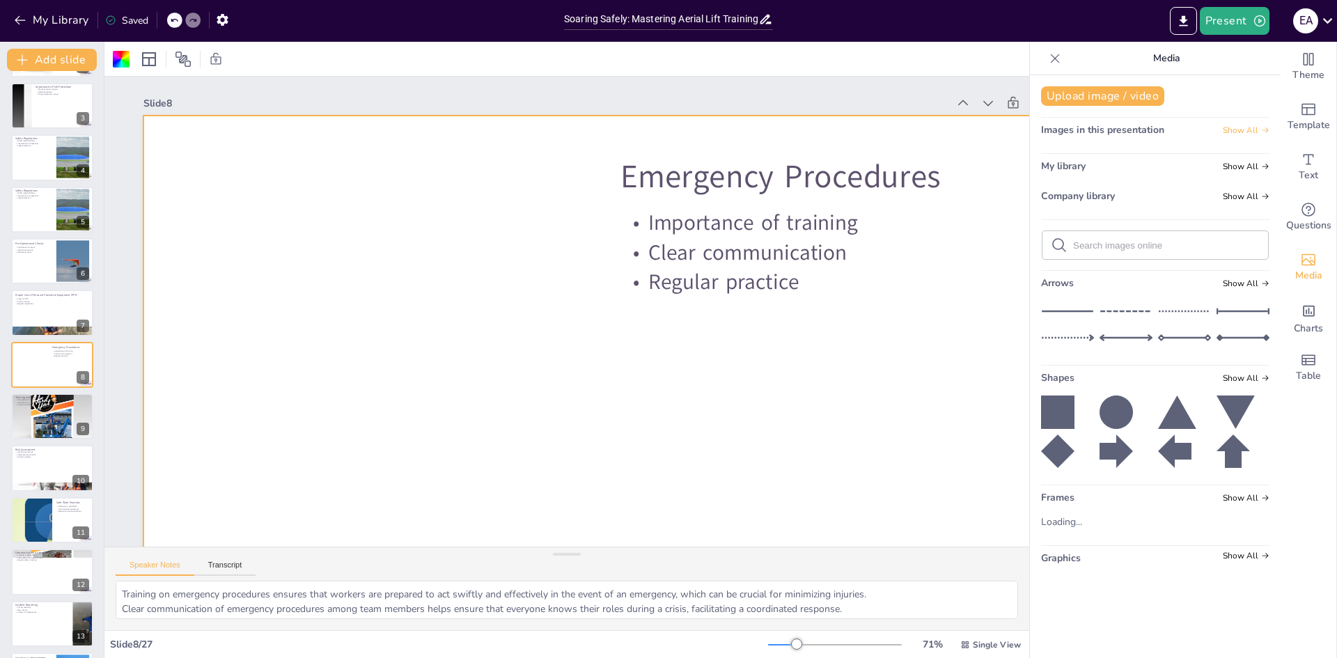
click at [1241, 132] on span "Show All" at bounding box center [1246, 130] width 47 height 10
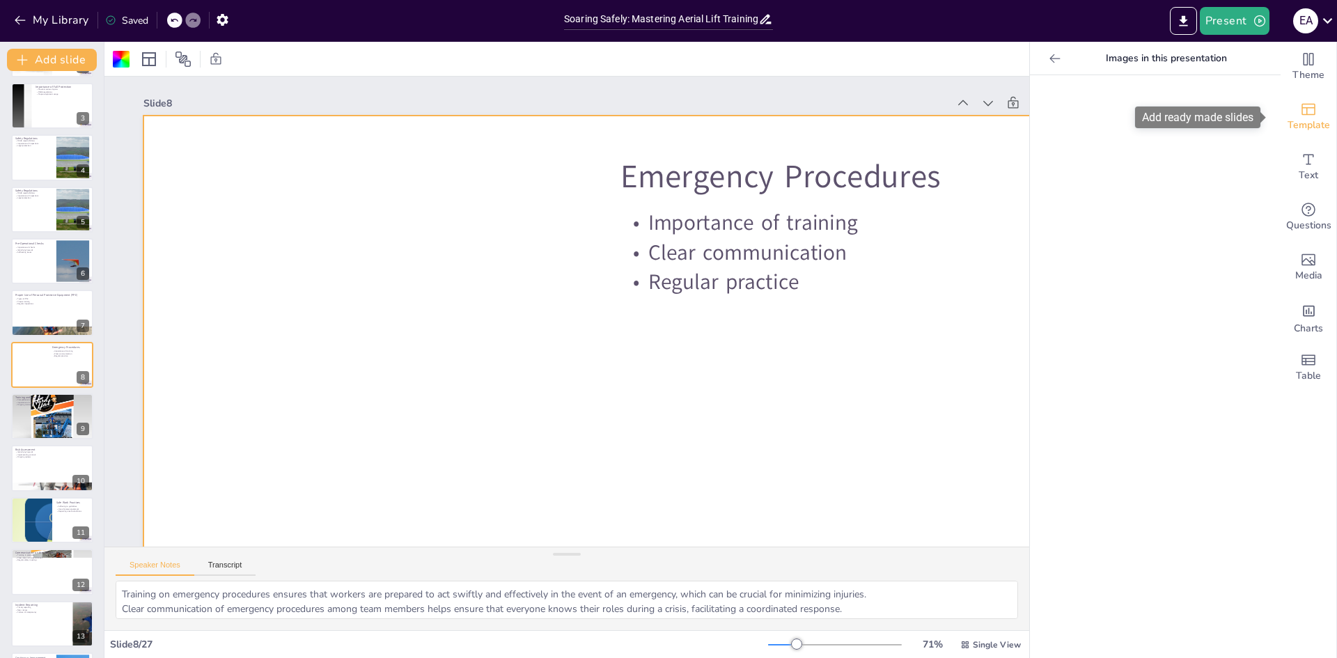
click at [1314, 121] on span "Template" at bounding box center [1309, 125] width 42 height 15
click at [1051, 61] on icon at bounding box center [1055, 58] width 9 height 9
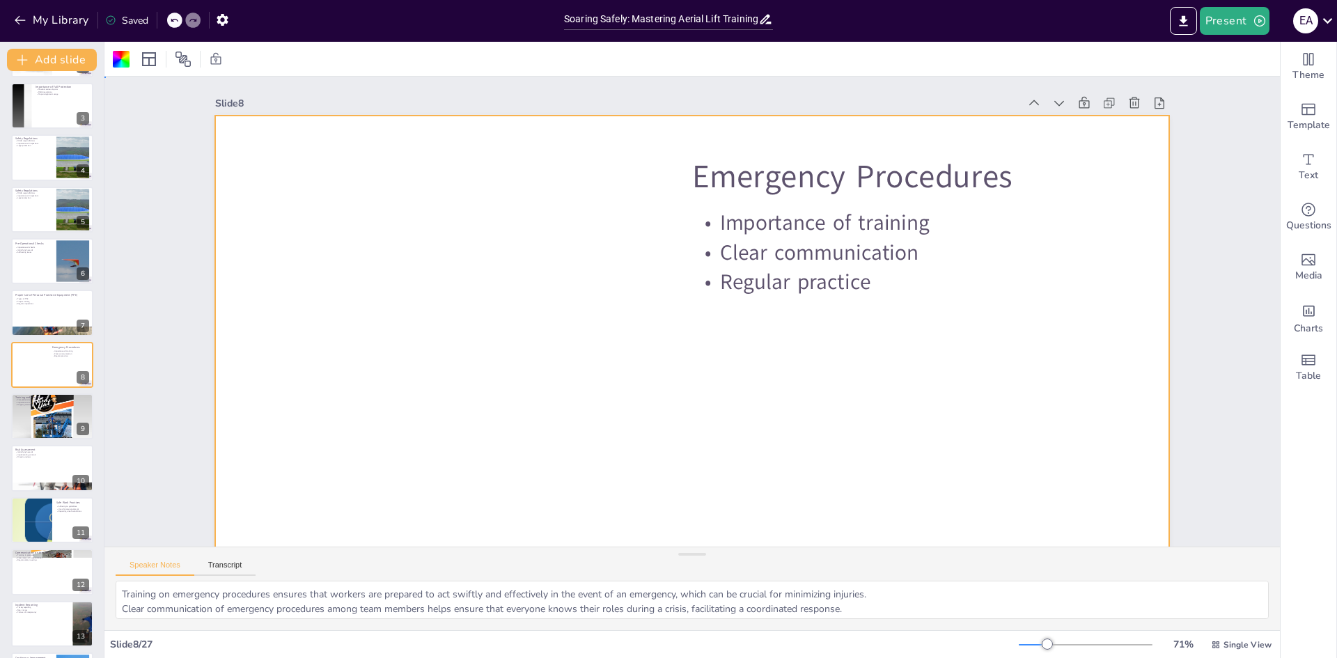
click at [447, 217] on div at bounding box center [692, 384] width 955 height 537
click at [446, 221] on div at bounding box center [692, 384] width 955 height 537
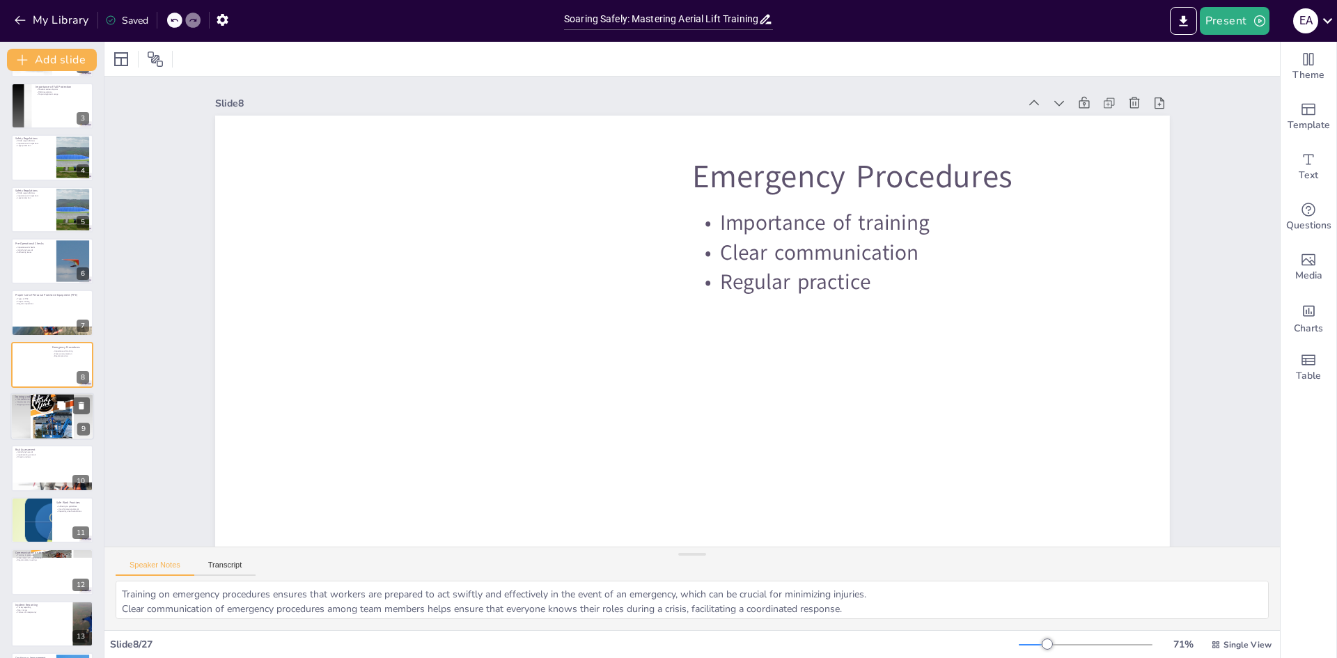
click at [49, 407] on div at bounding box center [52, 417] width 84 height 84
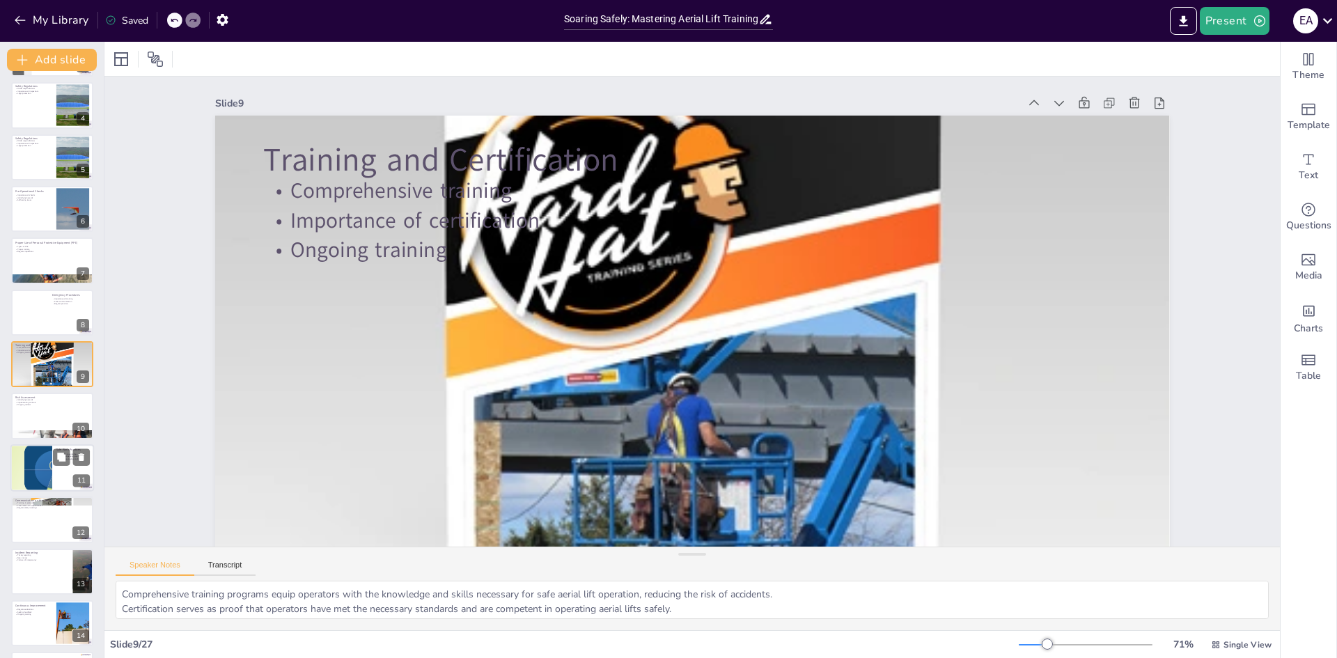
click at [44, 484] on div at bounding box center [30, 467] width 105 height 47
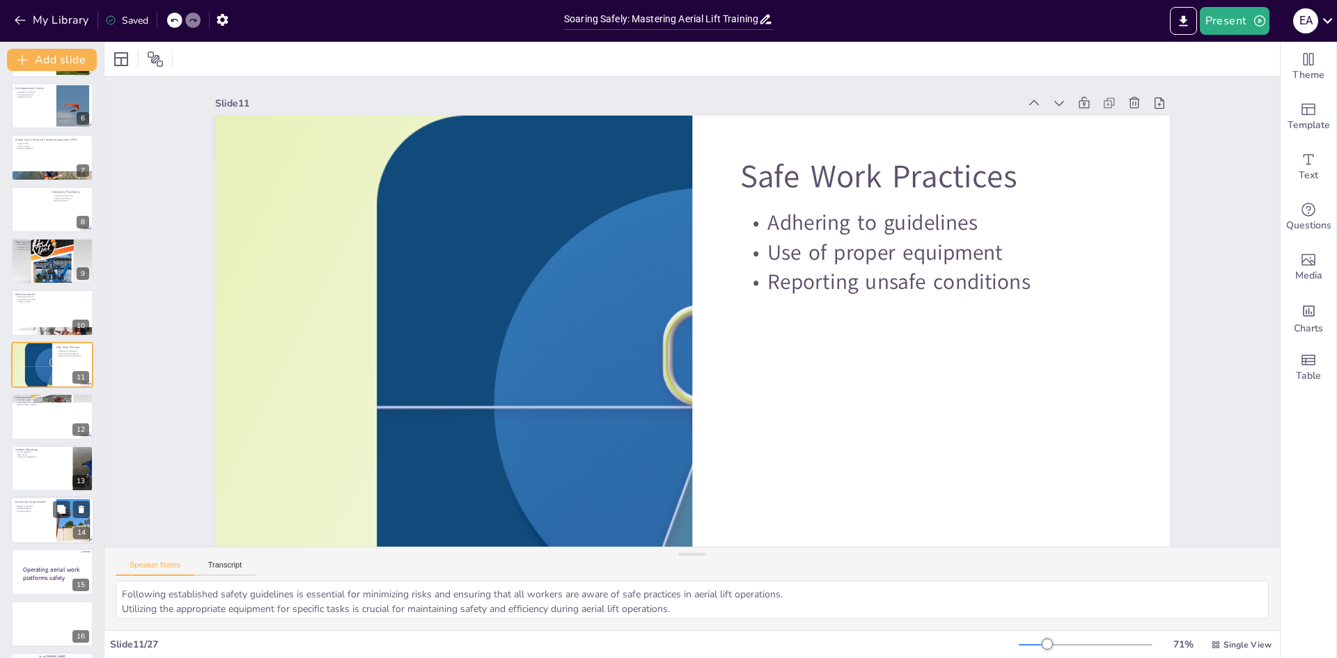
click at [48, 527] on div at bounding box center [52, 520] width 84 height 47
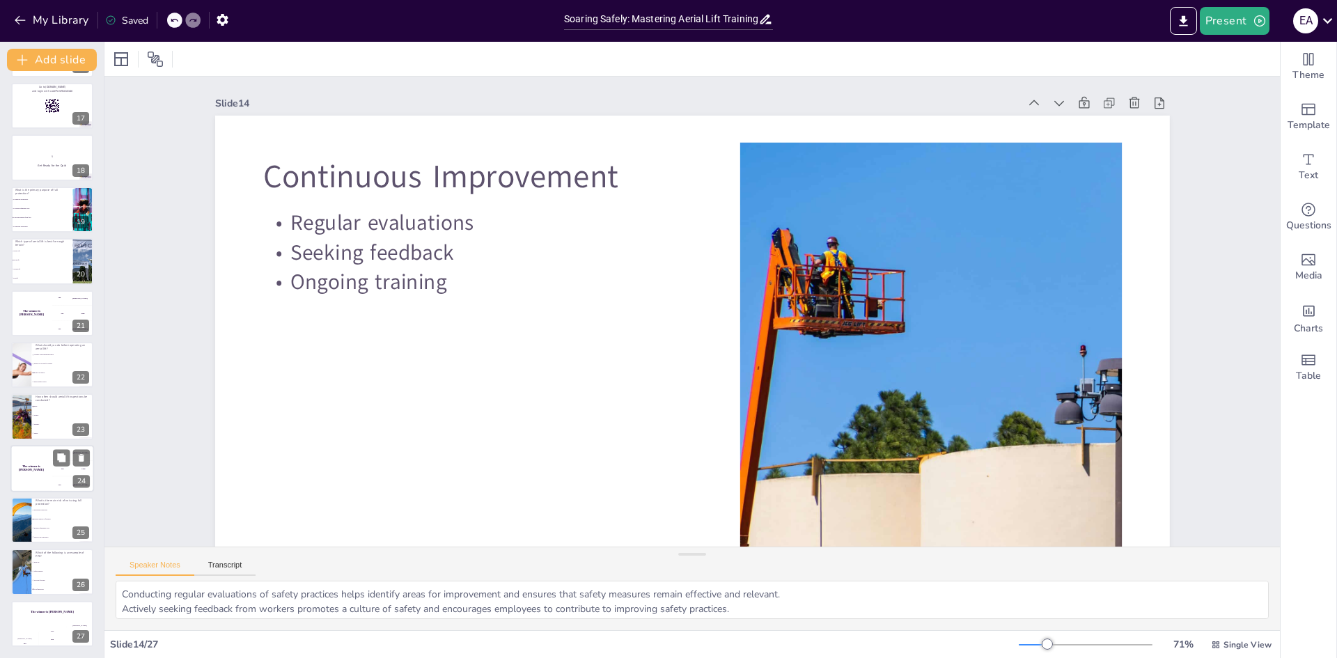
click at [38, 472] on div "The winner is [PERSON_NAME]" at bounding box center [31, 468] width 42 height 47
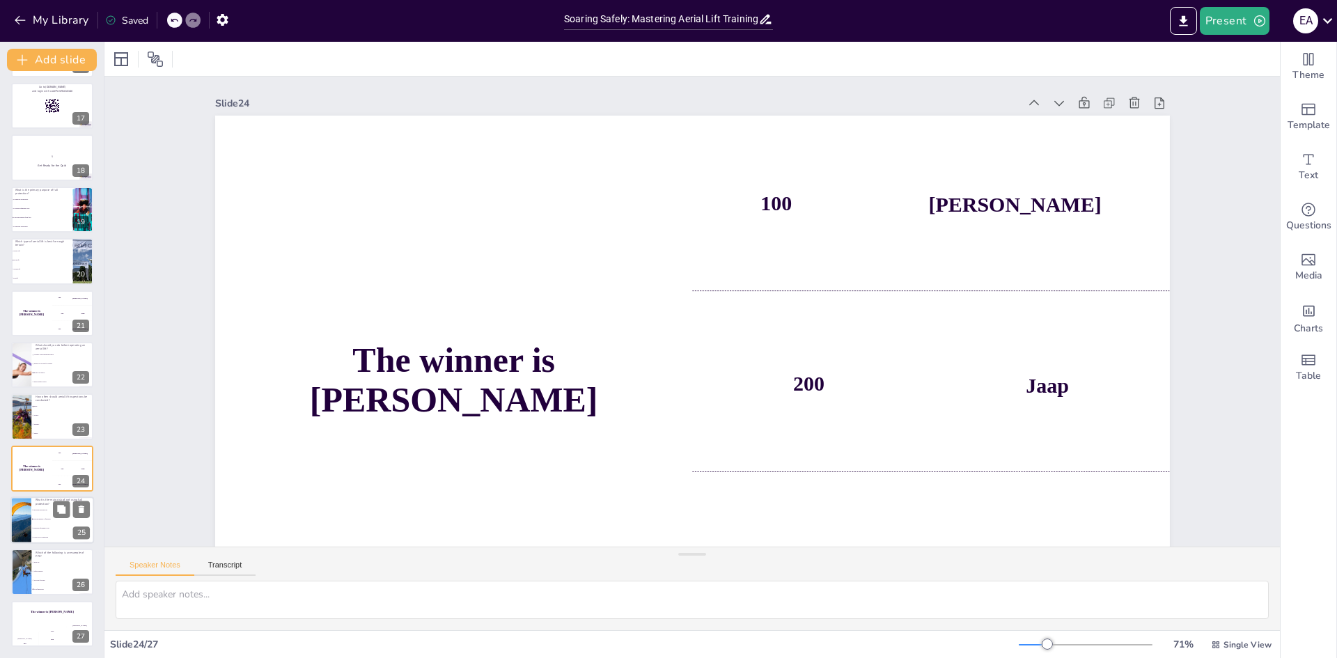
click at [34, 520] on li "Serious injuries or fatalities" at bounding box center [62, 519] width 63 height 9
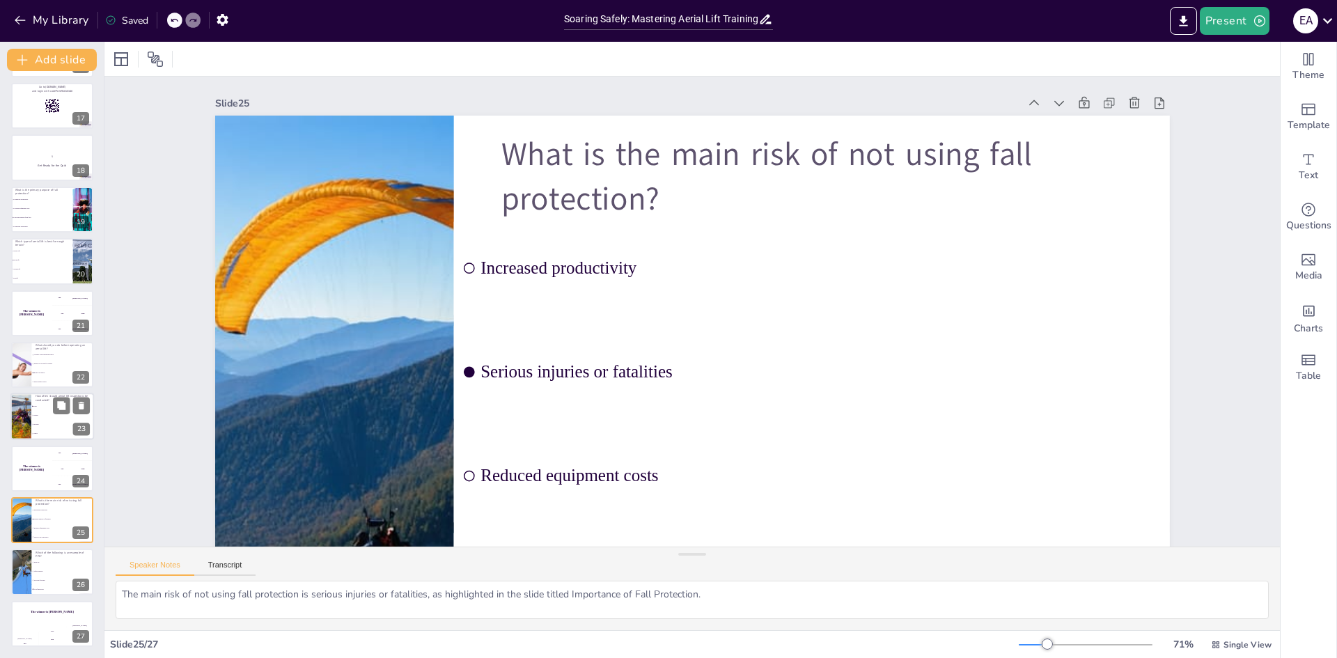
click at [32, 432] on li "Yearly" at bounding box center [62, 434] width 63 height 9
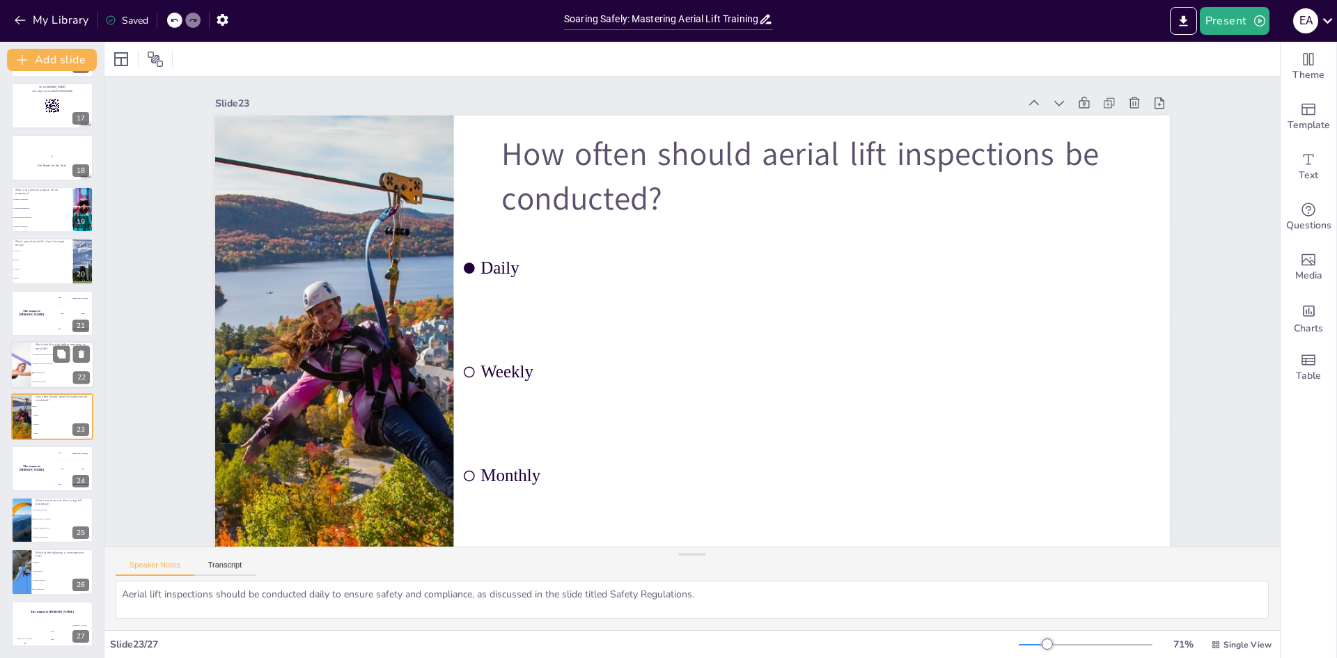
click at [29, 357] on div at bounding box center [20, 364] width 70 height 47
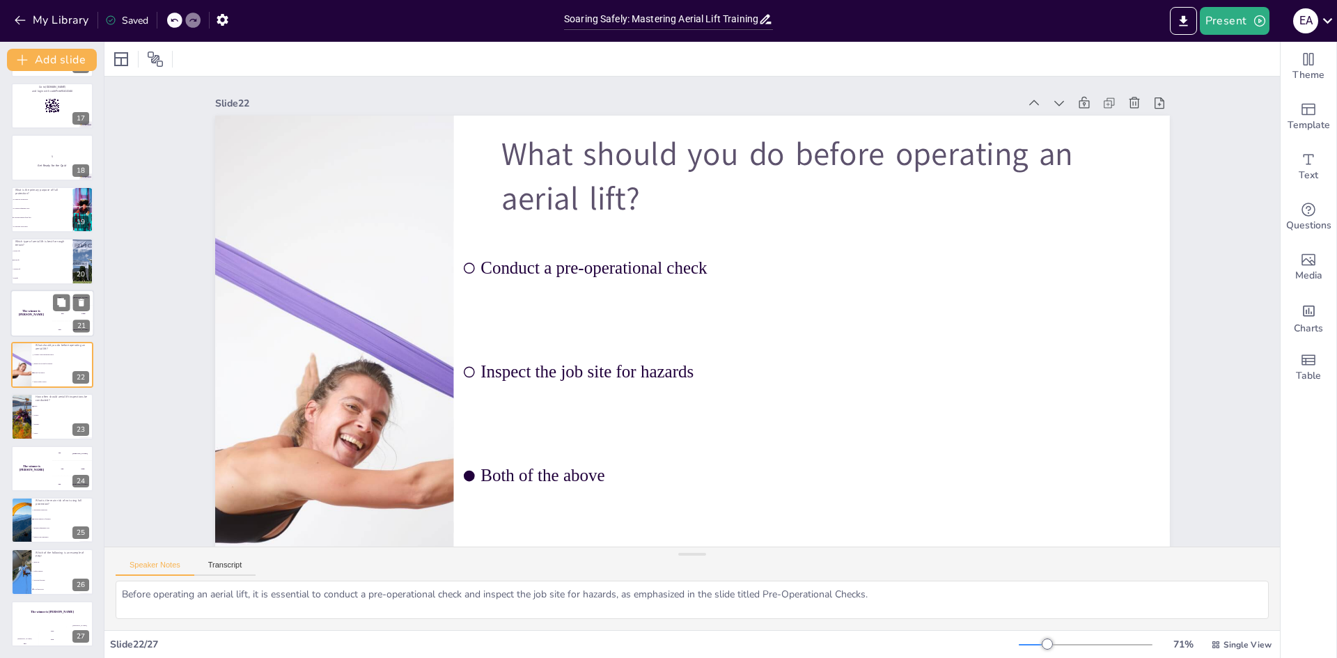
click at [40, 327] on div "The winner is [PERSON_NAME]" at bounding box center [31, 313] width 42 height 47
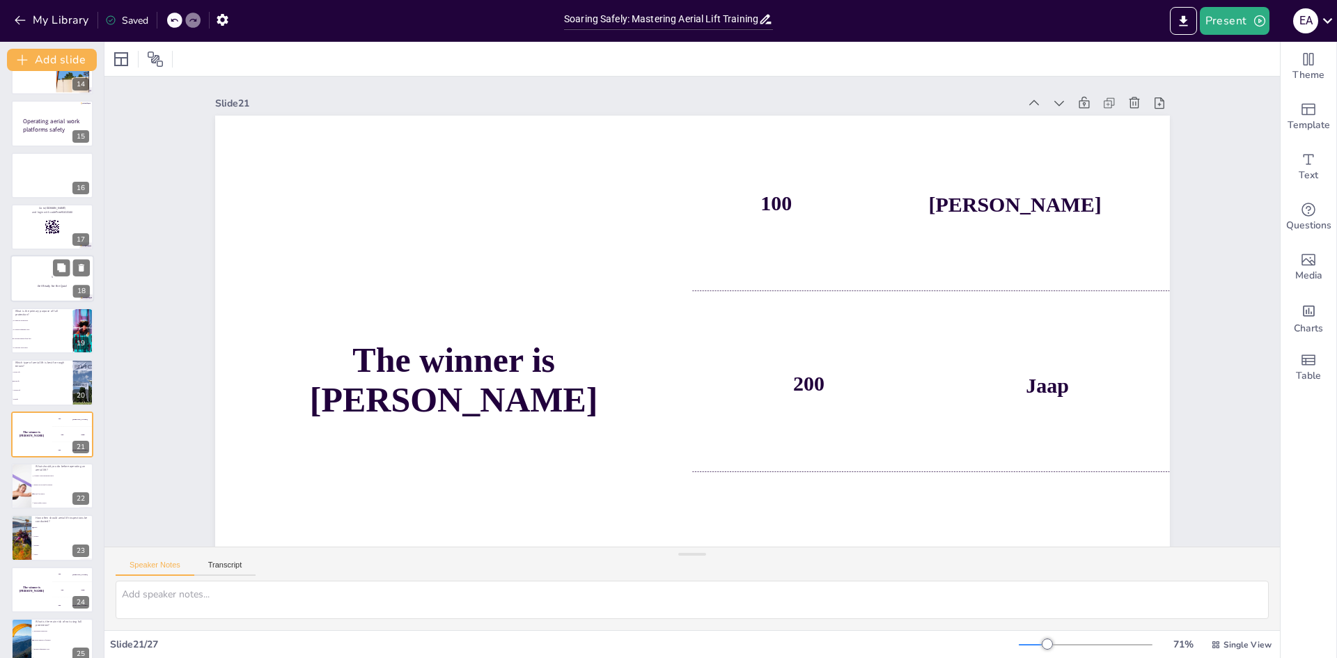
click at [35, 283] on div "5" at bounding box center [52, 277] width 75 height 14
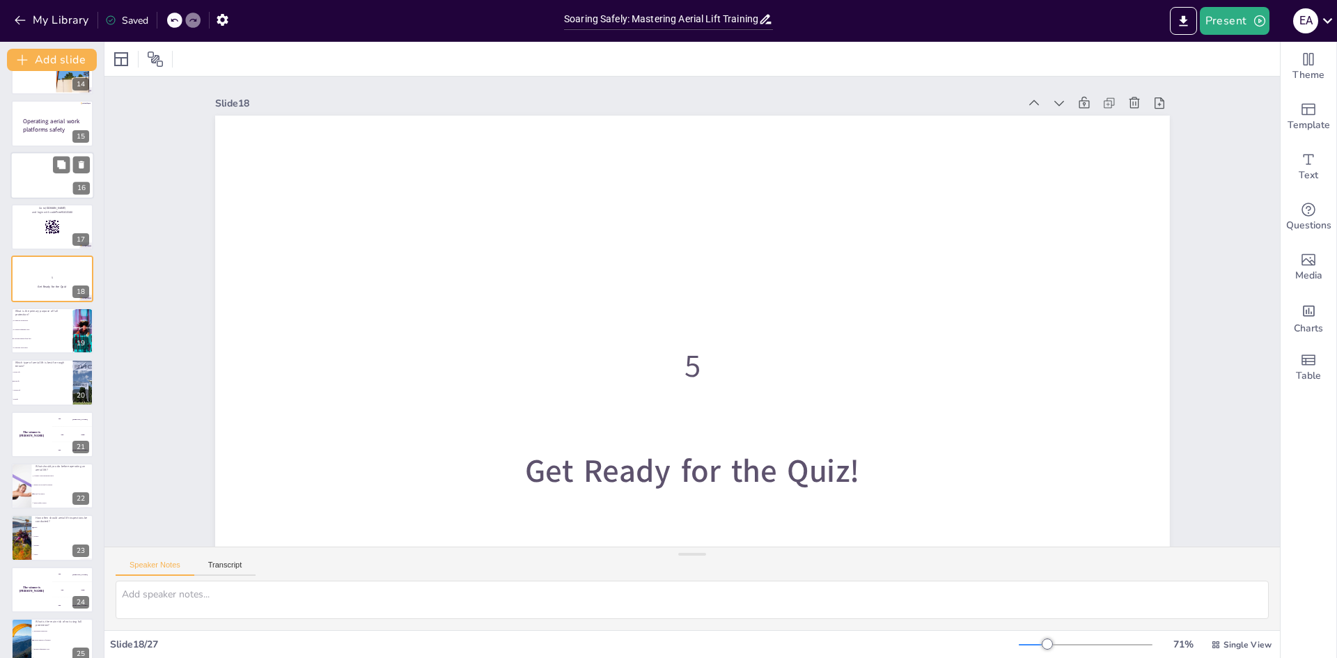
scroll to position [621, 0]
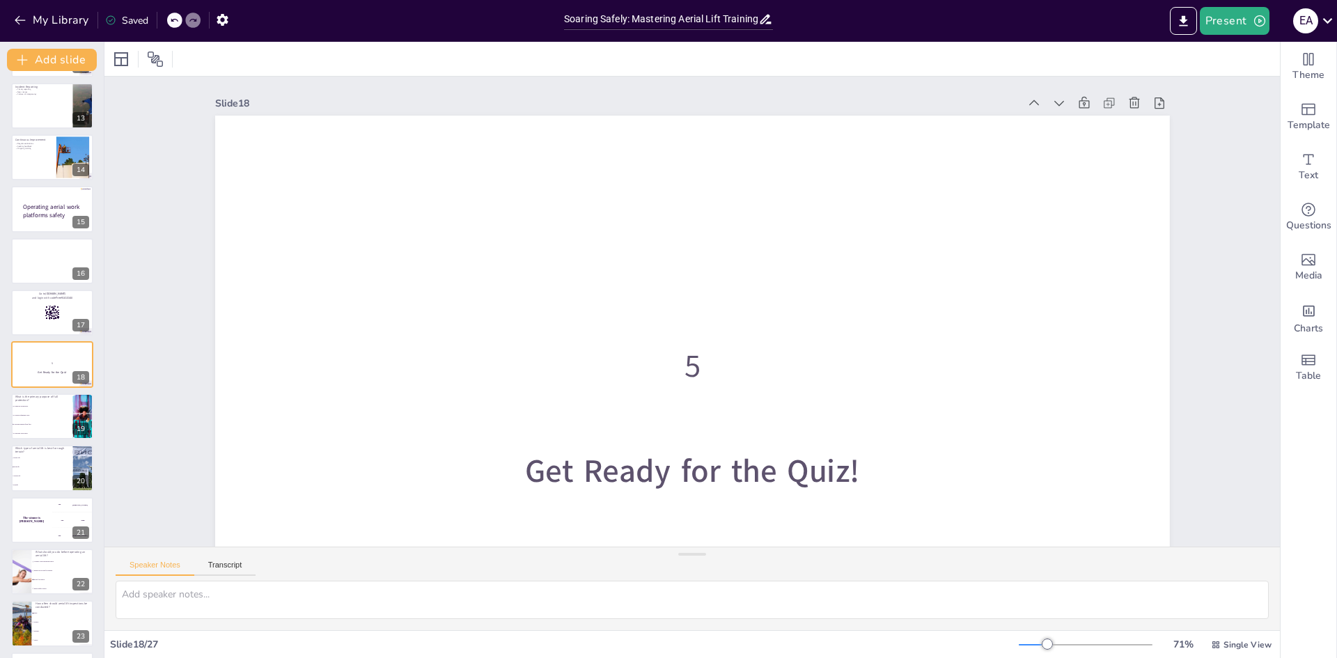
click at [40, 235] on div "Soaring Safely: Mastering Aerial Lift Training and Fall Protection This present…" at bounding box center [52, 157] width 104 height 1393
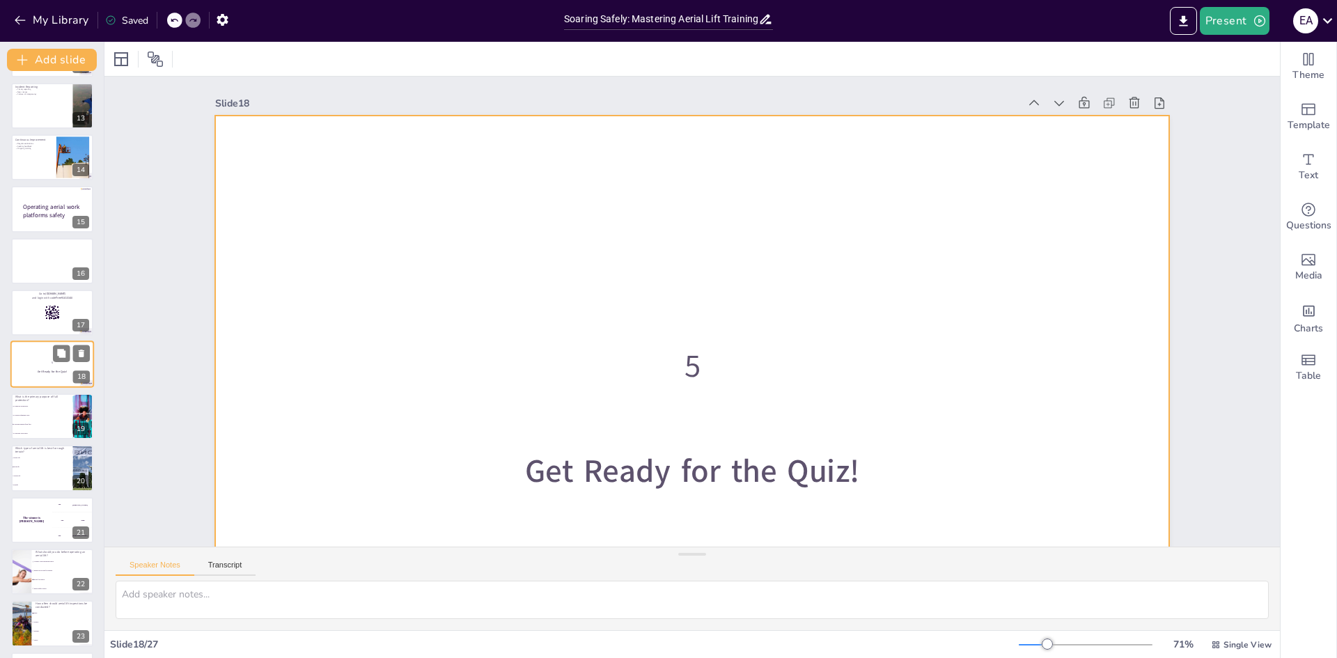
click at [28, 347] on div at bounding box center [52, 364] width 84 height 47
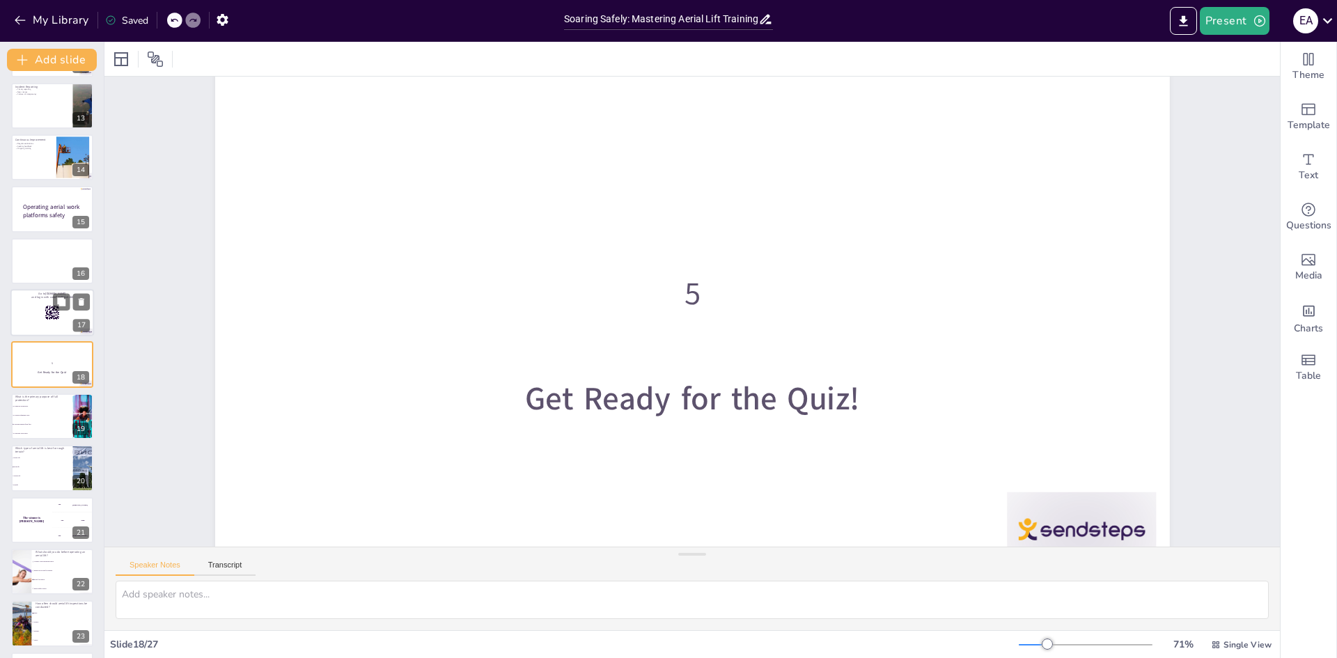
click at [30, 311] on div at bounding box center [52, 312] width 84 height 47
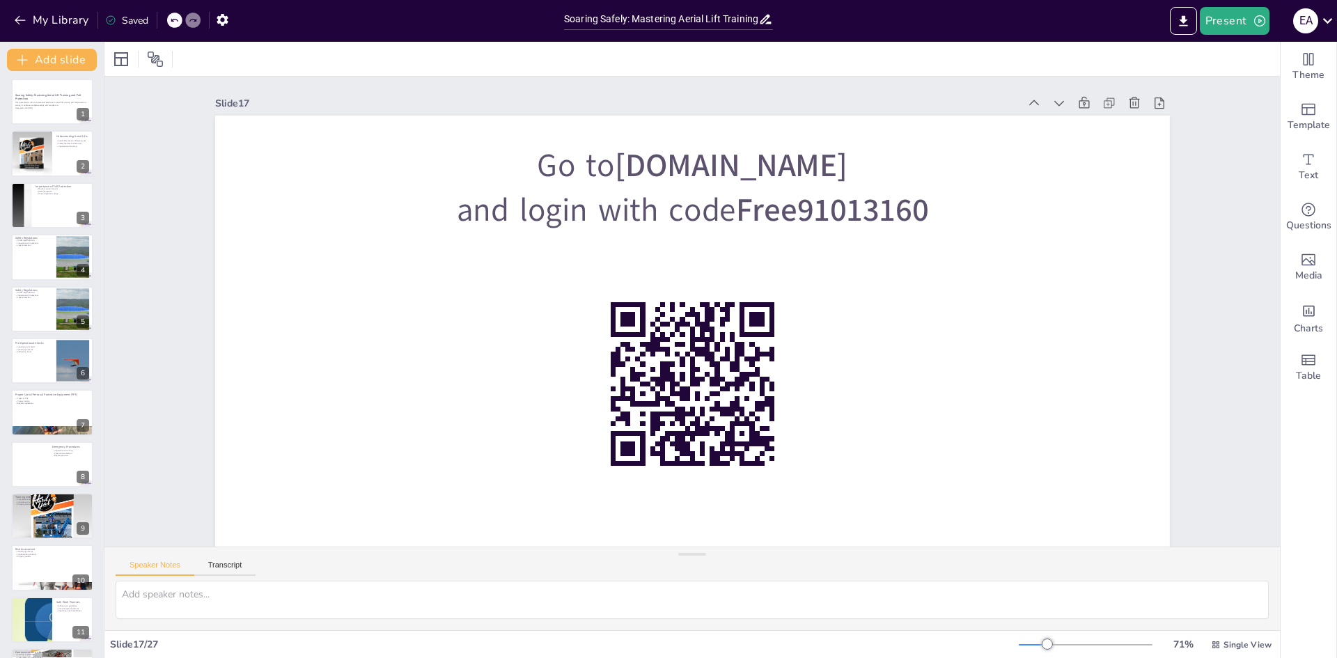
scroll to position [0, 0]
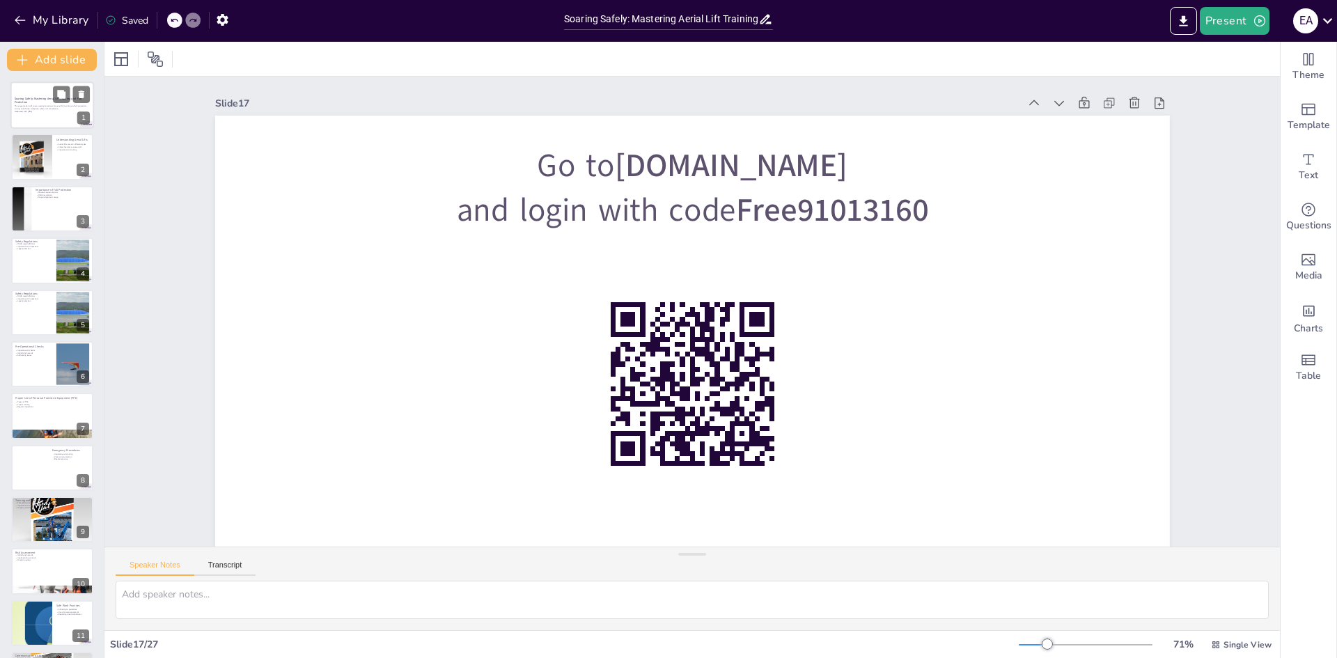
click at [39, 101] on p "Soaring Safely: Mastering Aerial Lift Training and Fall Protection" at bounding box center [52, 101] width 75 height 8
